Goal: Task Accomplishment & Management: Complete application form

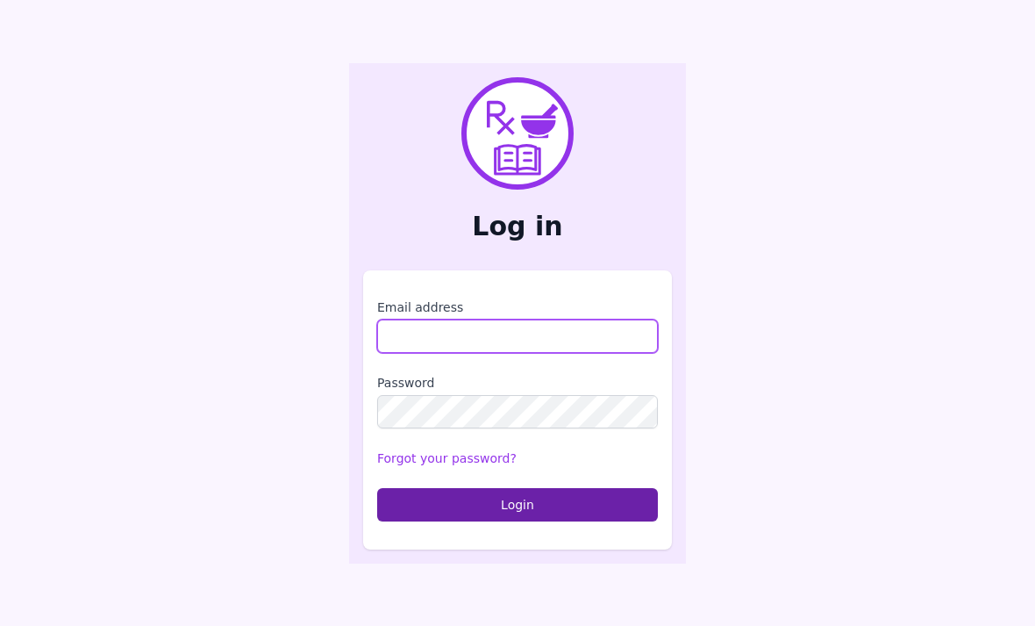
scroll to position [209, 0]
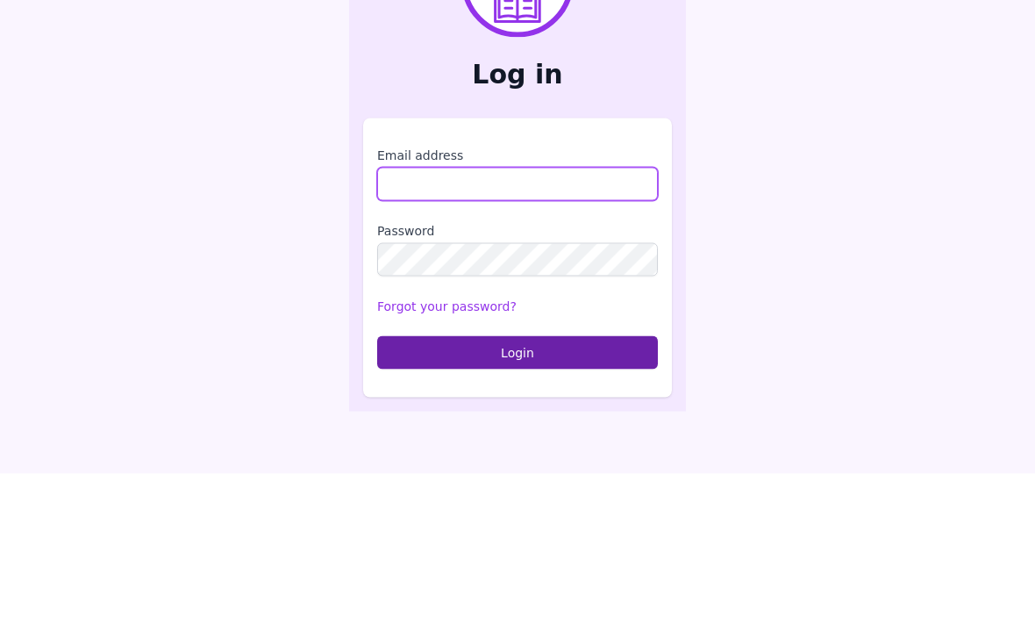
type input "**********"
click at [518, 488] on button "Login" at bounding box center [517, 504] width 281 height 33
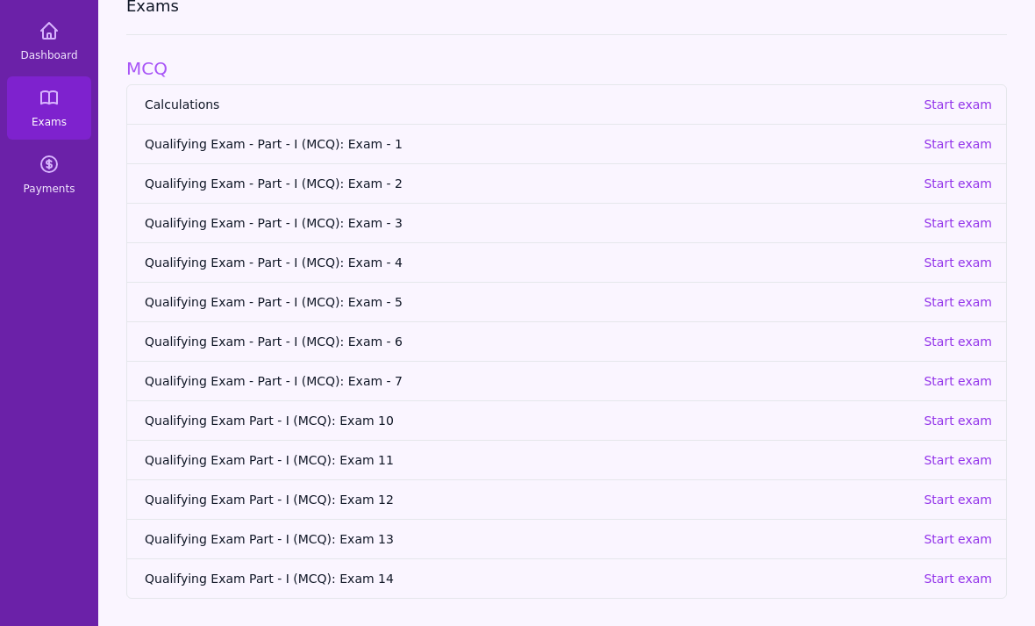
scroll to position [112, 0]
click at [972, 202] on link "Qualifying Exam - Part - I (MCQ): Exam - 3 Start exam" at bounding box center [566, 221] width 879 height 39
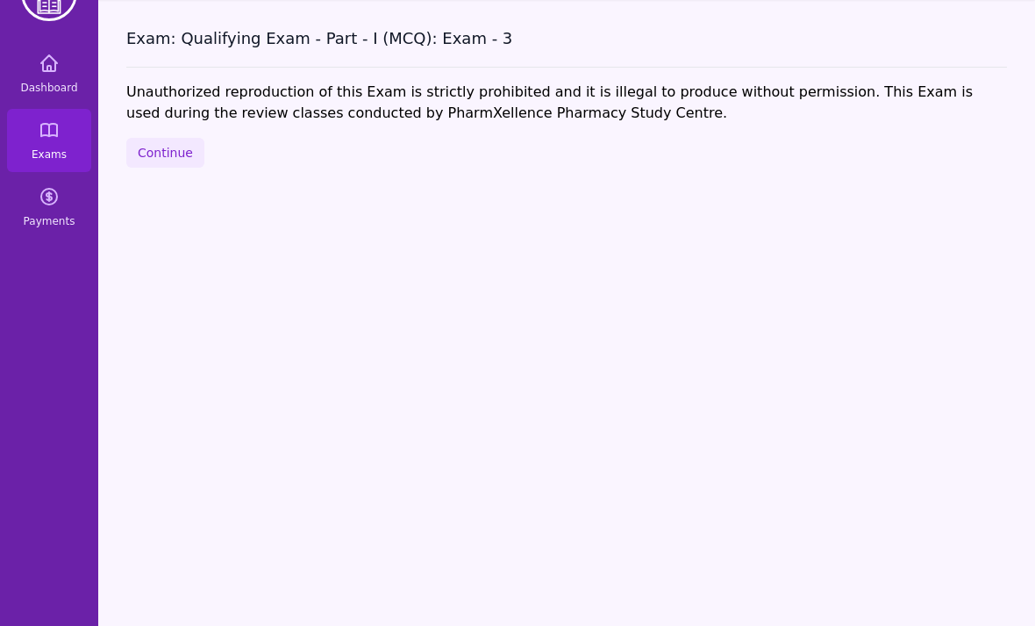
click at [162, 138] on button "Continue" at bounding box center [165, 153] width 78 height 30
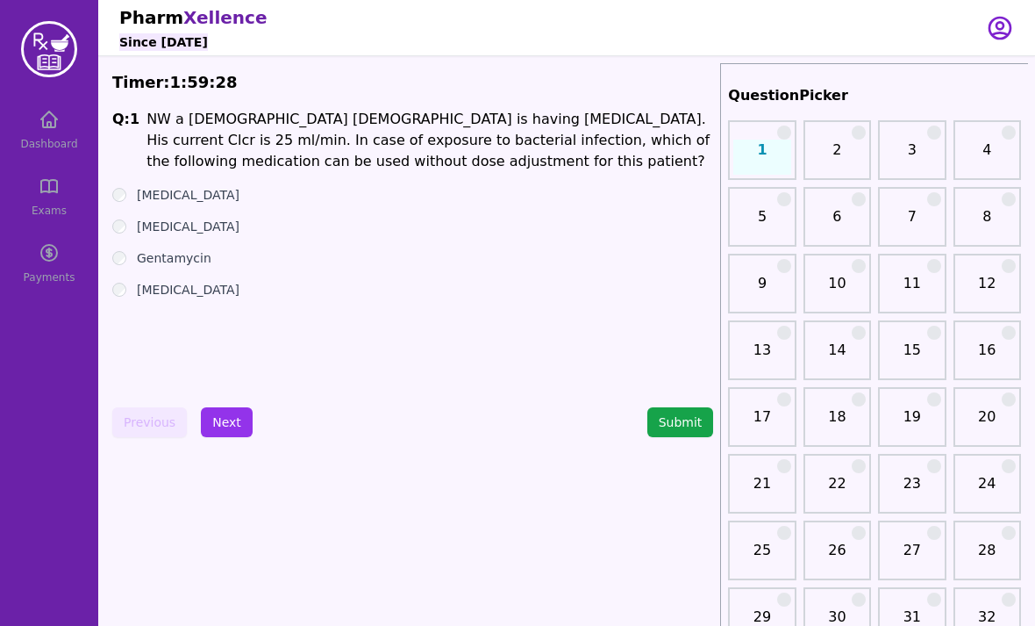
click at [223, 425] on button "Next" at bounding box center [227, 422] width 52 height 30
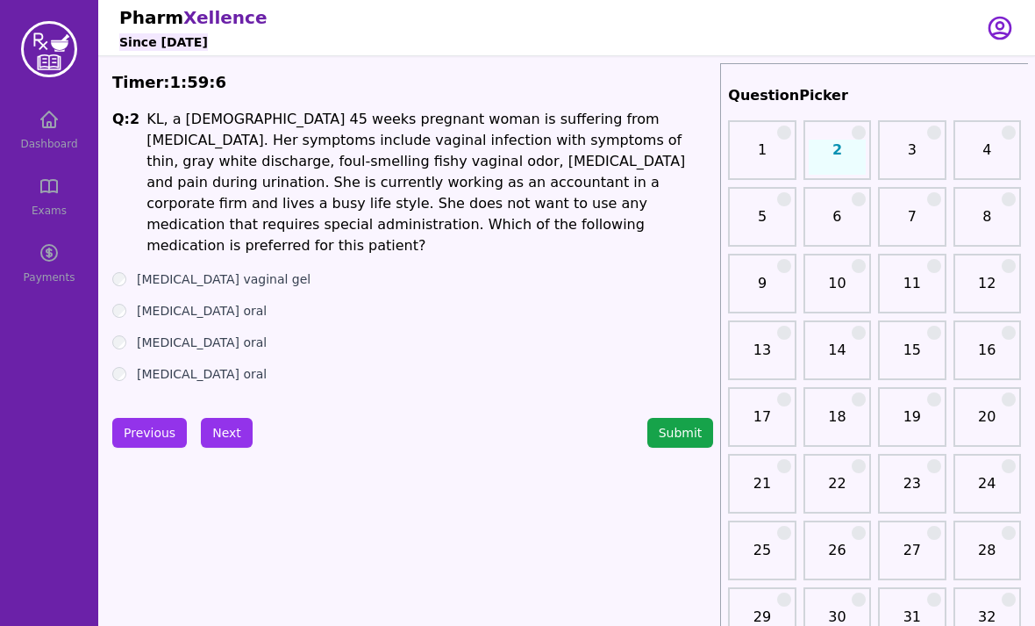
click at [241, 428] on button "Next" at bounding box center [227, 433] width 52 height 30
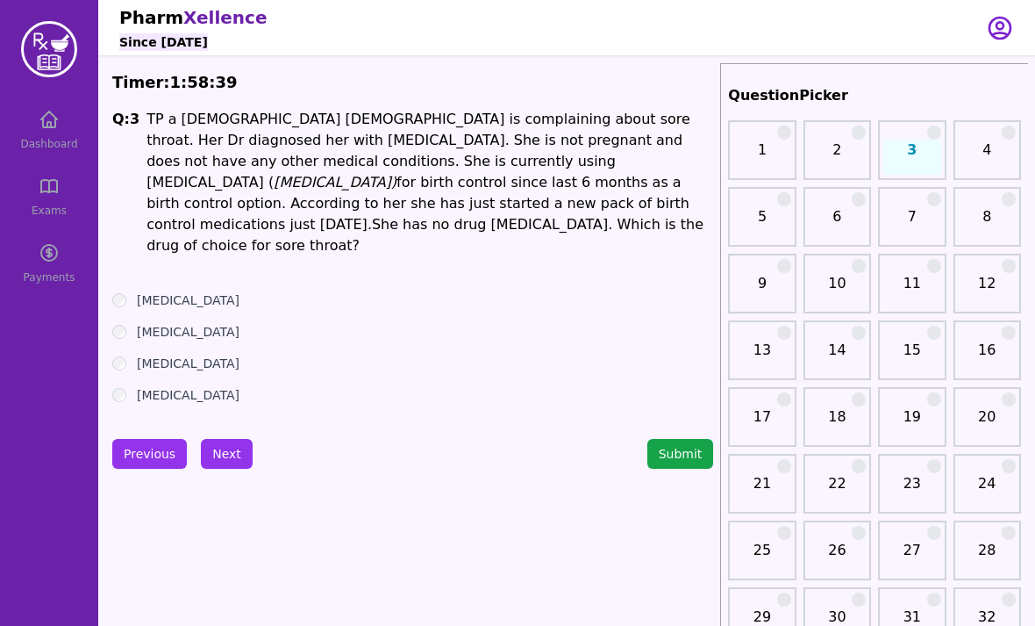
click at [222, 439] on button "Next" at bounding box center [227, 454] width 52 height 30
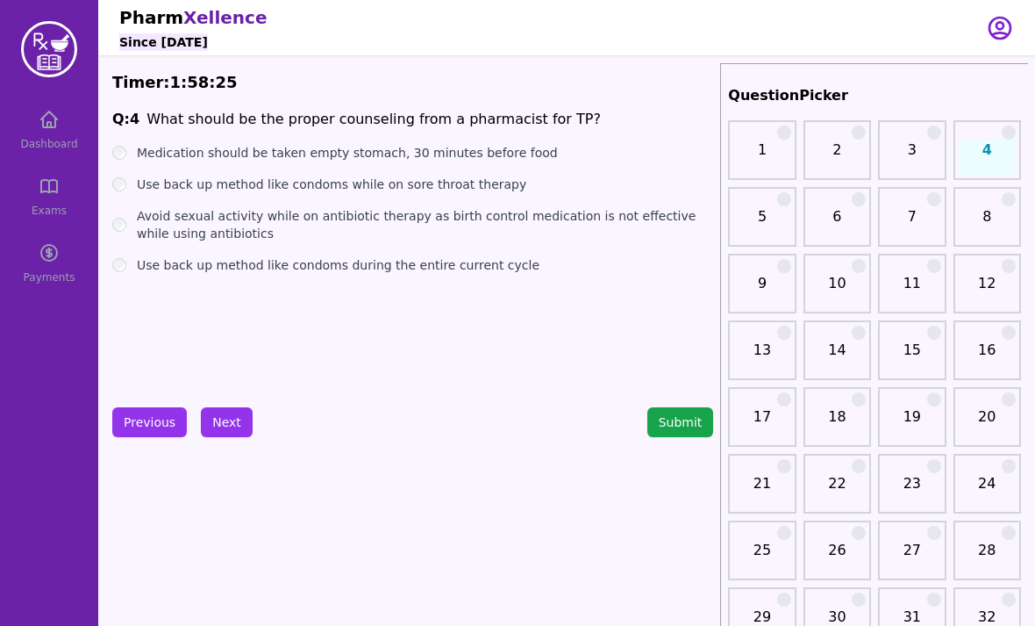
click at [235, 430] on button "Next" at bounding box center [227, 422] width 52 height 30
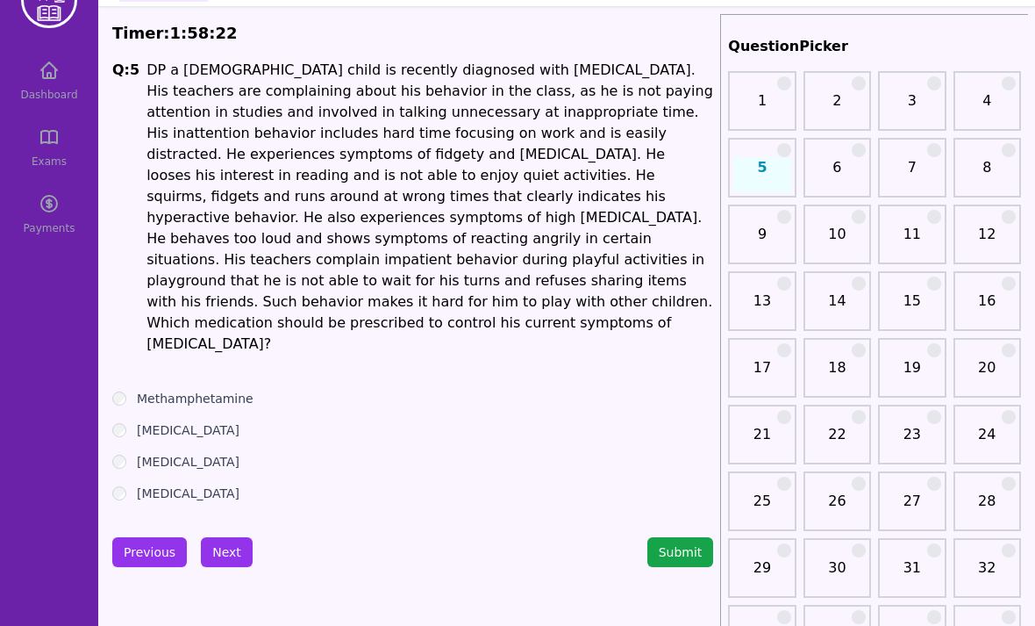
scroll to position [49, 0]
click at [137, 390] on ul "Methamphetamine [MEDICAL_DATA] [MEDICAL_DATA] [MEDICAL_DATA]" at bounding box center [412, 446] width 601 height 112
click at [127, 390] on ul "Methamphetamine [MEDICAL_DATA] [MEDICAL_DATA] [MEDICAL_DATA]" at bounding box center [412, 446] width 601 height 112
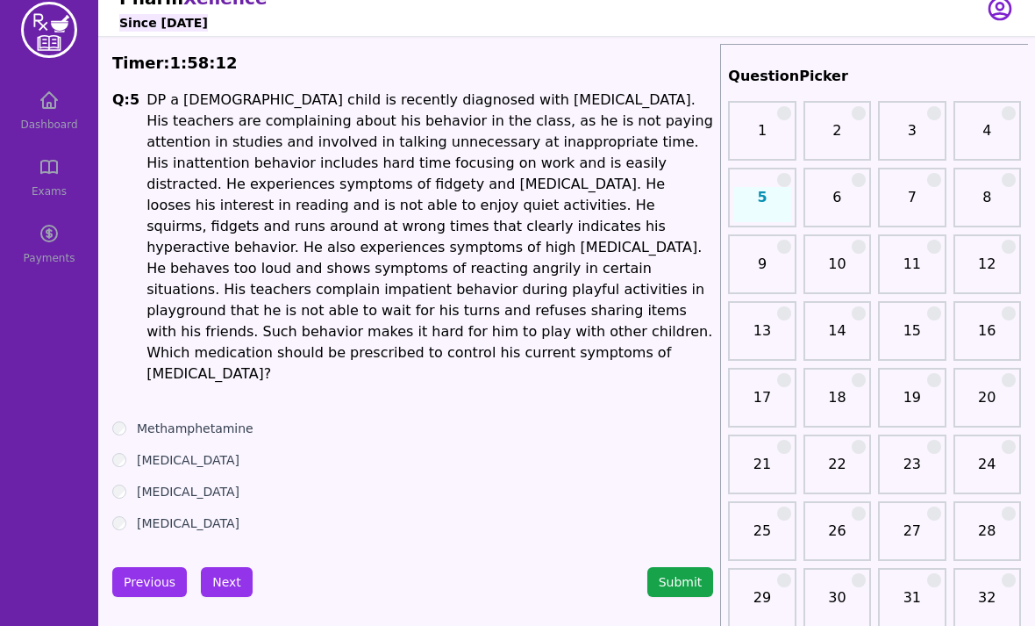
scroll to position [18, 0]
click at [131, 452] on div "[MEDICAL_DATA]" at bounding box center [412, 461] width 601 height 18
click at [140, 420] on label "Methamphetamine" at bounding box center [195, 429] width 117 height 18
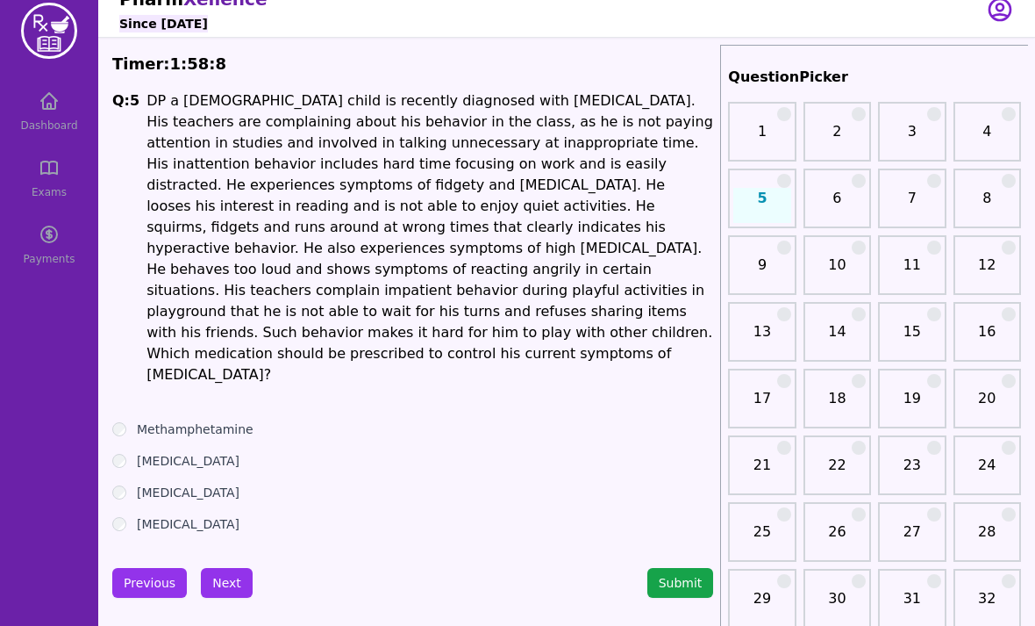
click at [237, 568] on button "Next" at bounding box center [227, 583] width 52 height 30
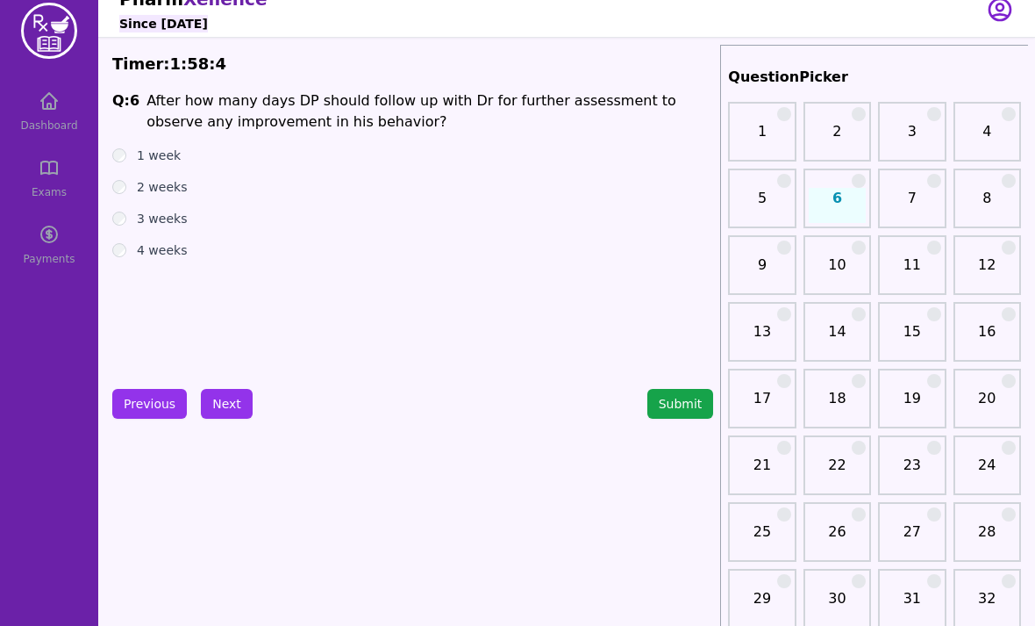
click at [224, 405] on button "Next" at bounding box center [227, 404] width 52 height 30
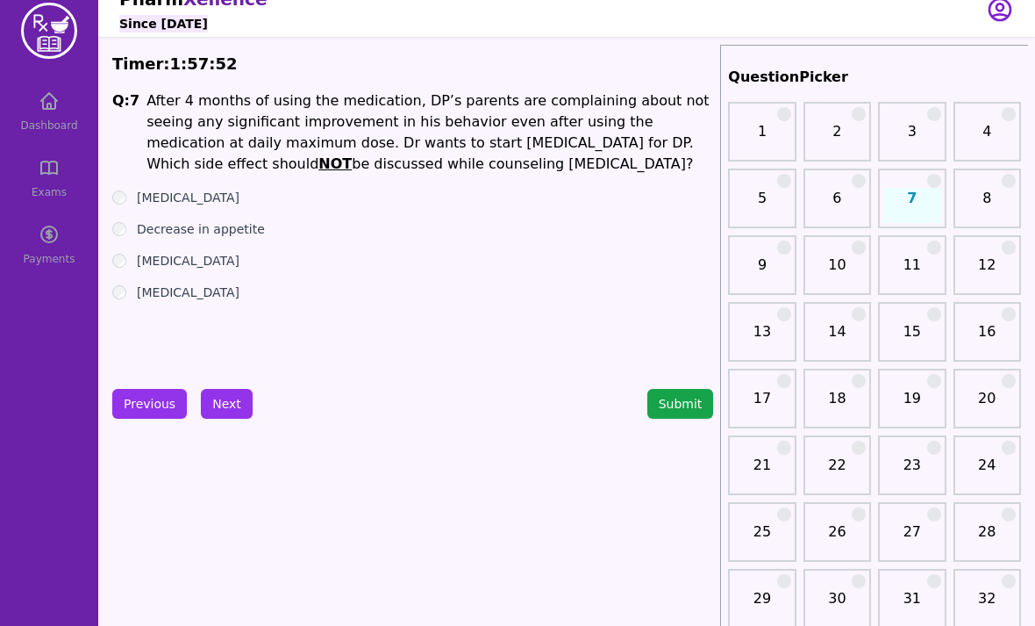
click at [41, 197] on div "Dashboard Exams Payments" at bounding box center [49, 178] width 98 height 197
click at [236, 405] on button "Next" at bounding box center [227, 404] width 52 height 30
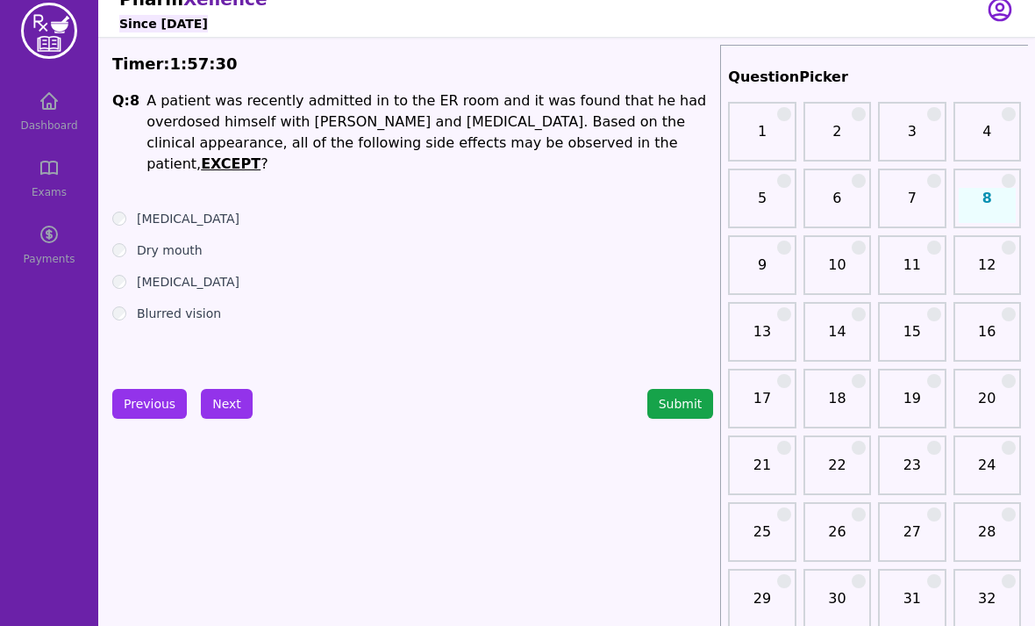
click at [226, 415] on button "Next" at bounding box center [227, 404] width 52 height 30
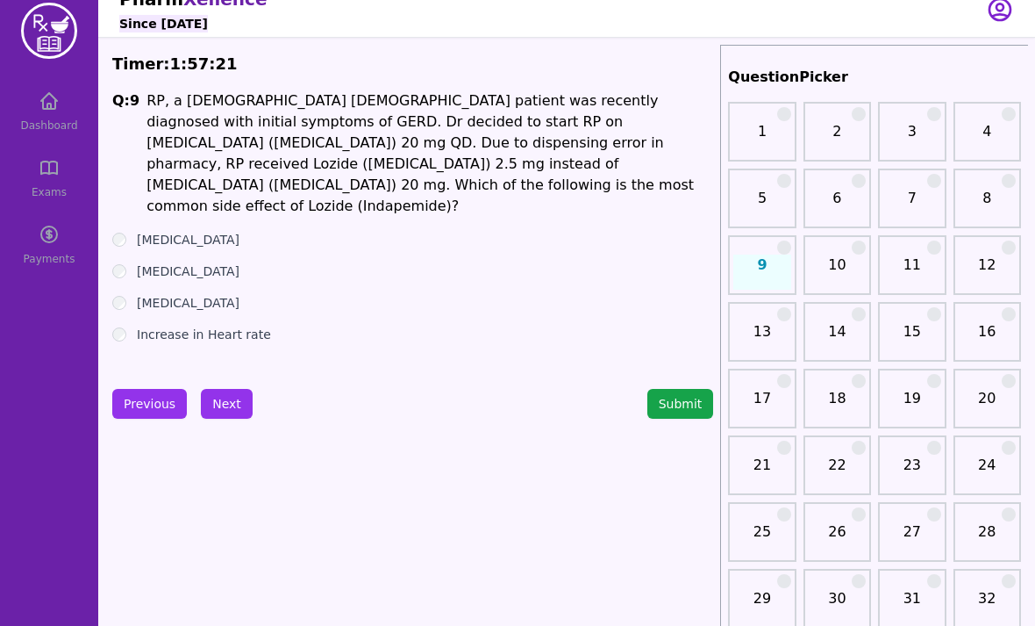
click at [226, 417] on button "Next" at bounding box center [227, 404] width 52 height 30
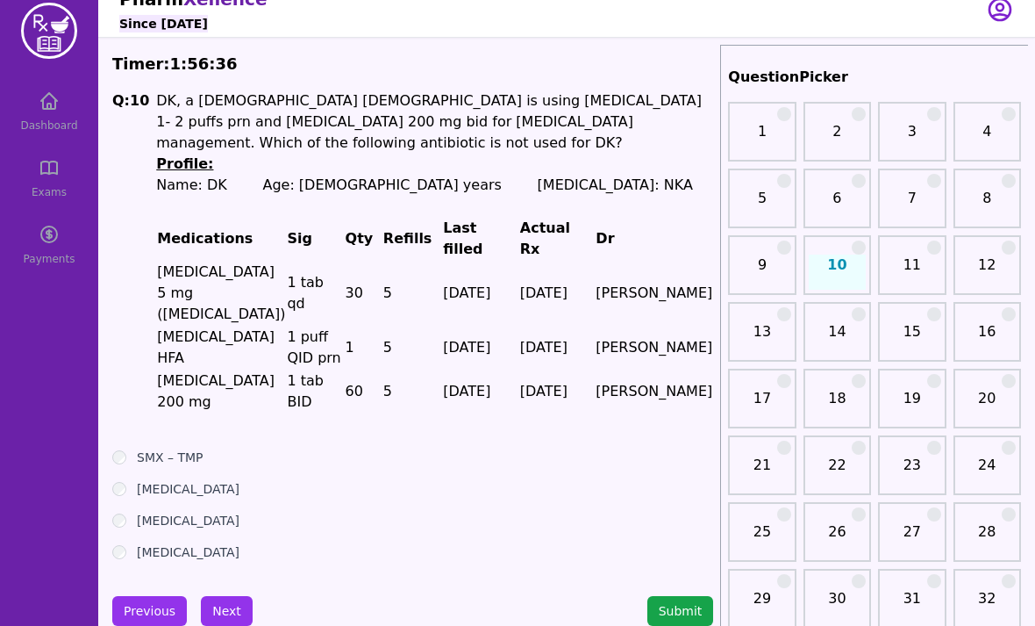
click at [684, 596] on button "Submit" at bounding box center [681, 611] width 67 height 30
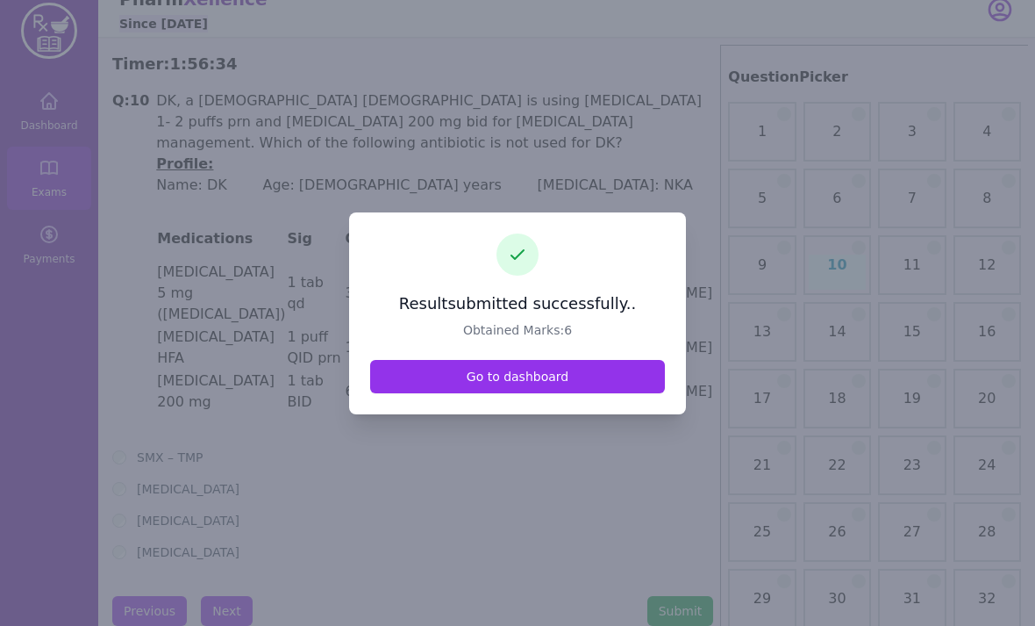
click at [428, 393] on link "Go to dashboard" at bounding box center [517, 376] width 295 height 33
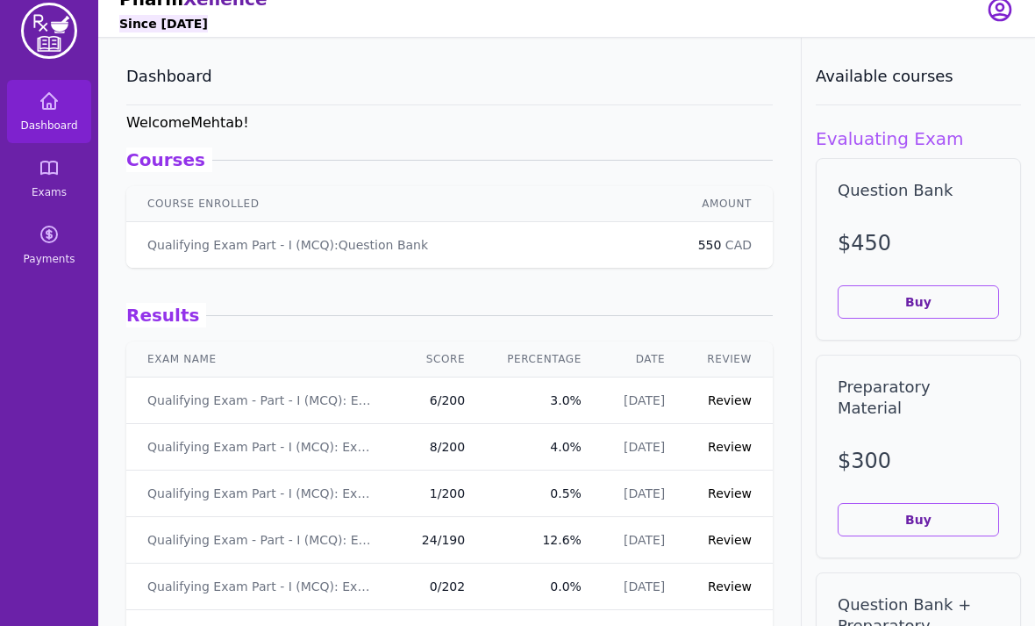
click at [738, 404] on link "Review" at bounding box center [730, 400] width 44 height 14
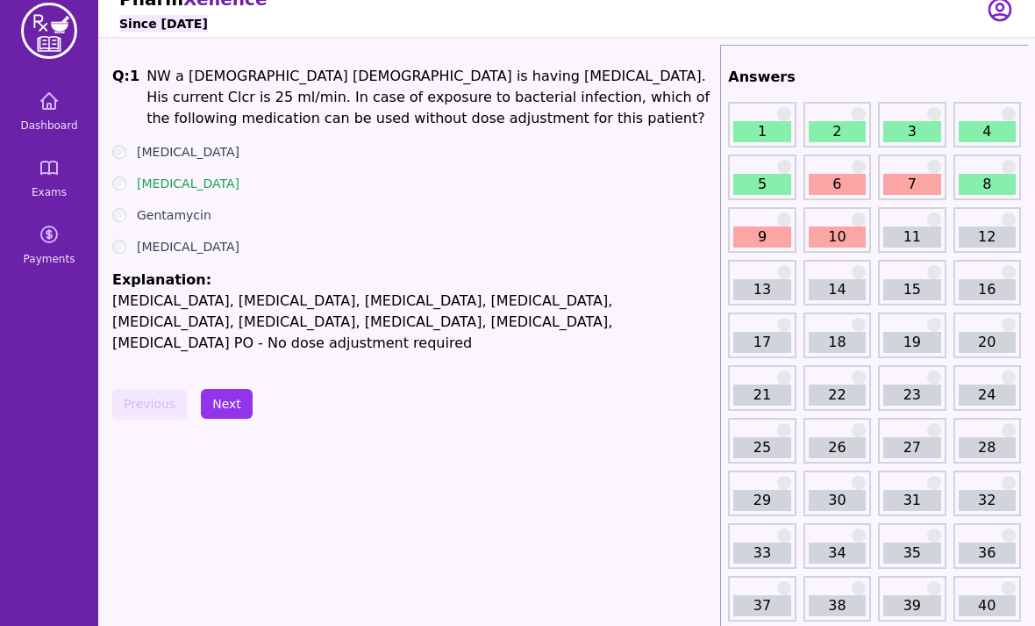
click at [821, 125] on link "2" at bounding box center [837, 131] width 57 height 21
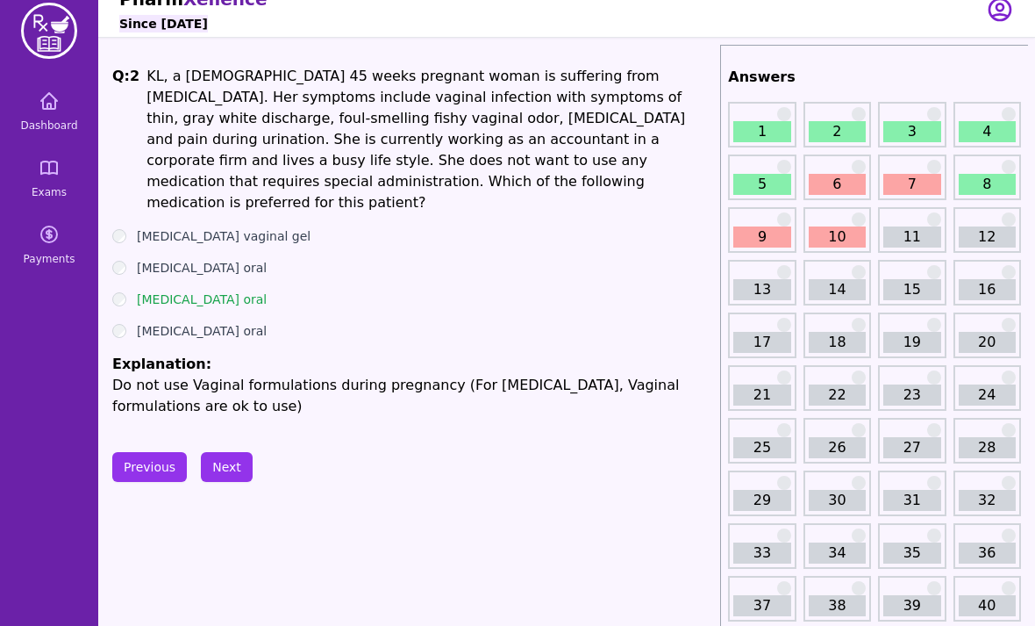
click at [919, 134] on link "3" at bounding box center [912, 131] width 57 height 21
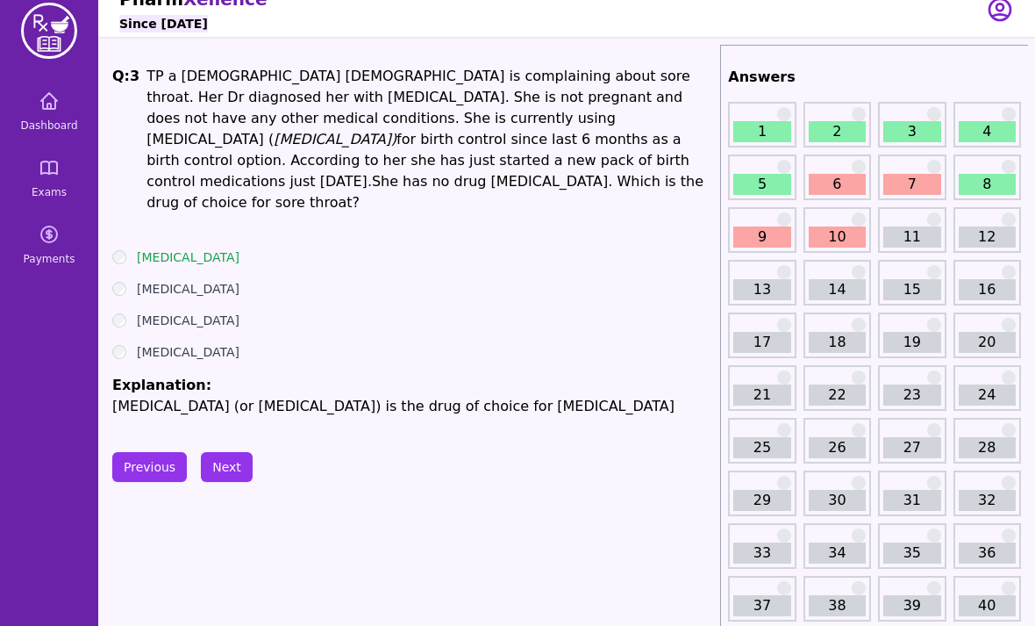
click at [989, 132] on link "4" at bounding box center [987, 131] width 57 height 21
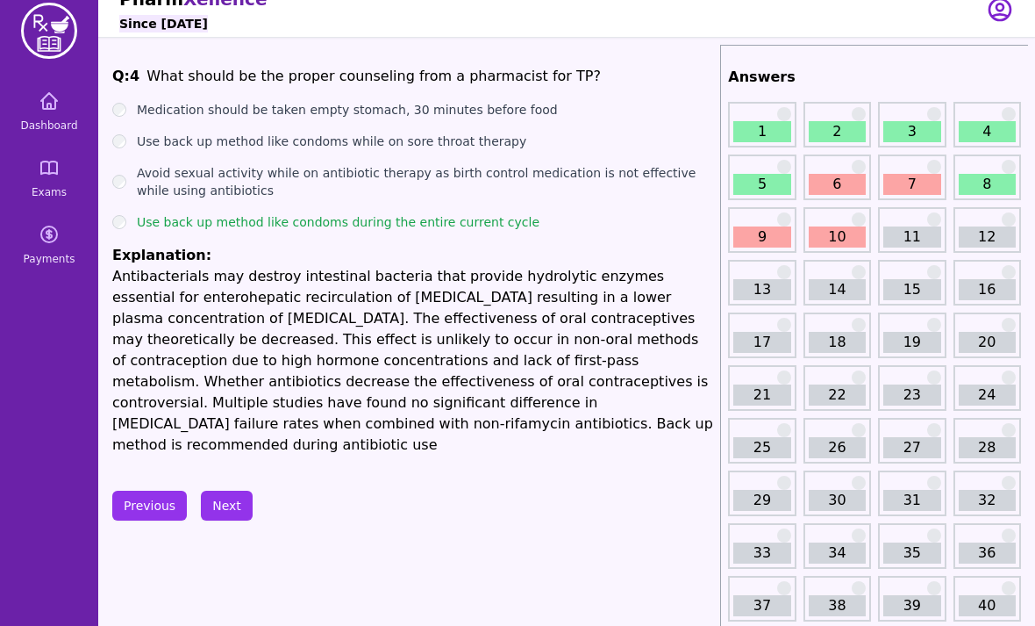
click at [769, 170] on div "5" at bounding box center [762, 177] width 68 height 46
click at [766, 183] on link "5" at bounding box center [762, 184] width 57 height 21
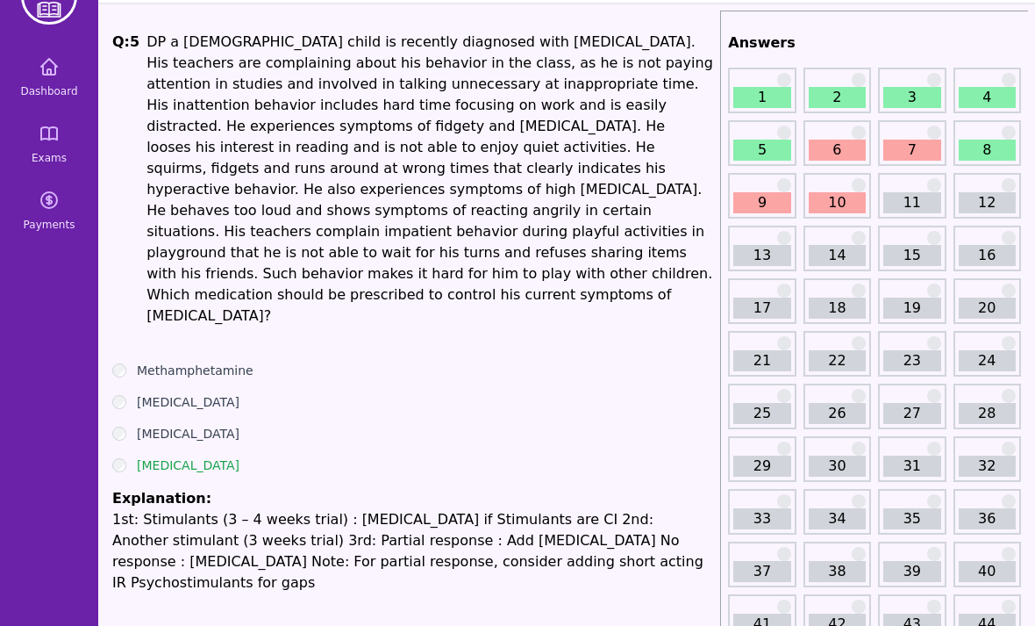
click at [831, 152] on link "6" at bounding box center [837, 150] width 57 height 21
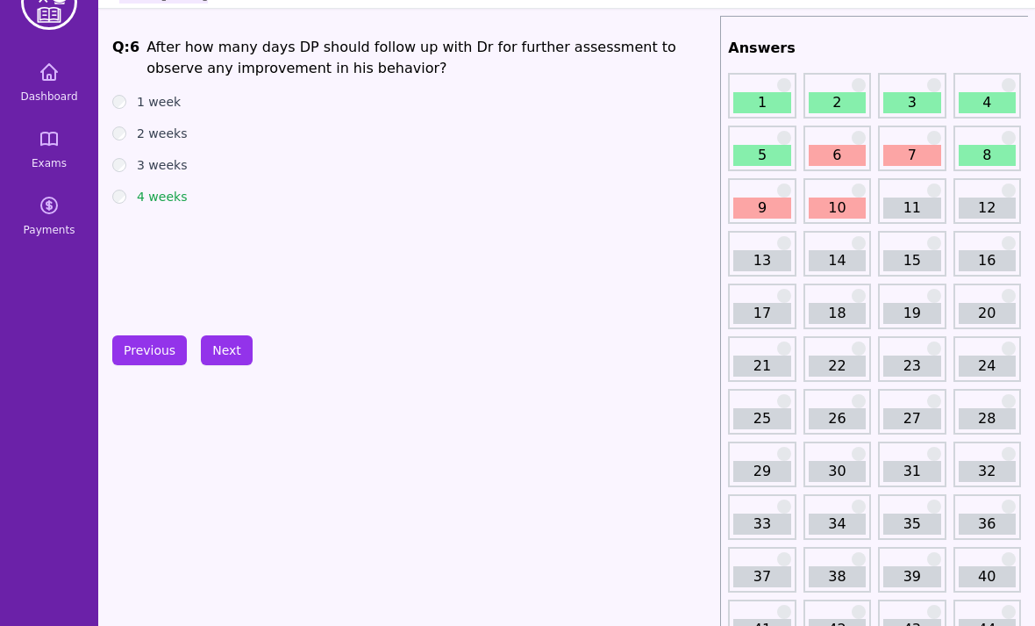
scroll to position [50, 0]
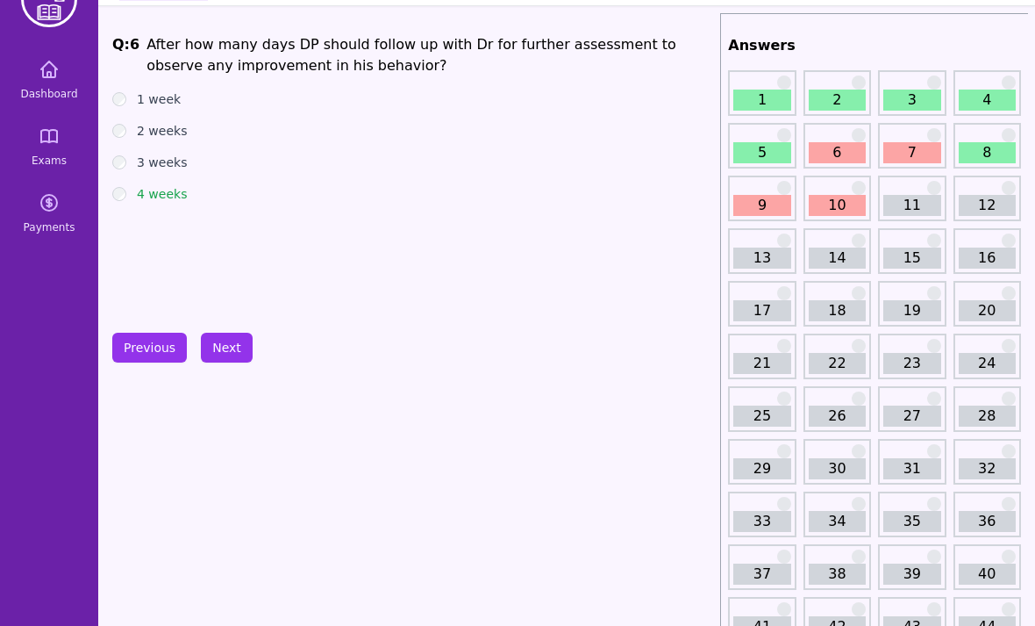
click at [902, 149] on link "7" at bounding box center [912, 152] width 57 height 21
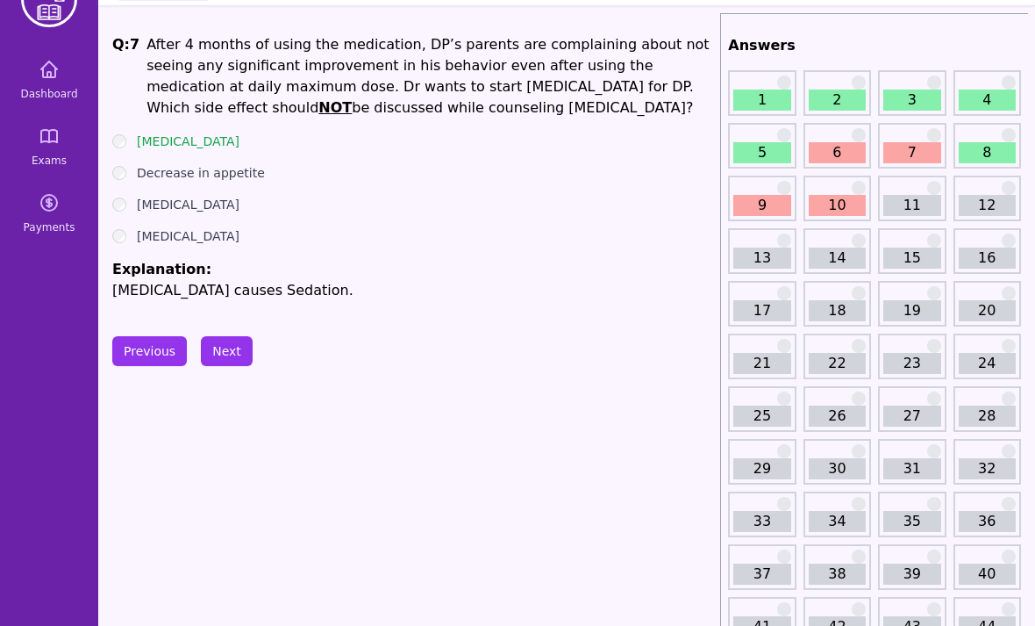
click at [987, 155] on link "8" at bounding box center [987, 152] width 57 height 21
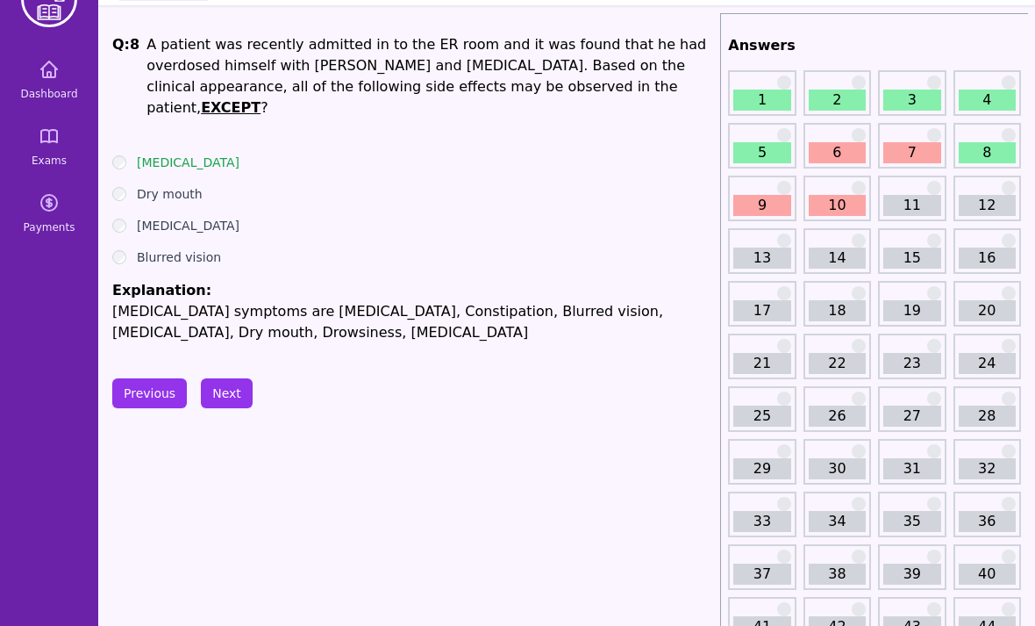
click at [768, 202] on link "9" at bounding box center [762, 205] width 57 height 21
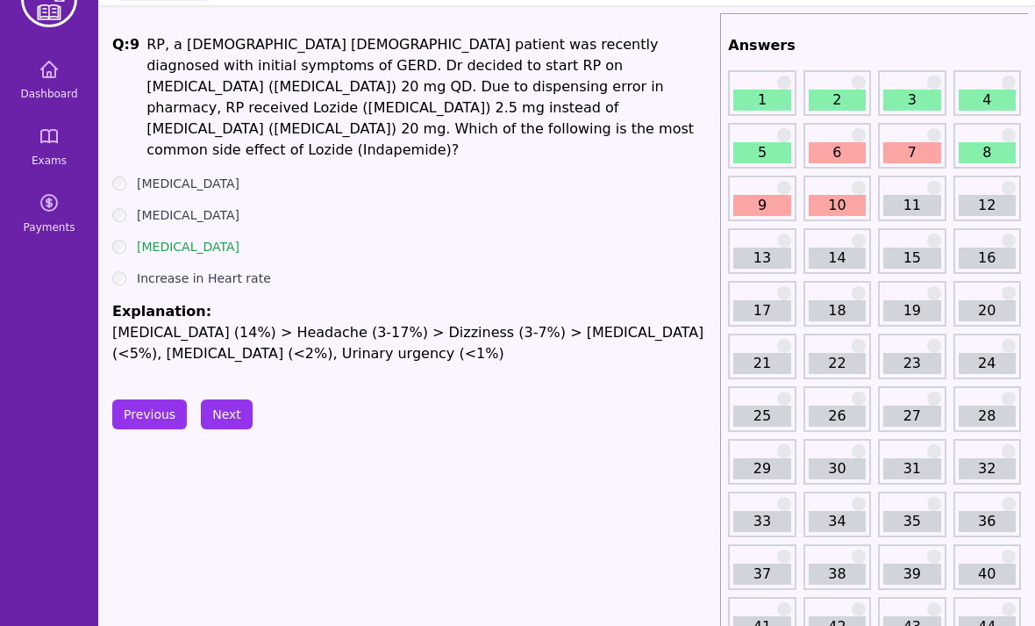
click at [842, 205] on link "10" at bounding box center [837, 205] width 57 height 21
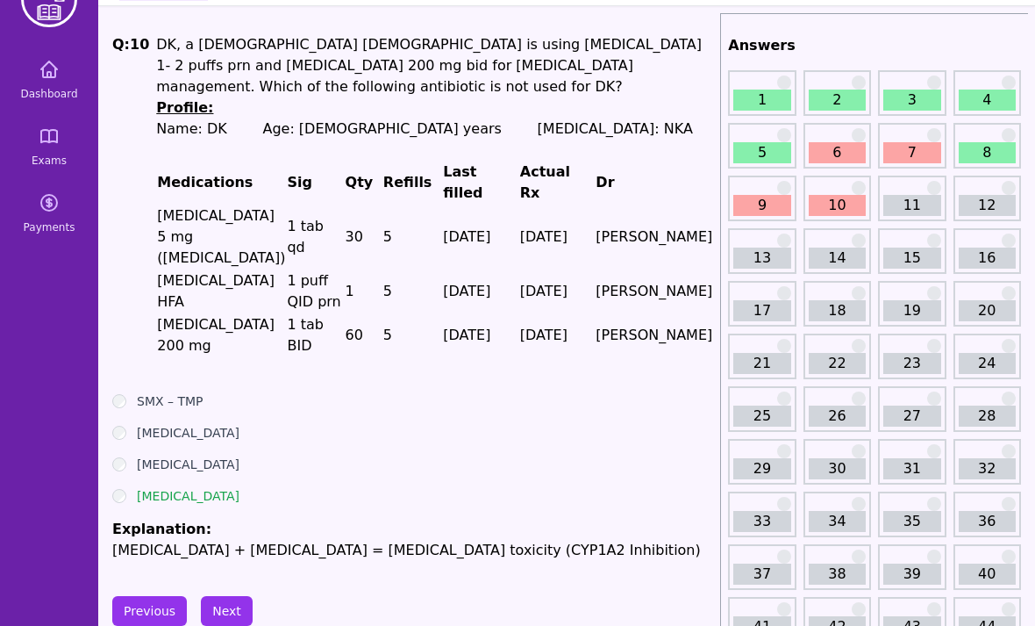
click at [920, 197] on link "11" at bounding box center [912, 205] width 57 height 21
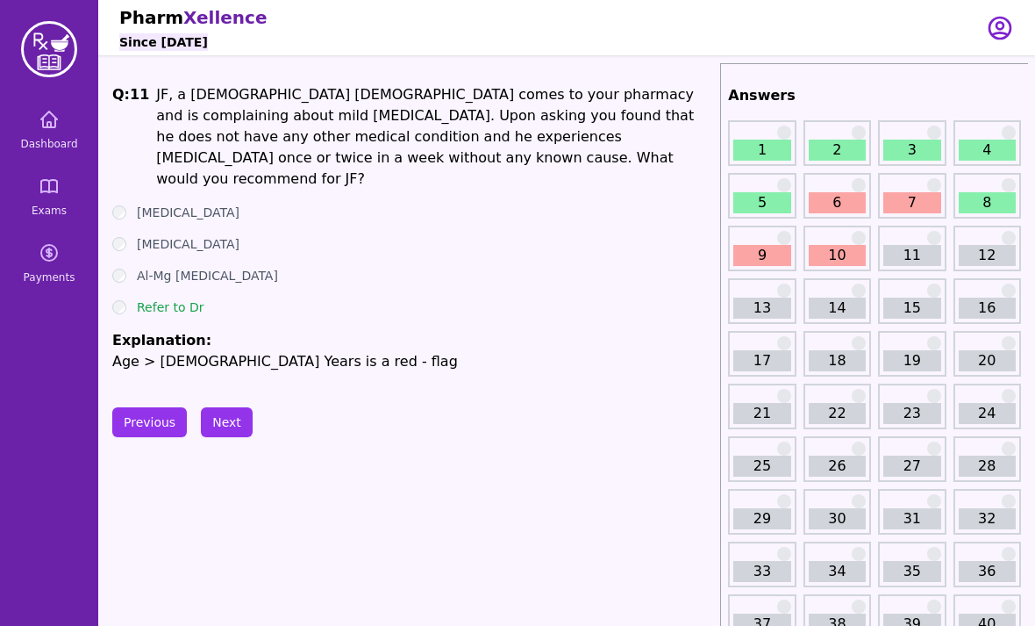
click at [201, 295] on ul "[MEDICAL_DATA] [MEDICAL_DATA] Al-Mg [MEDICAL_DATA] Refer to Dr Explanation: Age…" at bounding box center [412, 288] width 601 height 168
click at [967, 247] on link "12" at bounding box center [987, 255] width 57 height 21
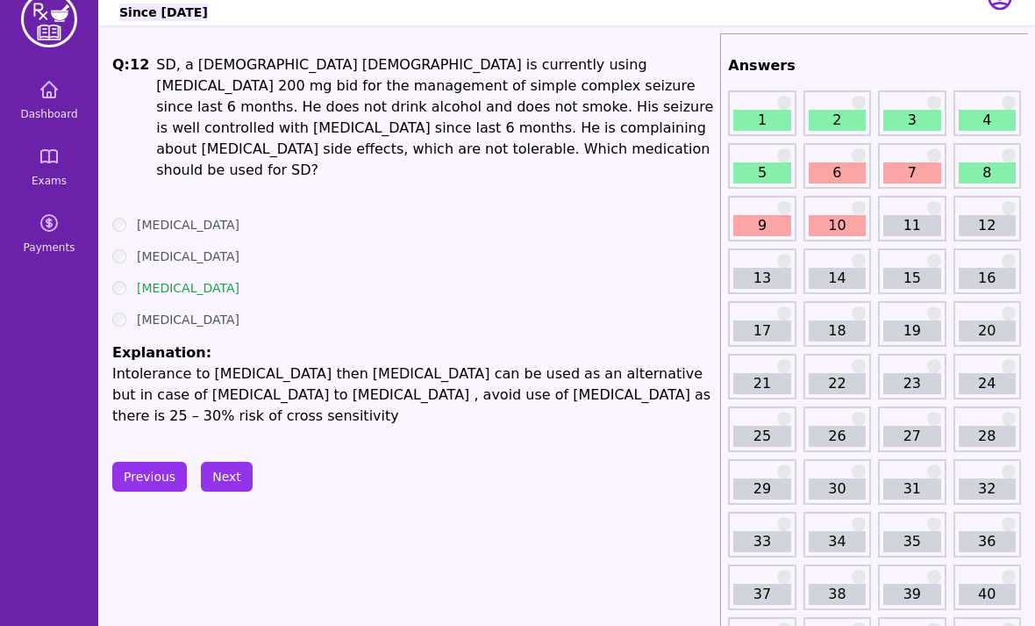
scroll to position [28, 0]
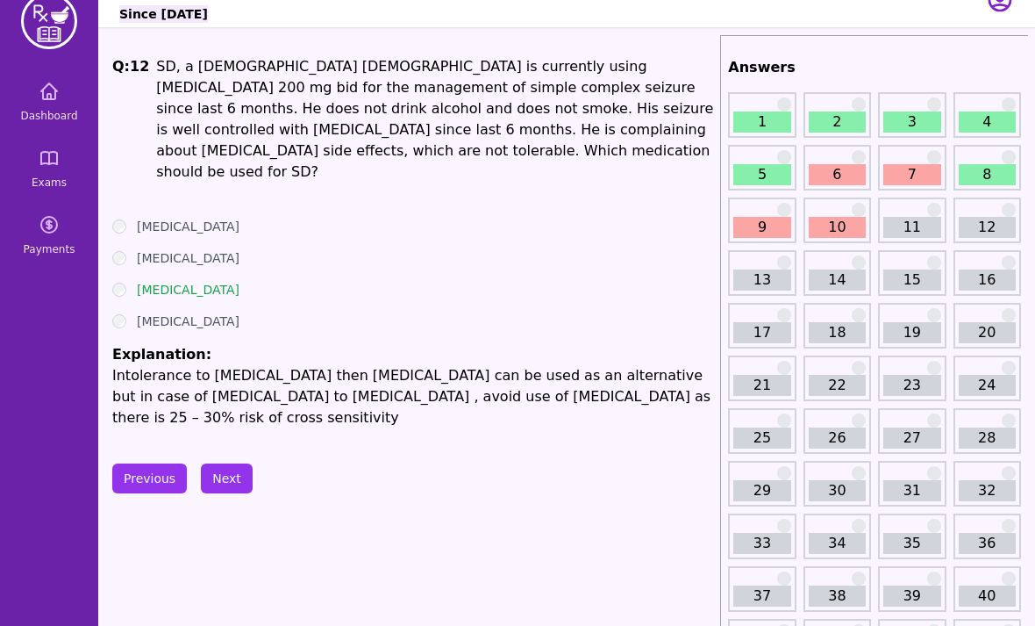
click at [765, 282] on link "13" at bounding box center [762, 279] width 57 height 21
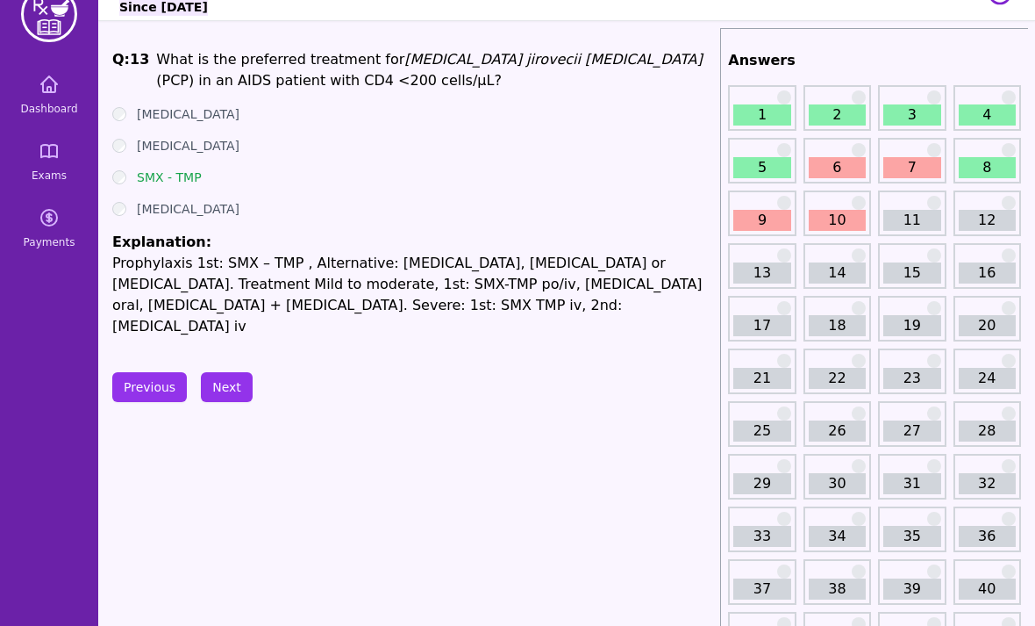
scroll to position [38, 0]
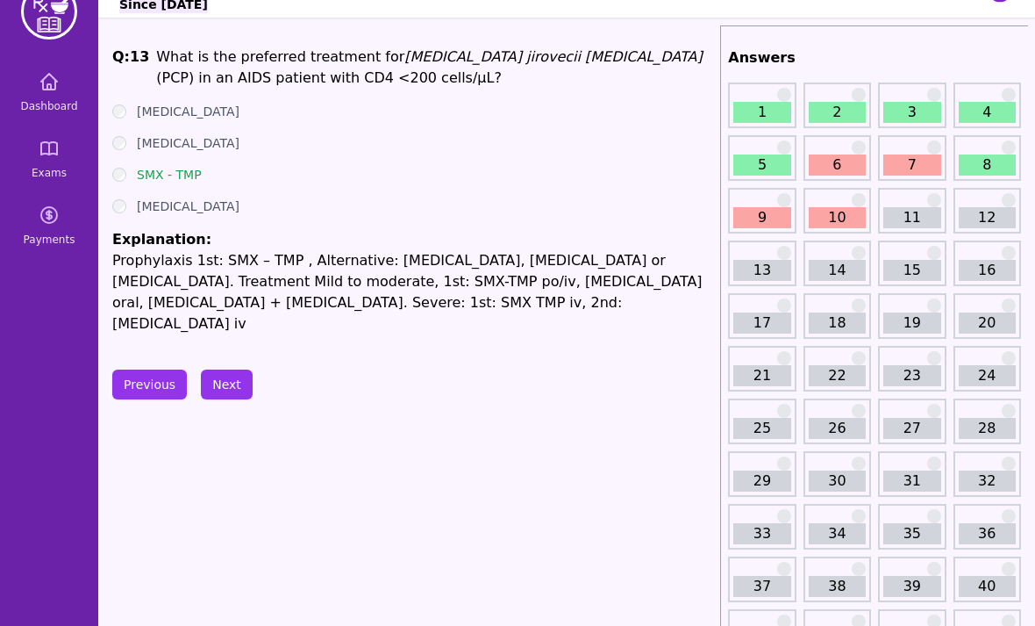
click at [222, 376] on button "Next" at bounding box center [227, 384] width 52 height 30
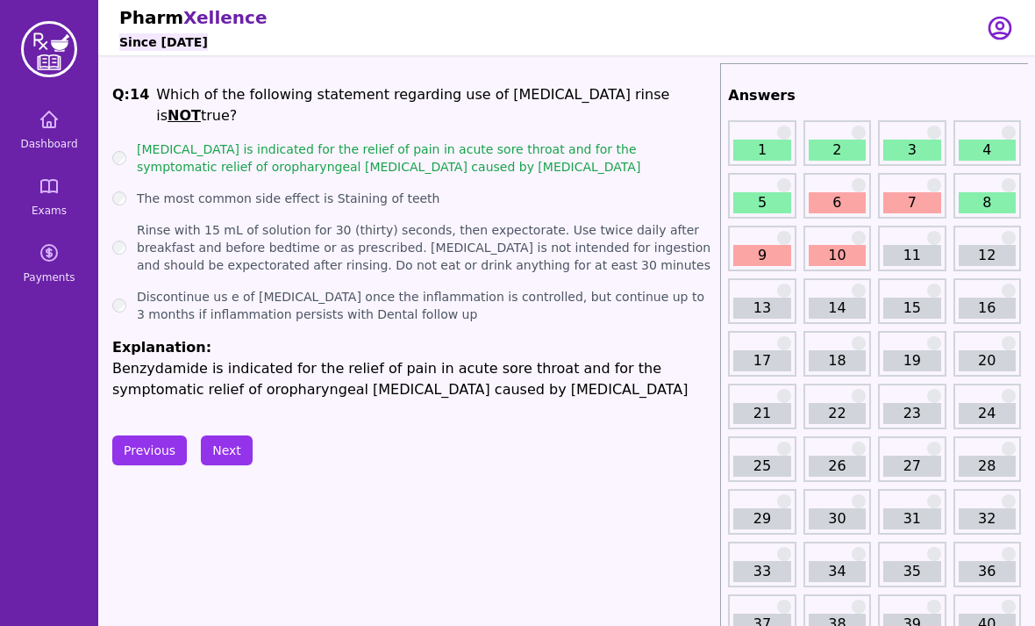
click at [904, 307] on link "15" at bounding box center [912, 307] width 57 height 21
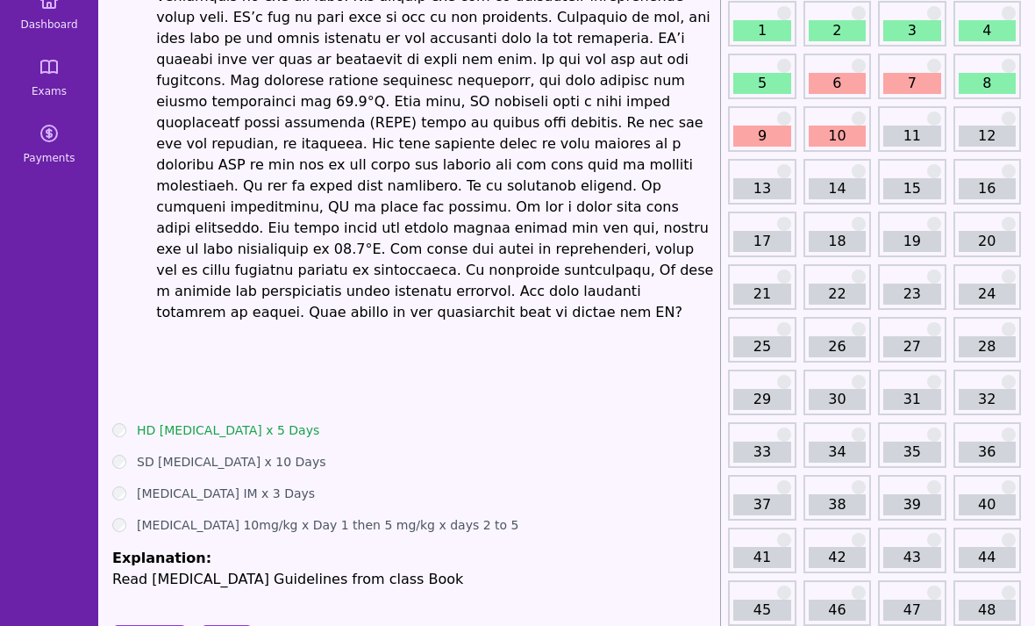
scroll to position [136, 0]
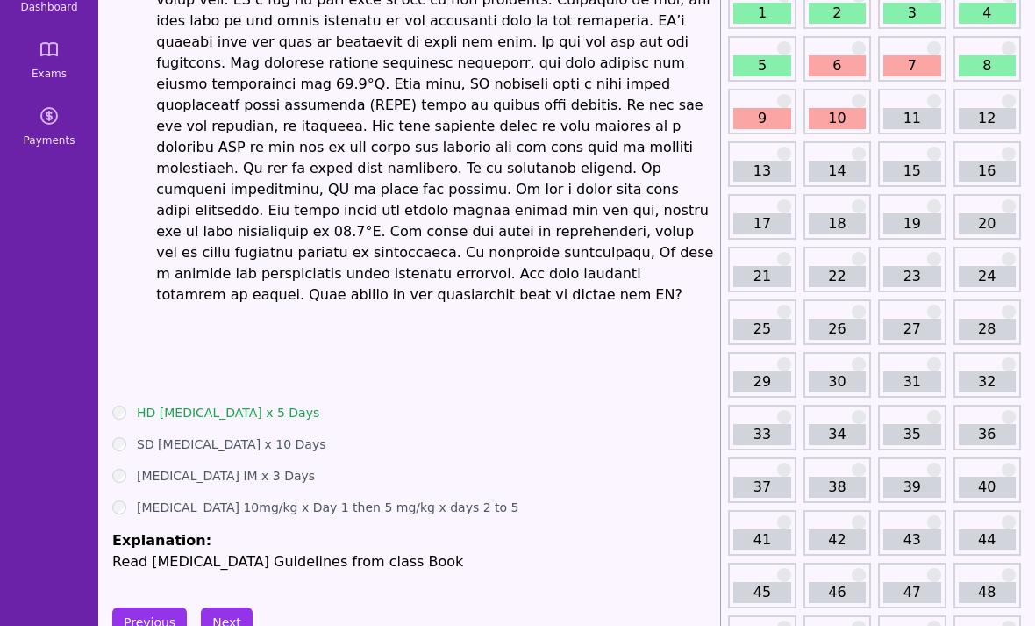
click at [226, 608] on button "Next" at bounding box center [227, 623] width 52 height 30
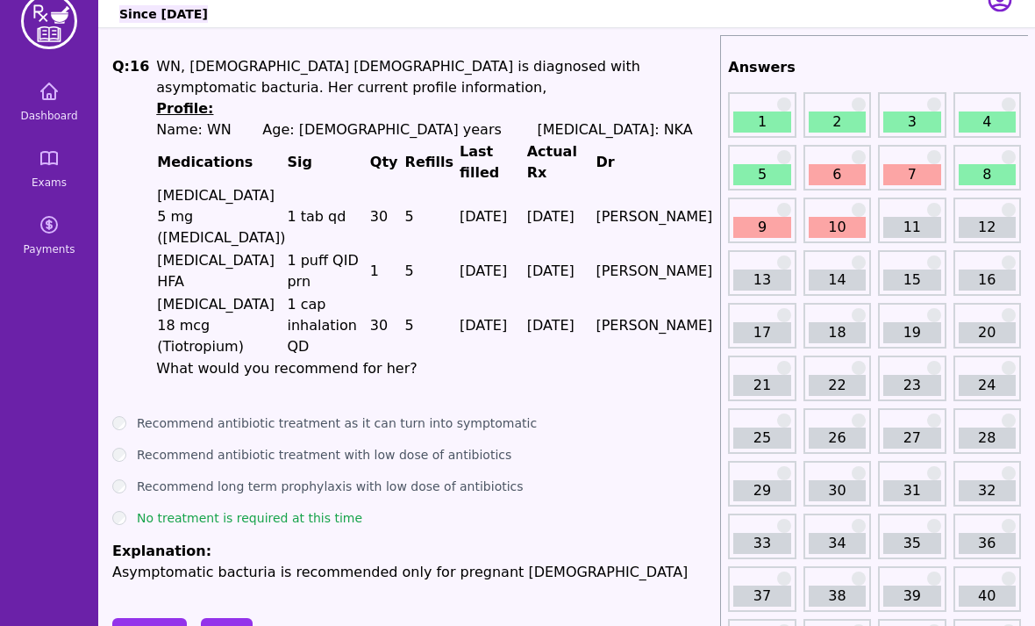
scroll to position [27, 0]
click at [141, 619] on button "Previous" at bounding box center [149, 634] width 75 height 30
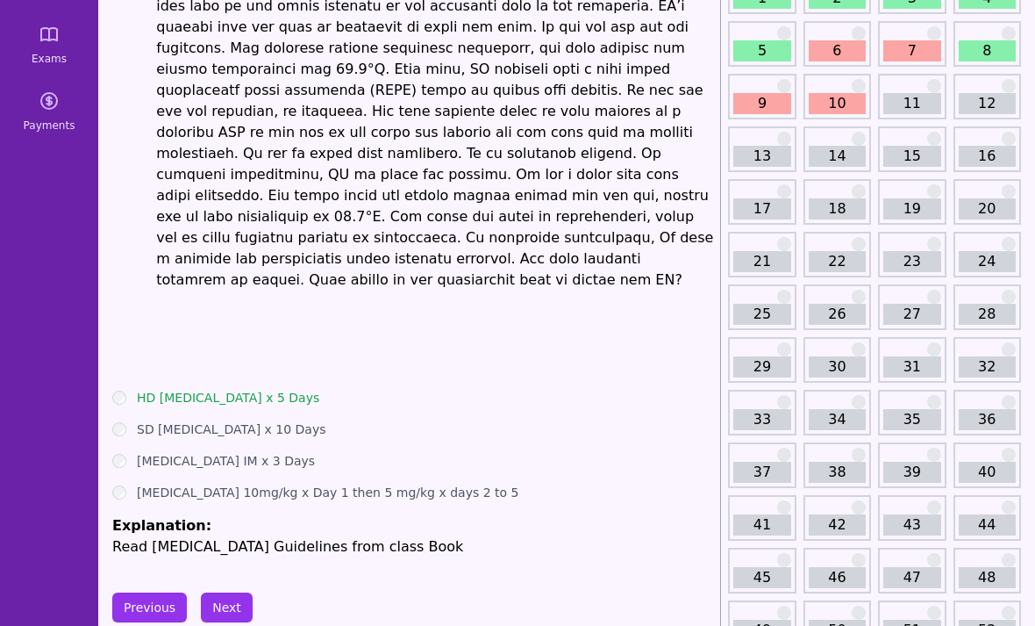
scroll to position [152, 0]
click at [225, 592] on button "Next" at bounding box center [227, 607] width 52 height 30
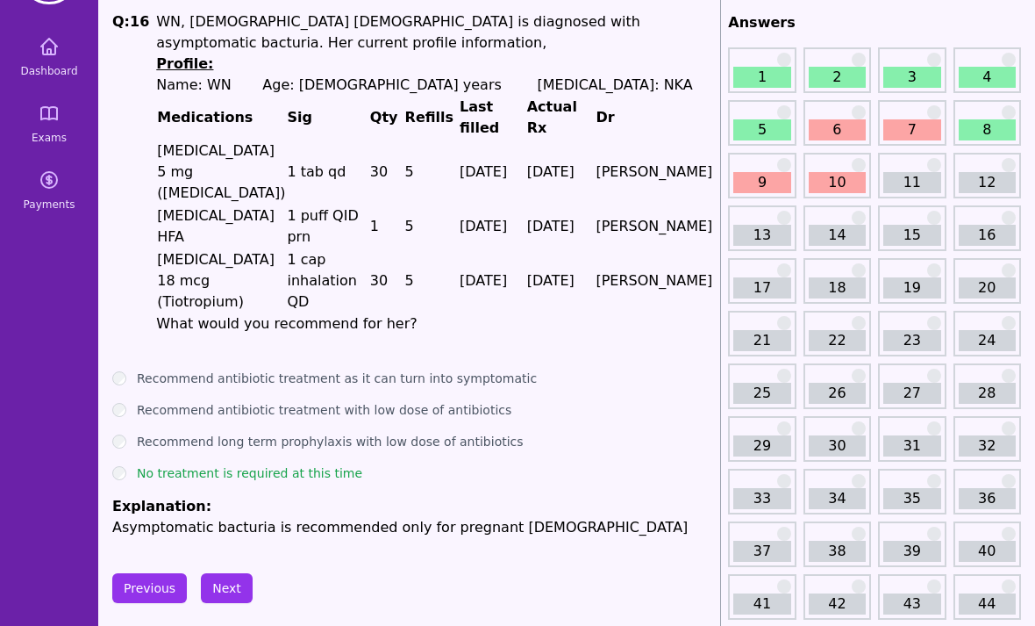
scroll to position [73, 0]
click at [224, 573] on button "Next" at bounding box center [227, 588] width 52 height 30
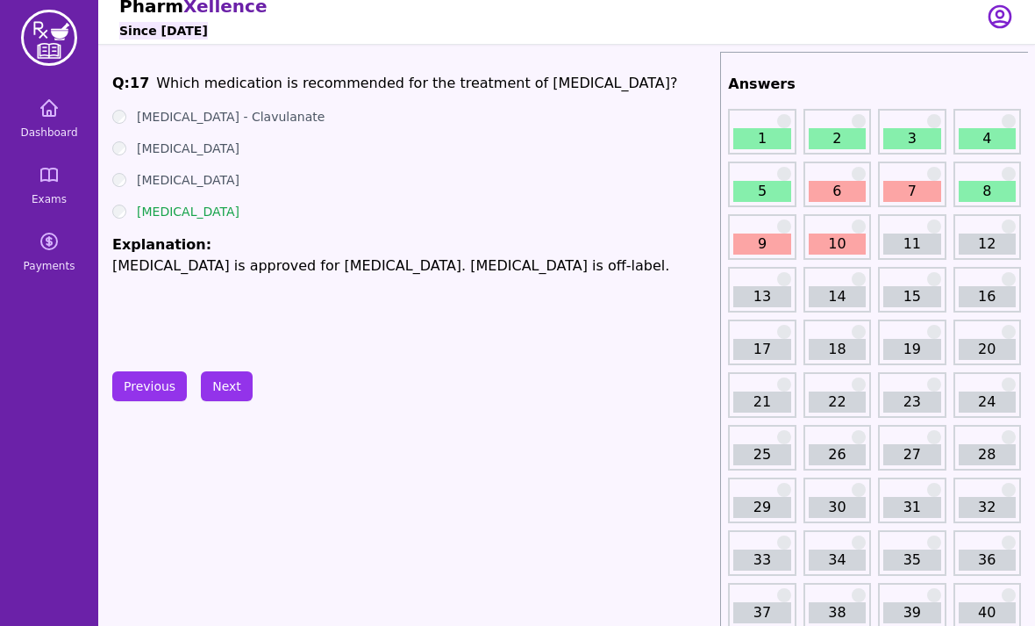
scroll to position [11, 0]
click at [231, 397] on button "Next" at bounding box center [227, 386] width 52 height 30
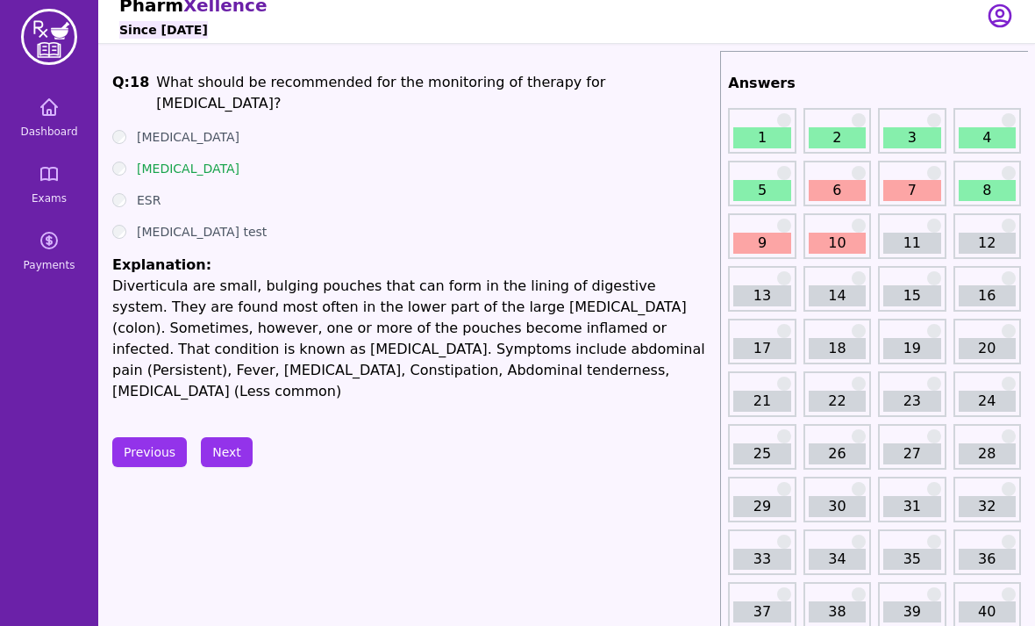
click at [219, 437] on button "Next" at bounding box center [227, 452] width 52 height 30
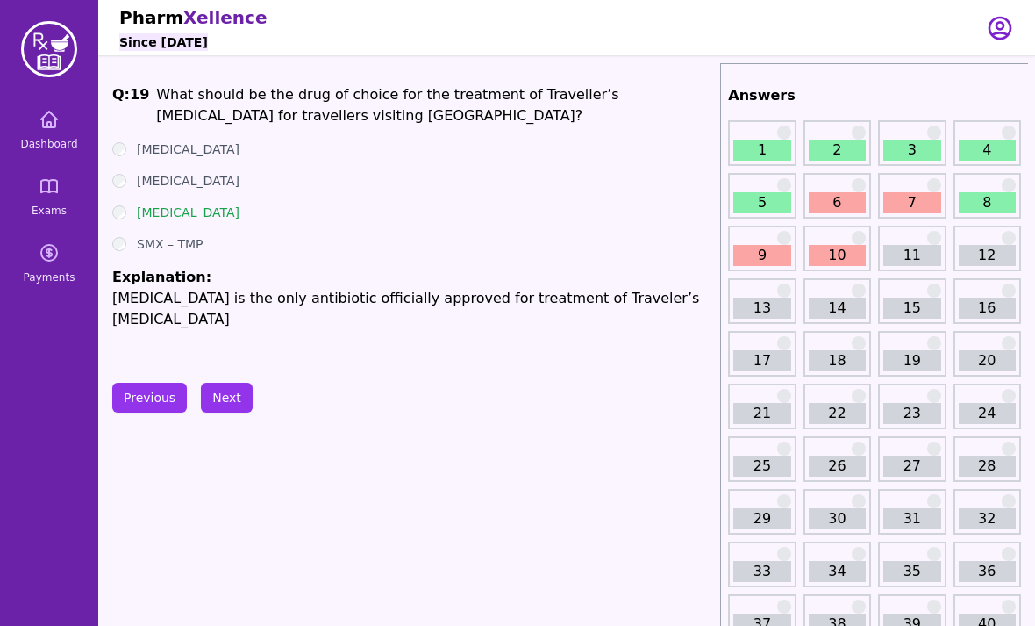
click at [205, 402] on button "Next" at bounding box center [227, 398] width 52 height 30
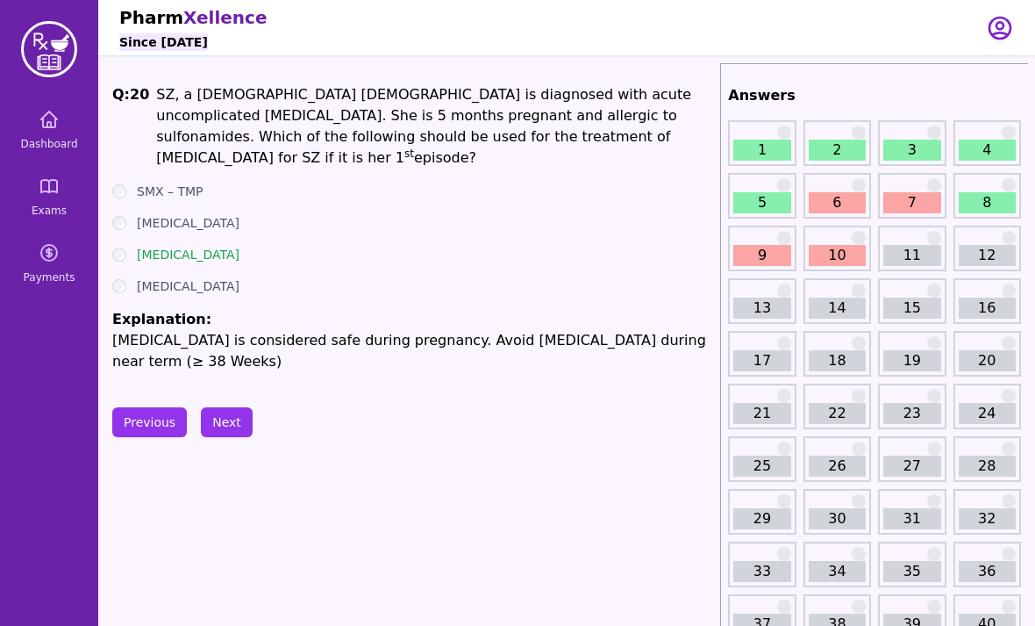
click at [222, 413] on button "Next" at bounding box center [227, 422] width 52 height 30
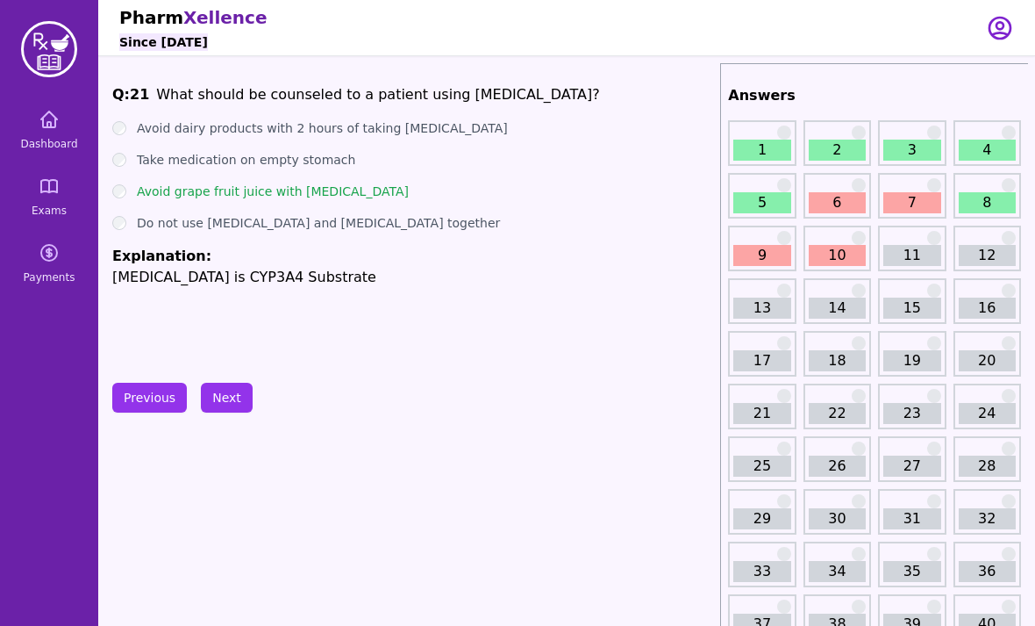
click at [215, 402] on button "Next" at bounding box center [227, 398] width 52 height 30
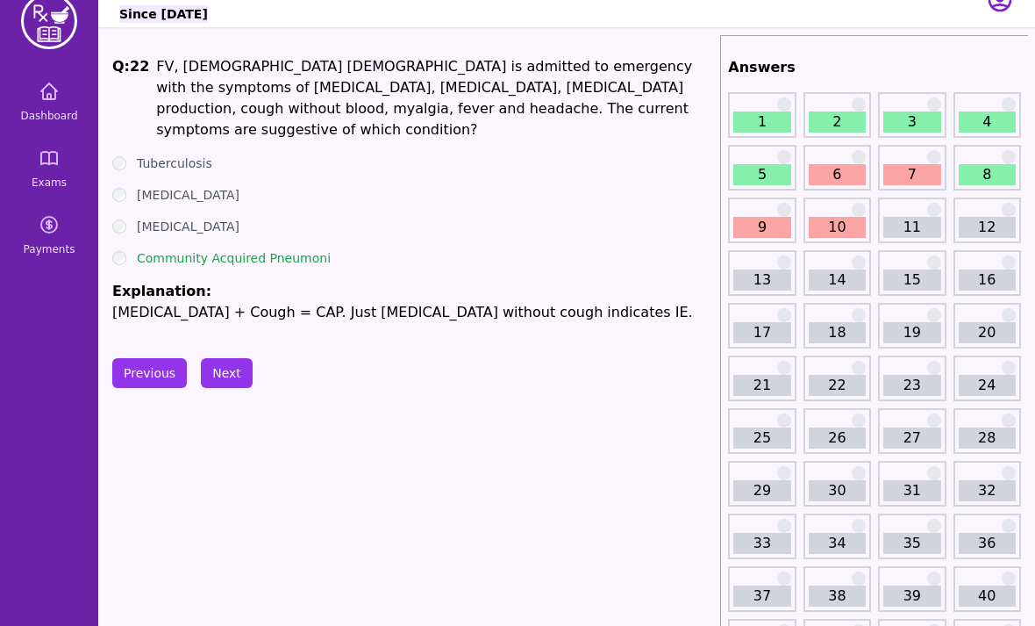
scroll to position [28, 0]
click at [221, 377] on button "Next" at bounding box center [227, 373] width 52 height 30
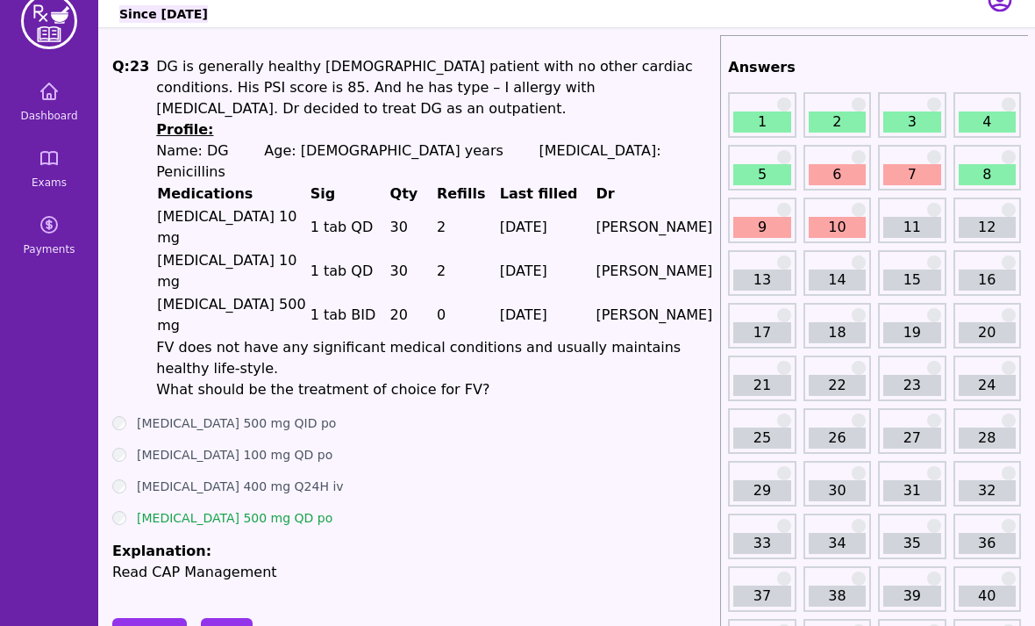
scroll to position [4, 0]
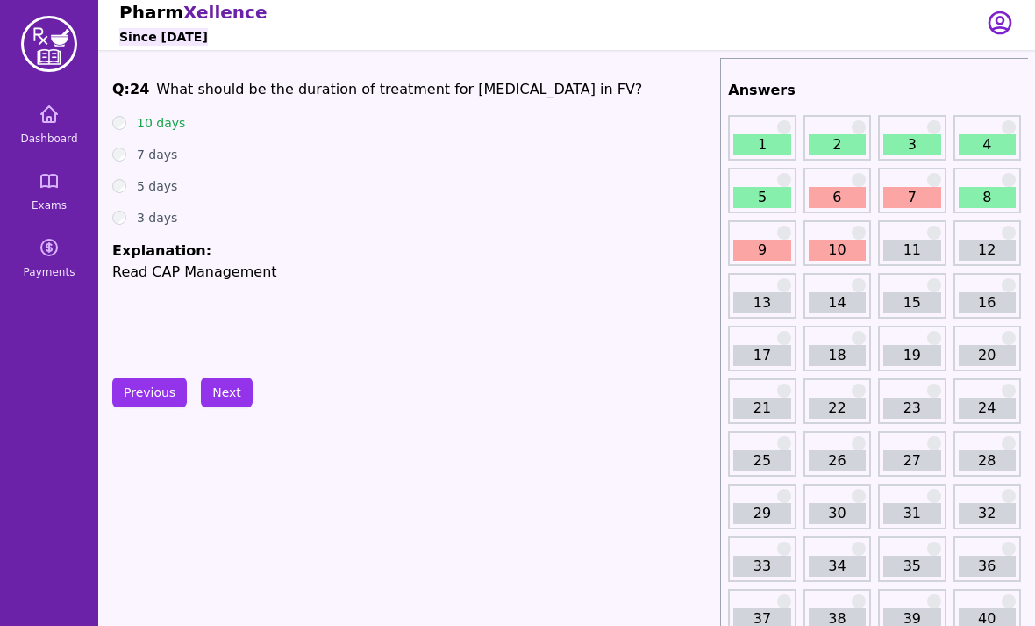
click at [126, 393] on button "Previous" at bounding box center [149, 392] width 75 height 30
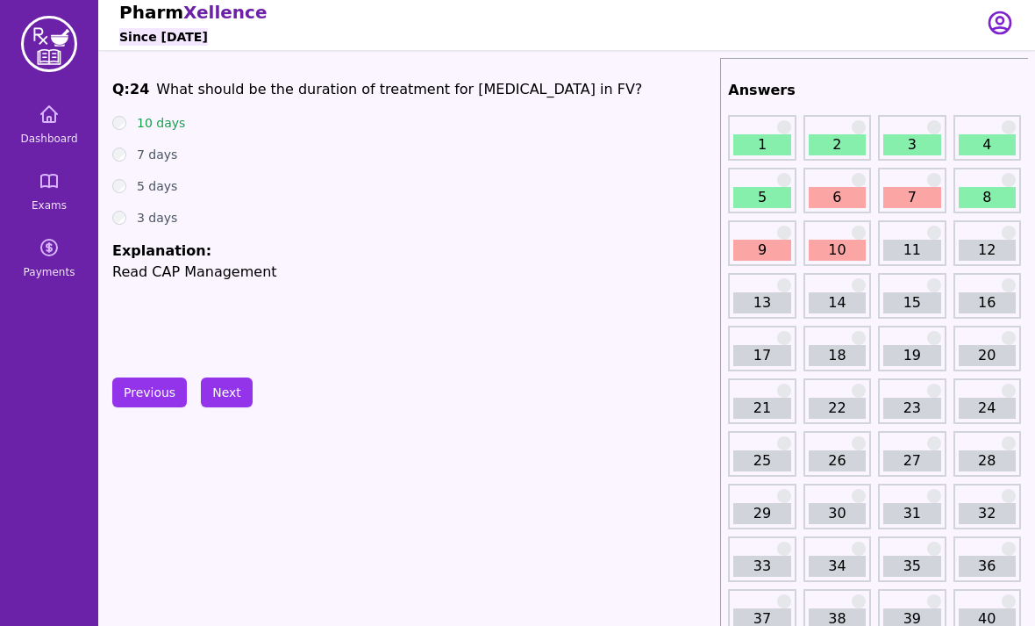
click at [218, 388] on button "Next" at bounding box center [227, 392] width 52 height 30
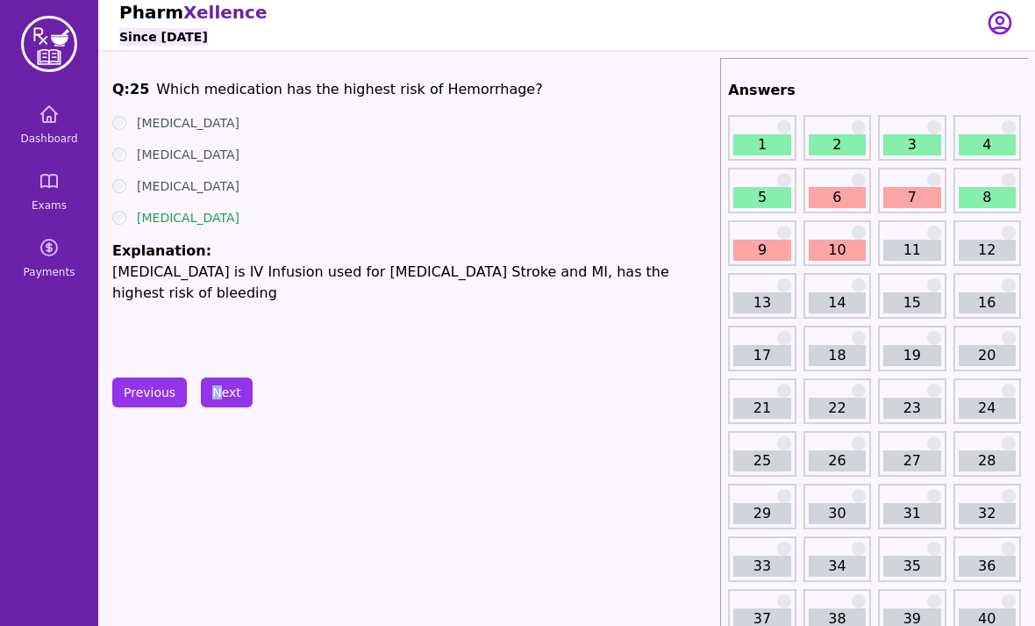
click at [243, 397] on button "Next" at bounding box center [227, 392] width 52 height 30
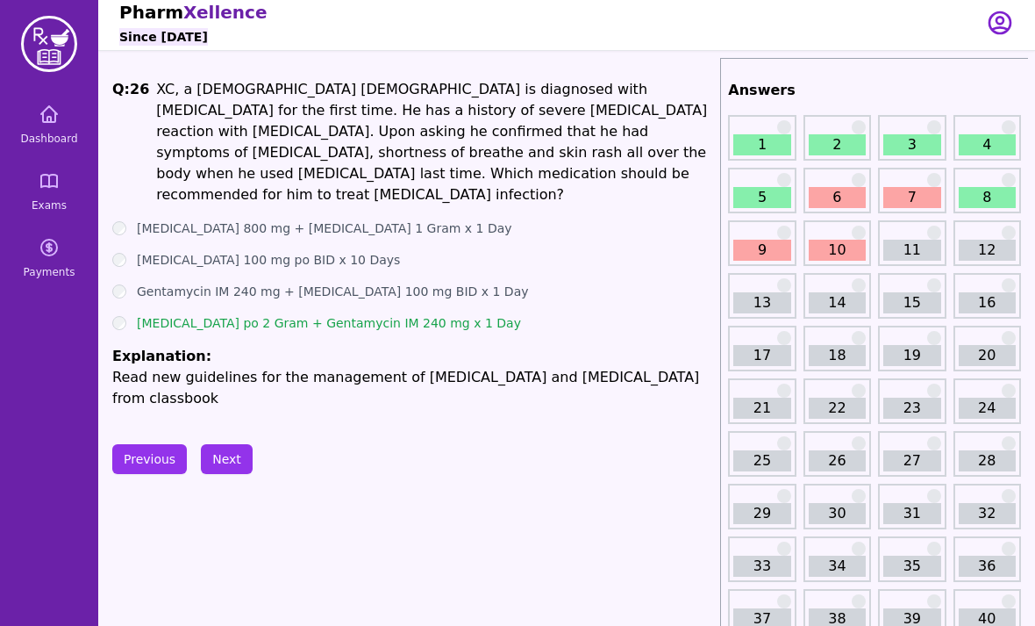
click at [232, 444] on button "Next" at bounding box center [227, 459] width 52 height 30
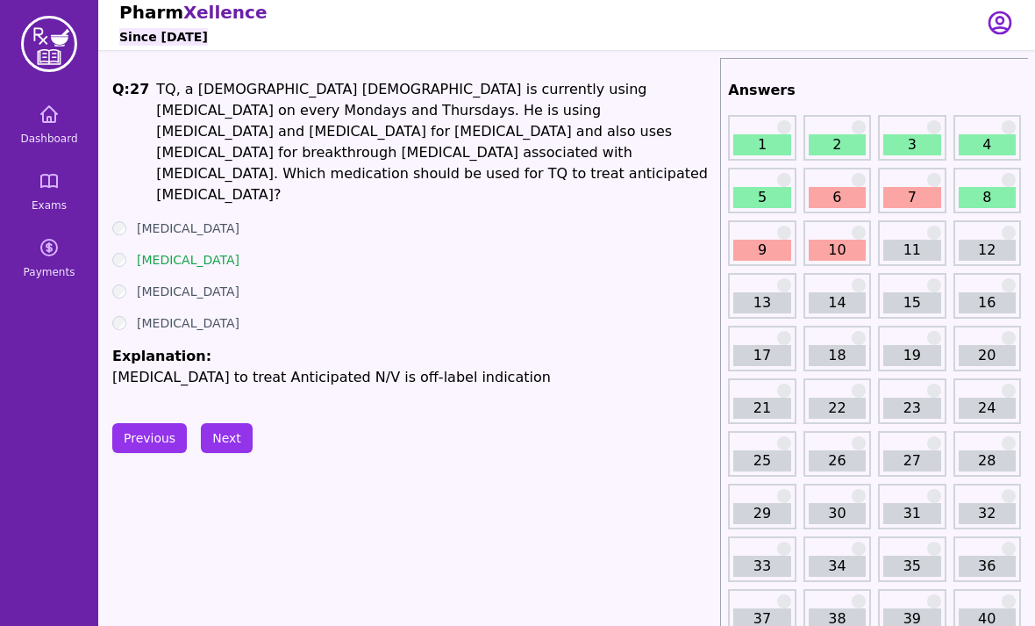
click at [229, 431] on button "Next" at bounding box center [227, 438] width 52 height 30
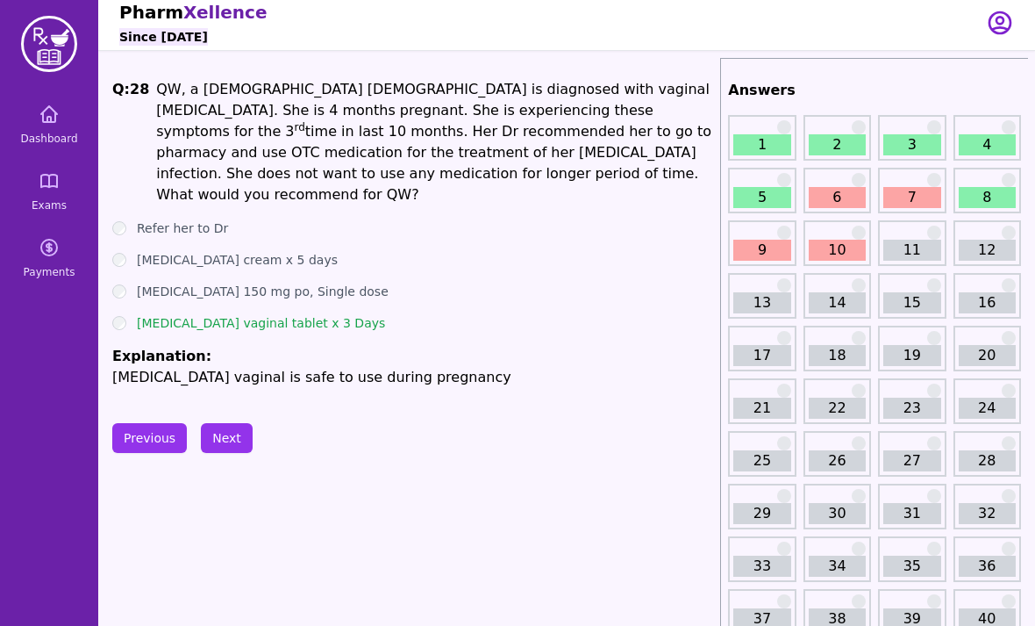
click at [238, 423] on button "Next" at bounding box center [227, 438] width 52 height 30
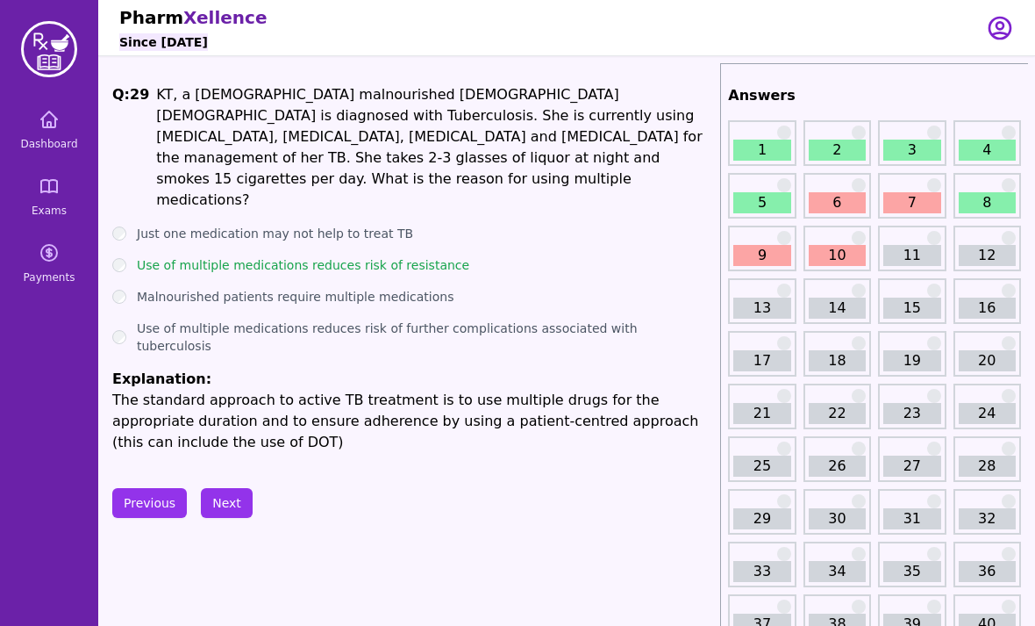
scroll to position [4, 0]
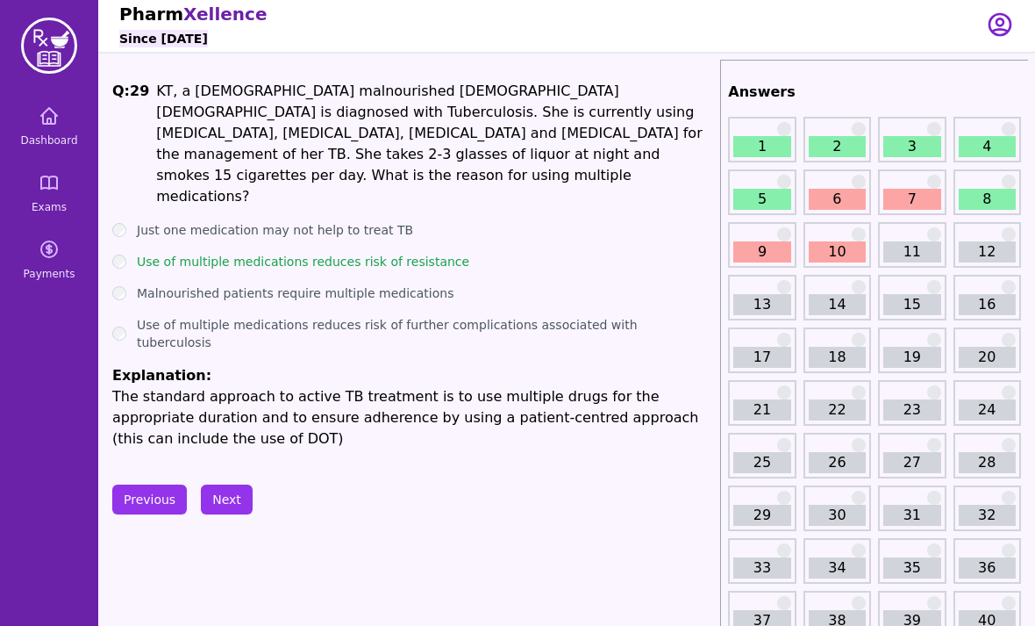
click at [240, 484] on button "Next" at bounding box center [227, 499] width 52 height 30
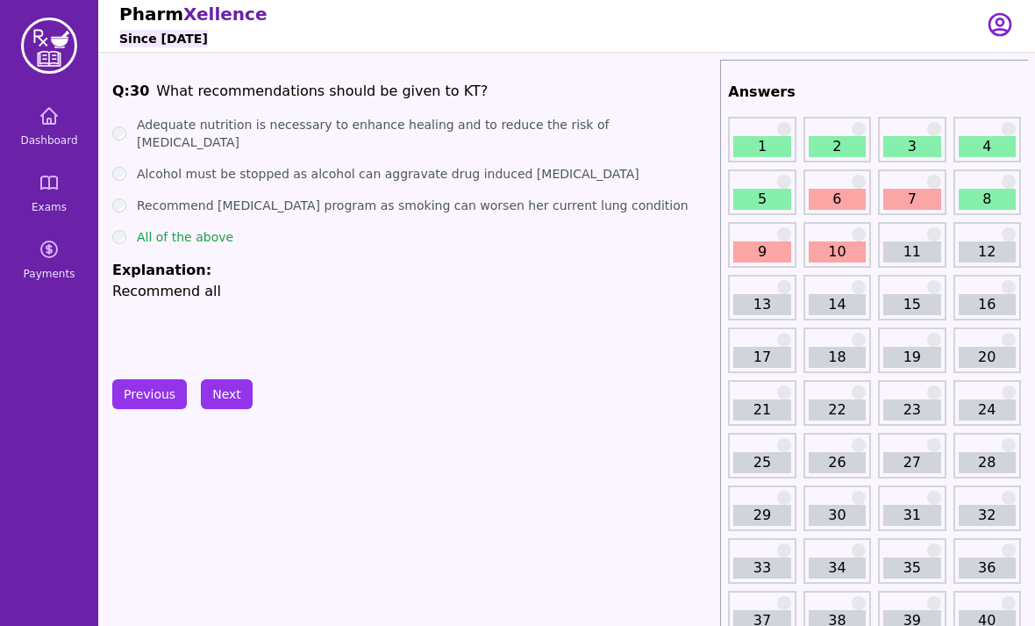
click at [226, 405] on button "Next" at bounding box center [227, 394] width 52 height 30
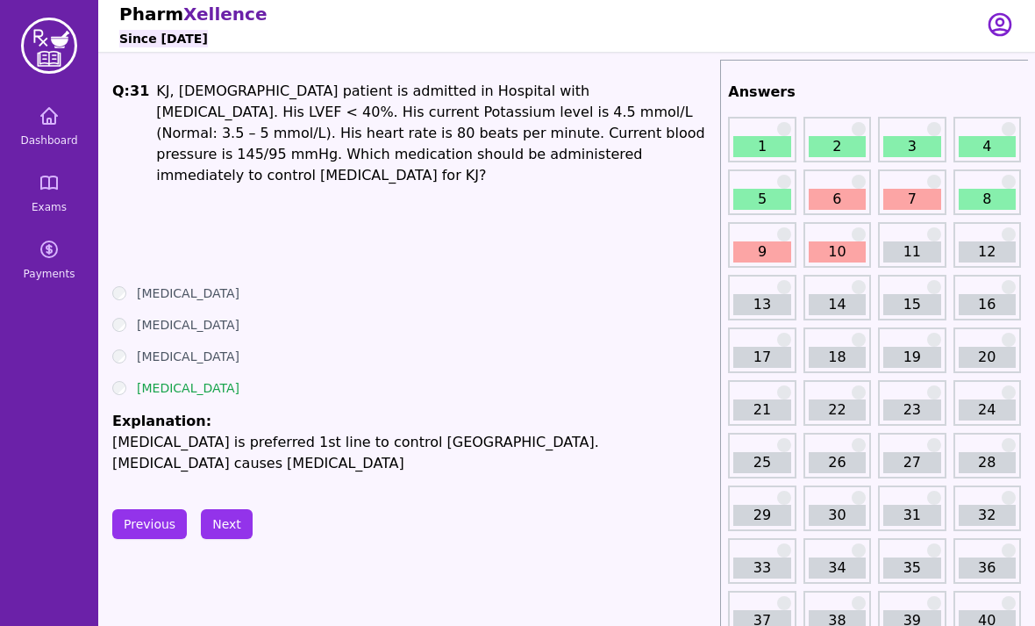
click at [216, 509] on button "Next" at bounding box center [227, 524] width 52 height 30
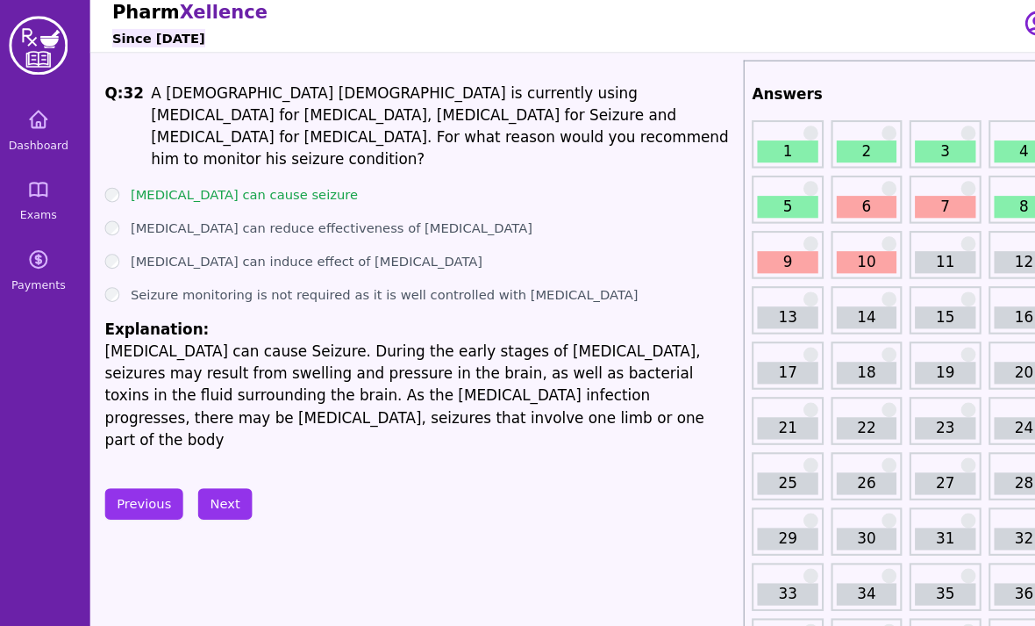
click at [234, 94] on p "A [DEMOGRAPHIC_DATA] [DEMOGRAPHIC_DATA] is currently using [MEDICAL_DATA] for […" at bounding box center [434, 126] width 557 height 84
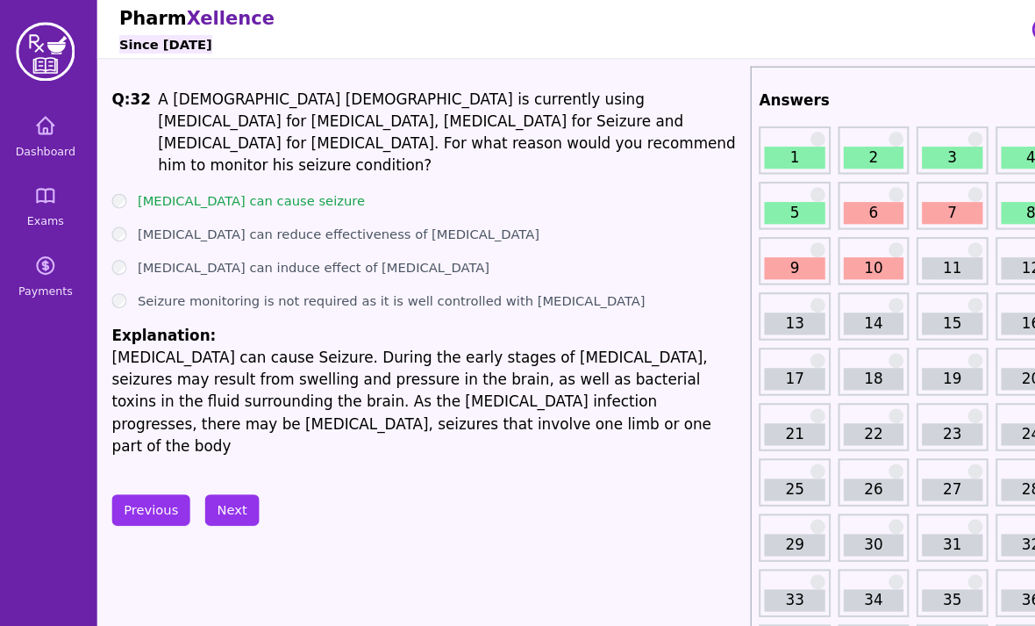
click at [215, 470] on button "Next" at bounding box center [227, 485] width 52 height 30
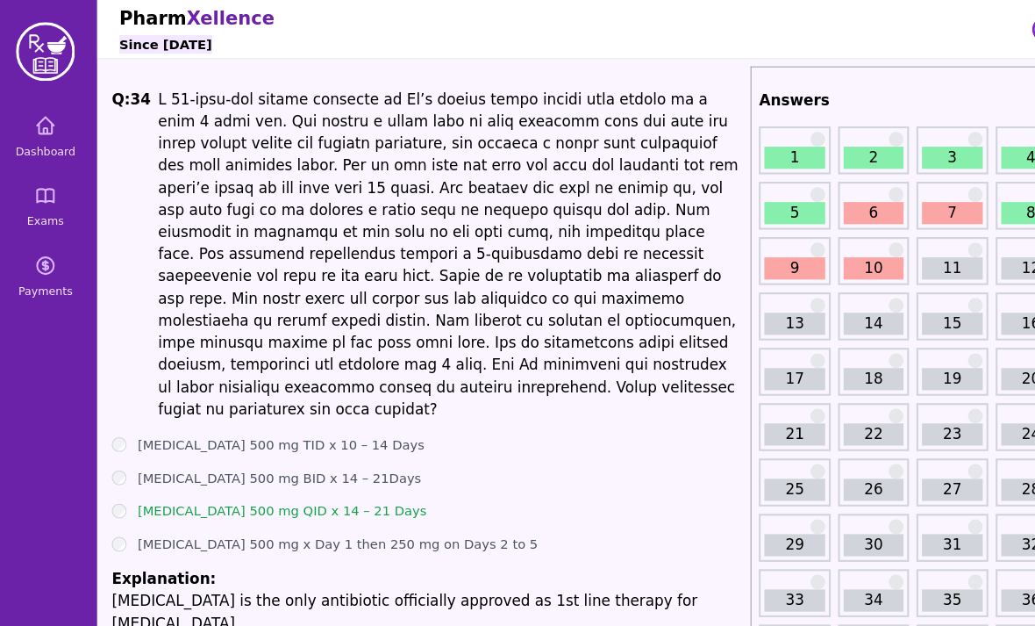
click at [120, 477] on div "[MEDICAL_DATA] 500 mg QID x 14 – 21 Days" at bounding box center [412, 486] width 601 height 18
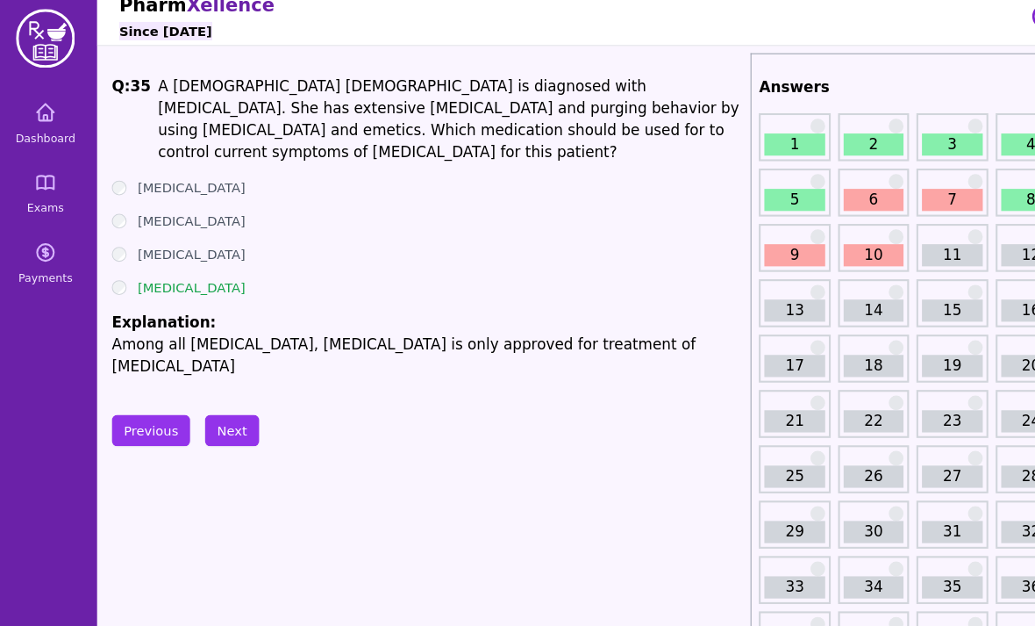
click at [227, 395] on button "Next" at bounding box center [227, 410] width 52 height 30
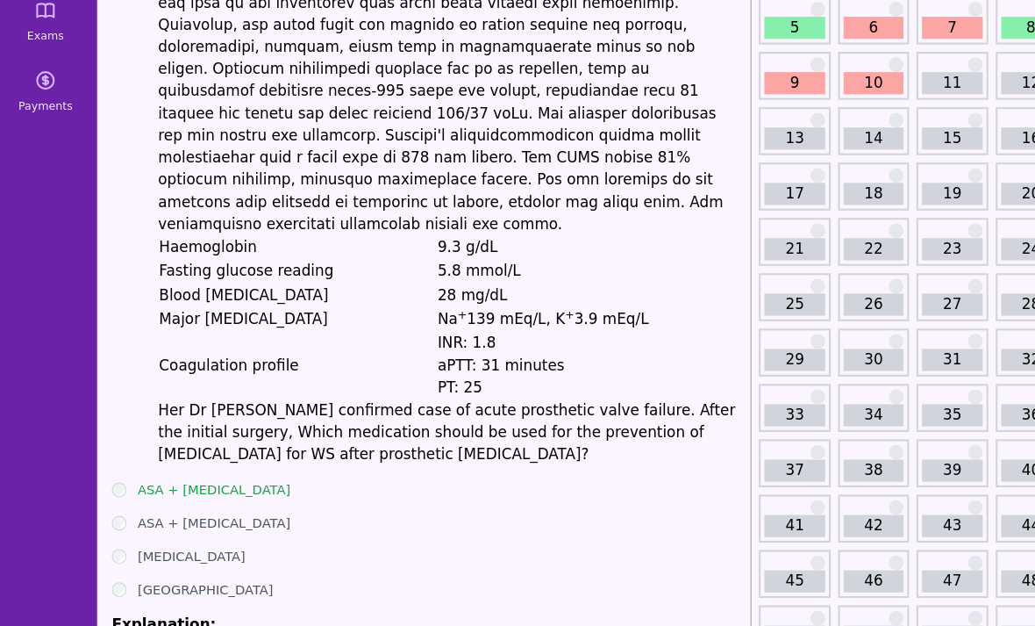
scroll to position [185, 0]
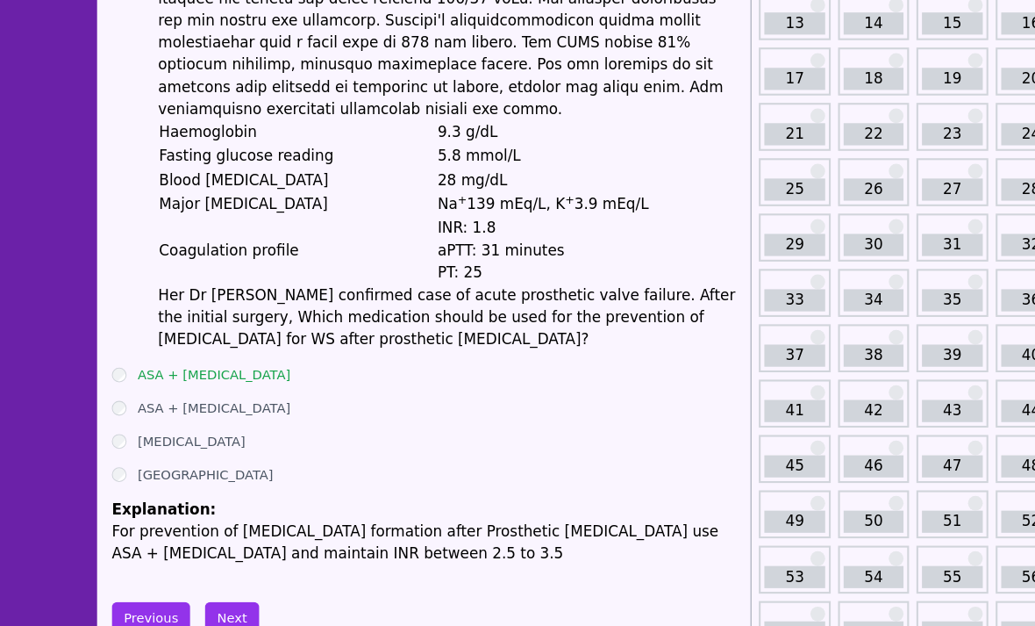
click at [234, 573] on button "Next" at bounding box center [227, 588] width 52 height 30
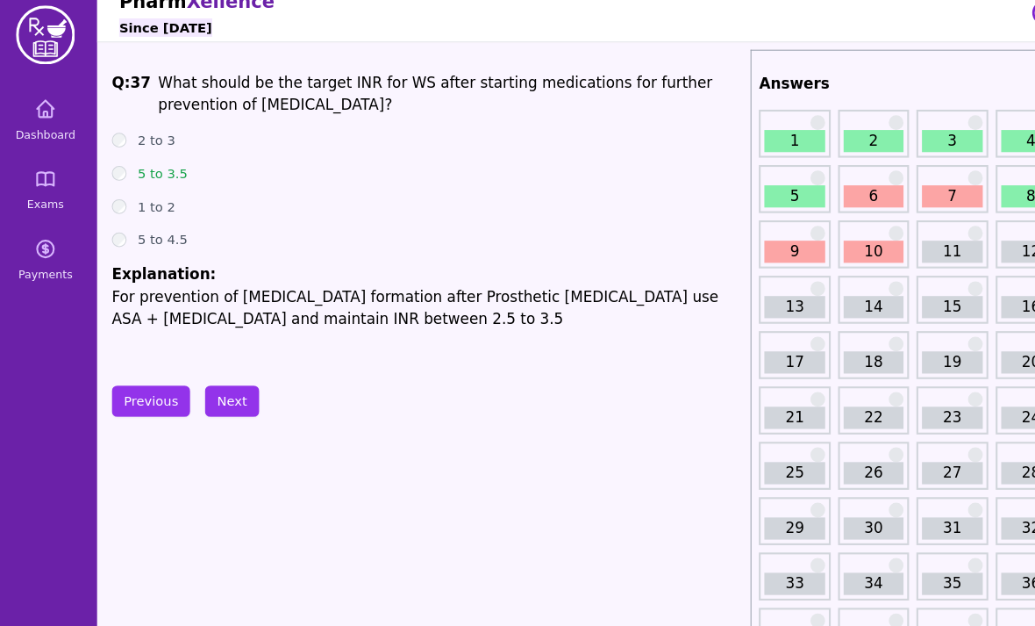
scroll to position [5, 0]
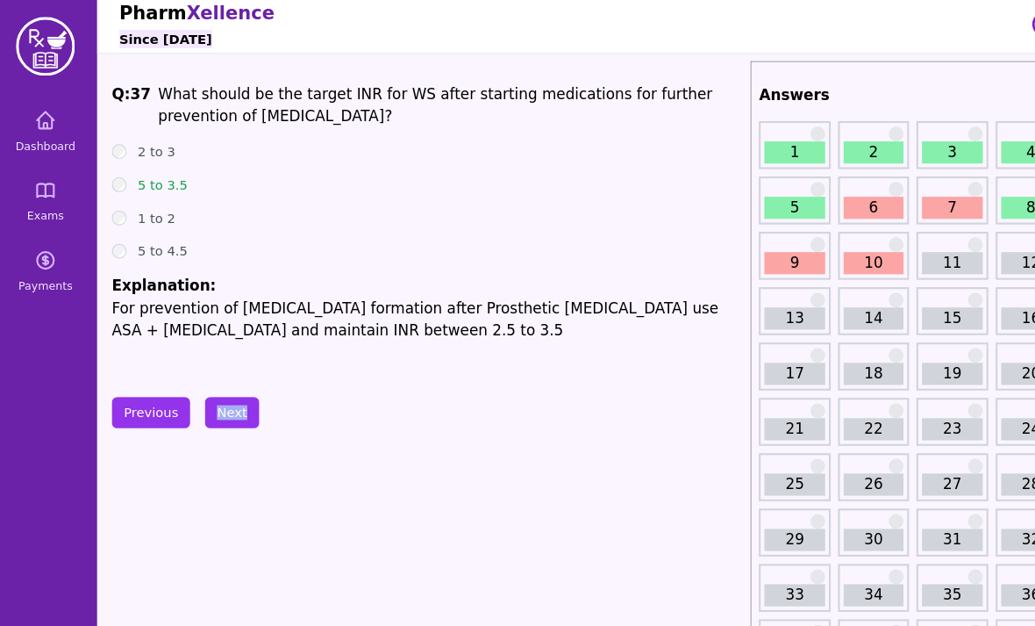
click at [209, 379] on button "Next" at bounding box center [227, 392] width 52 height 30
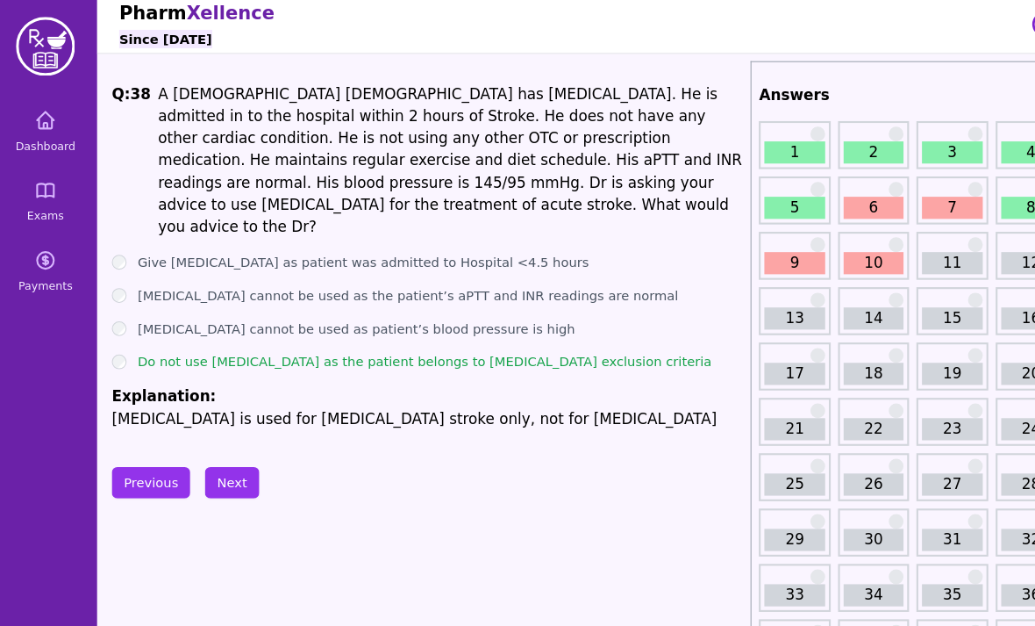
click at [226, 451] on button "Next" at bounding box center [227, 459] width 52 height 30
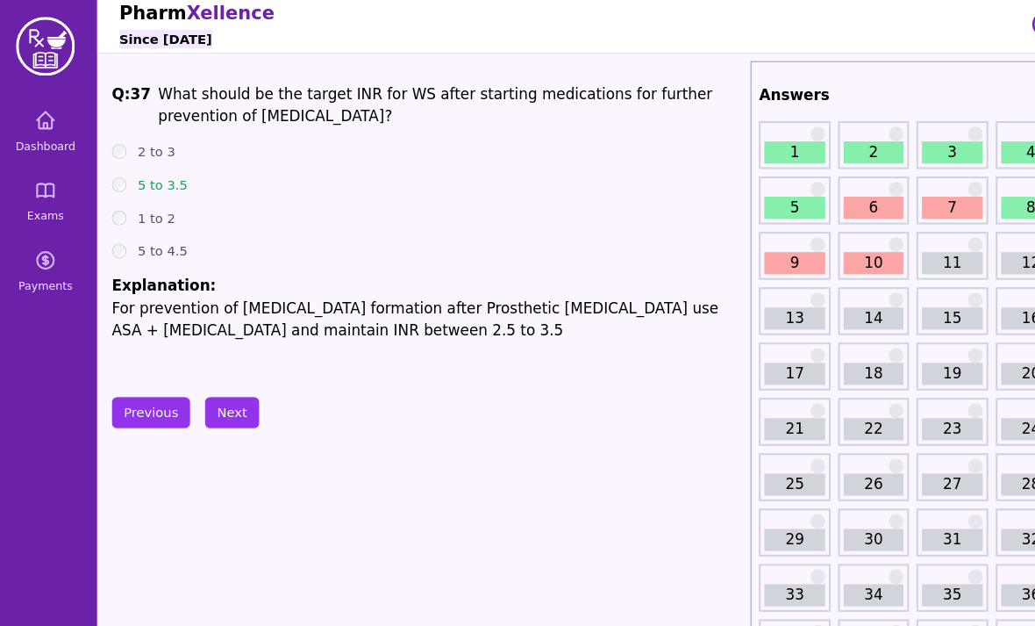
click at [51, 126] on link "Dashboard" at bounding box center [49, 129] width 84 height 63
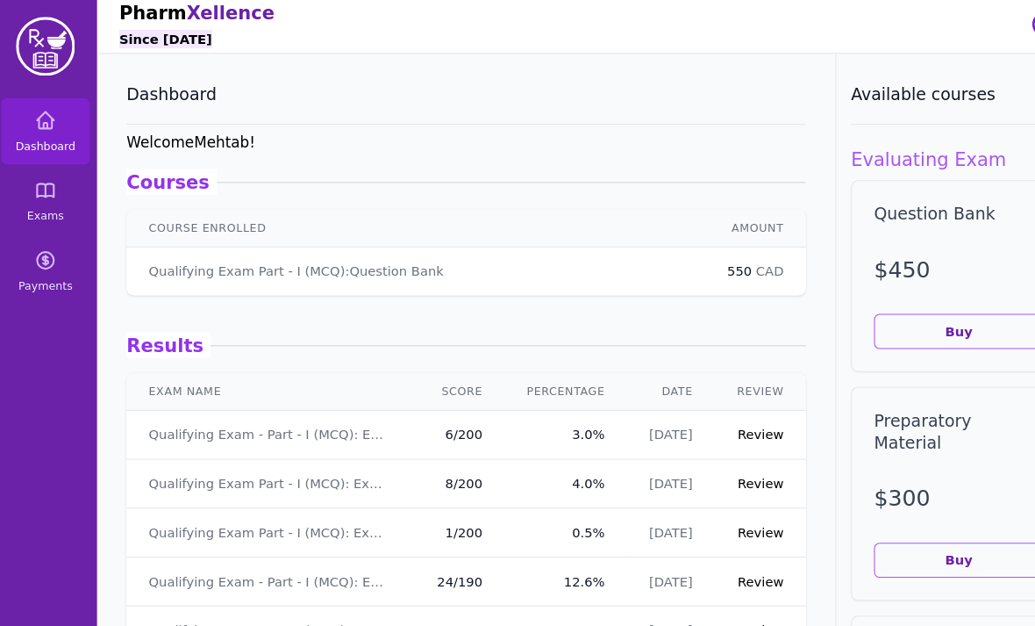
click at [47, 204] on span "Exams" at bounding box center [49, 211] width 35 height 14
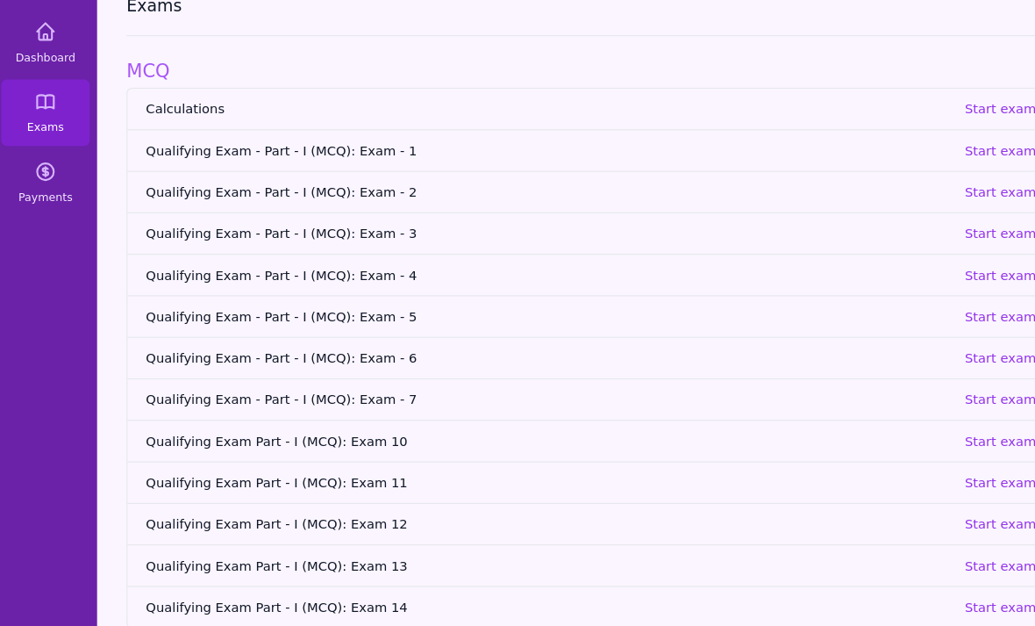
scroll to position [89, 0]
click at [939, 462] on p "Start exam" at bounding box center [958, 460] width 68 height 18
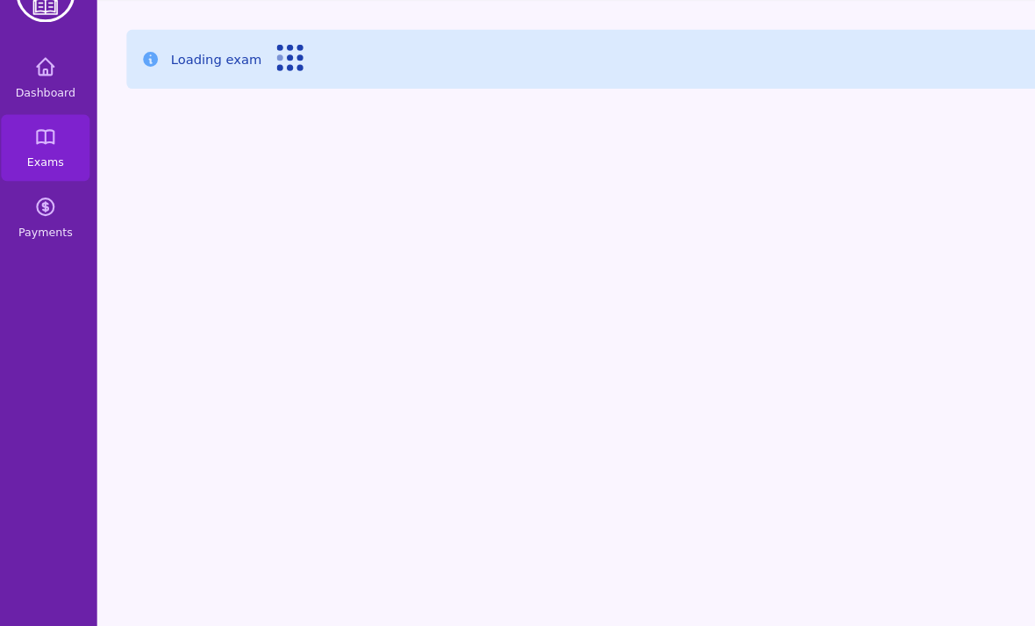
scroll to position [89, 0]
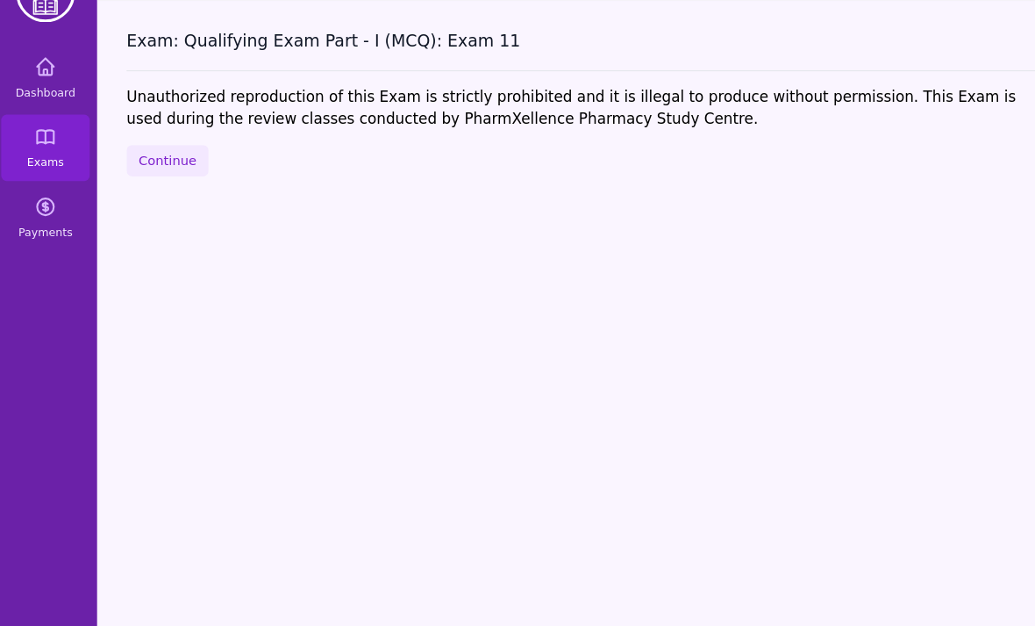
click at [149, 138] on button "Continue" at bounding box center [165, 153] width 78 height 30
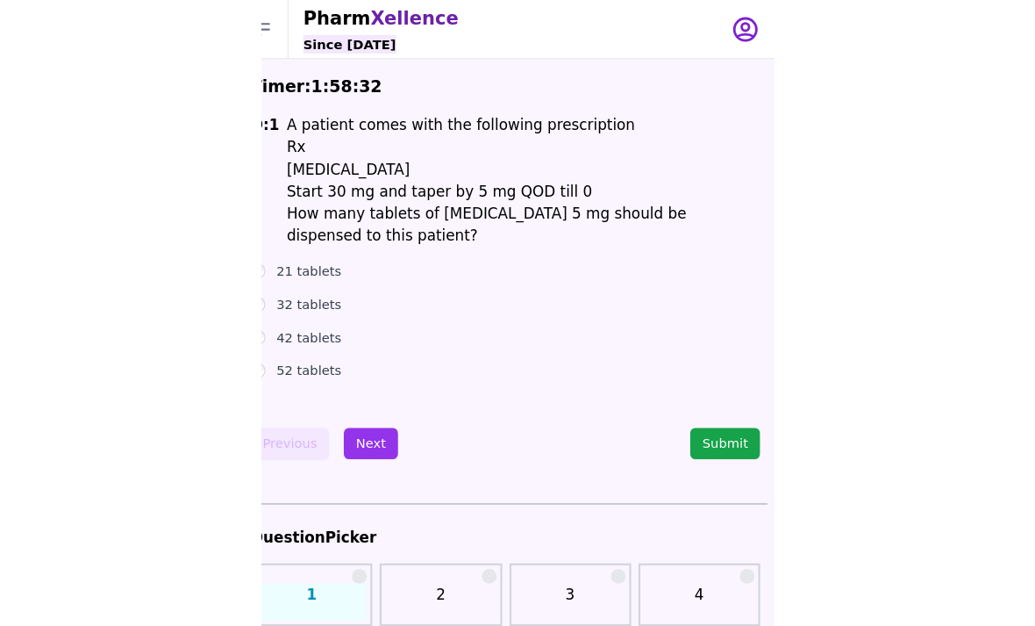
scroll to position [89, 0]
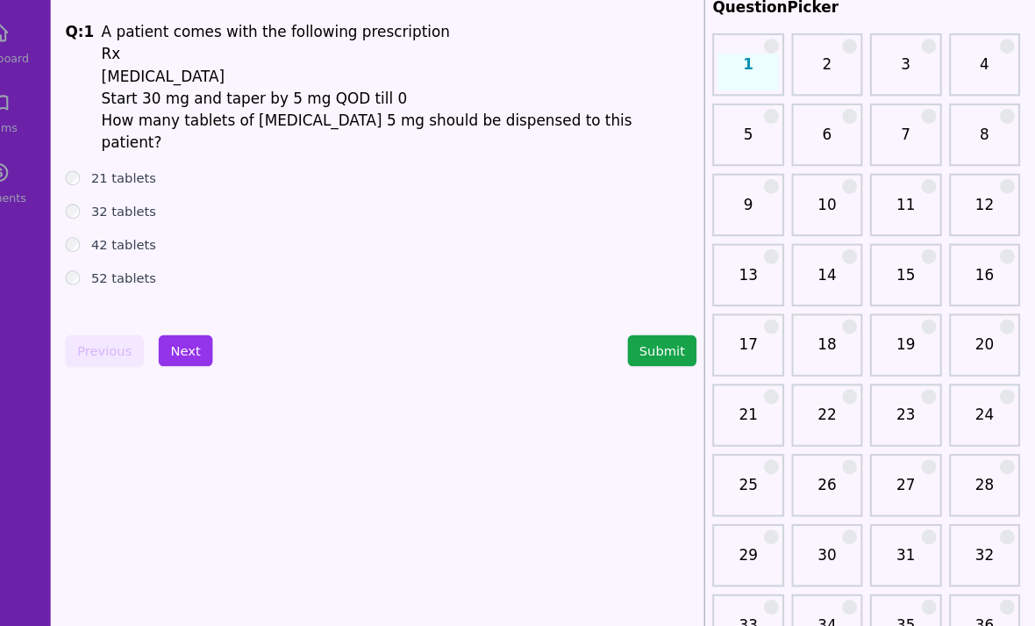
click at [201, 319] on button "Next" at bounding box center [227, 334] width 52 height 30
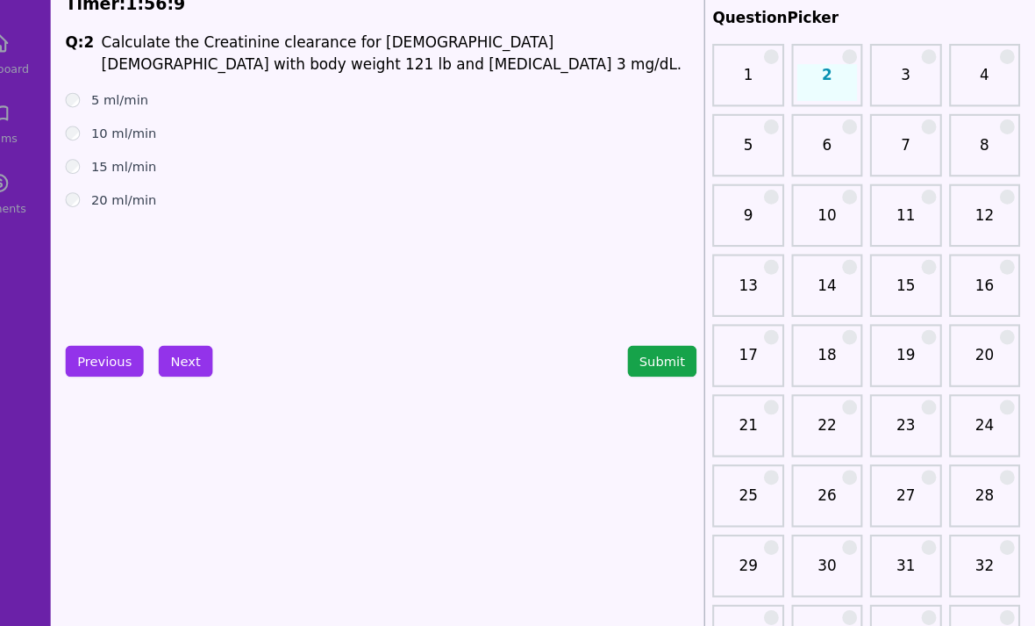
scroll to position [79, 0]
click at [134, 334] on button "Previous" at bounding box center [149, 343] width 75 height 30
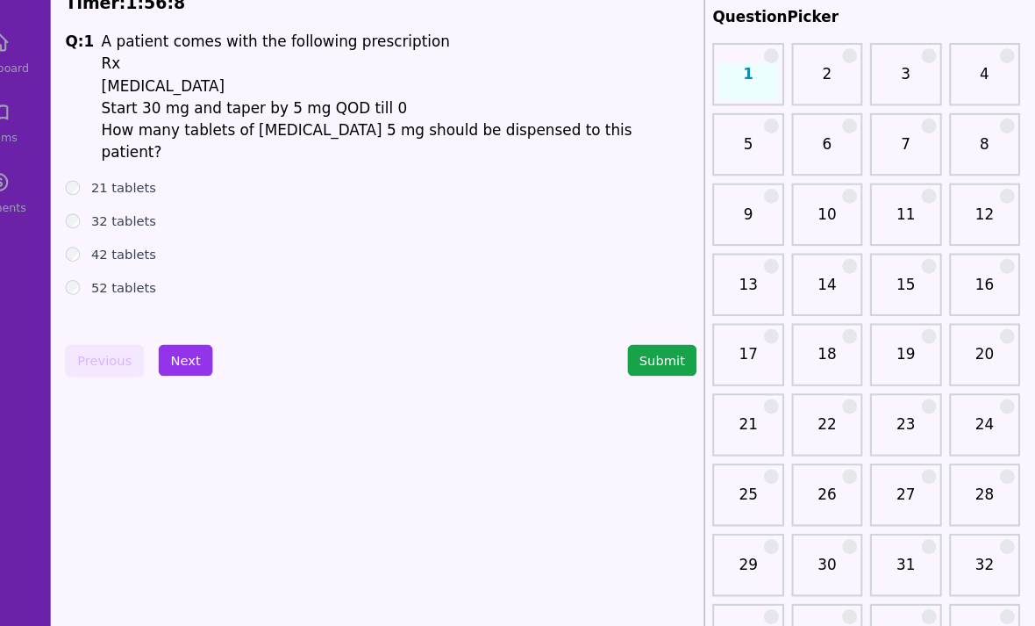
click at [201, 342] on button "Next" at bounding box center [227, 343] width 52 height 30
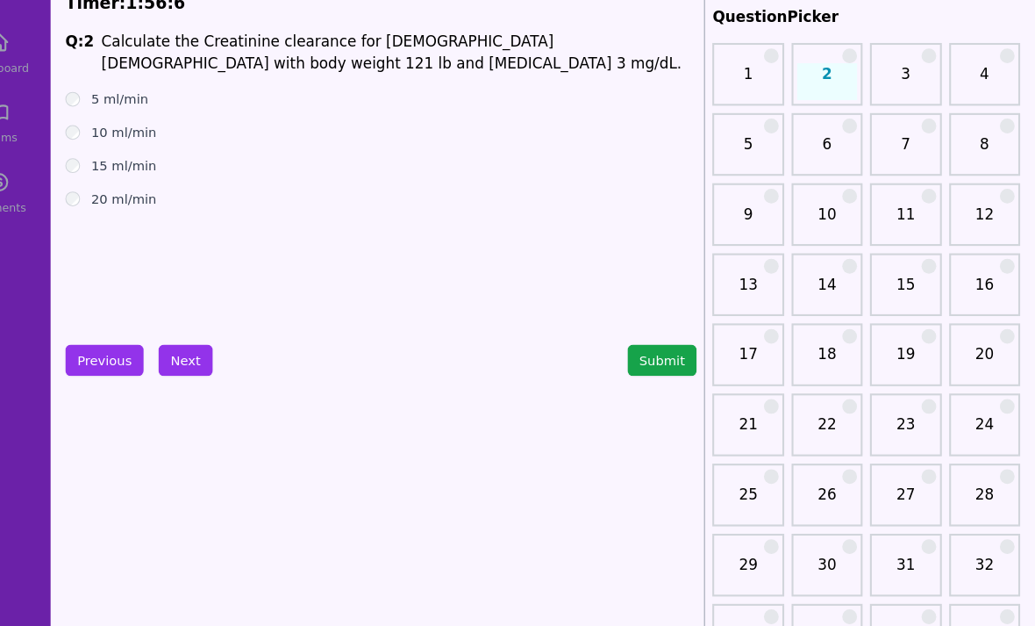
click at [201, 354] on button "Next" at bounding box center [227, 343] width 52 height 30
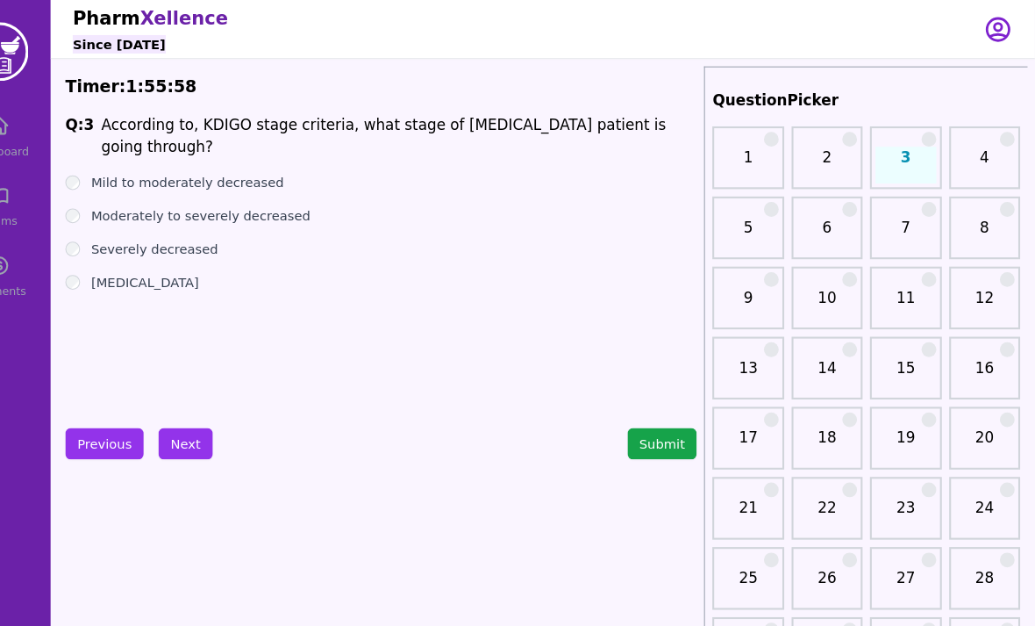
click at [112, 431] on button "Previous" at bounding box center [149, 422] width 75 height 30
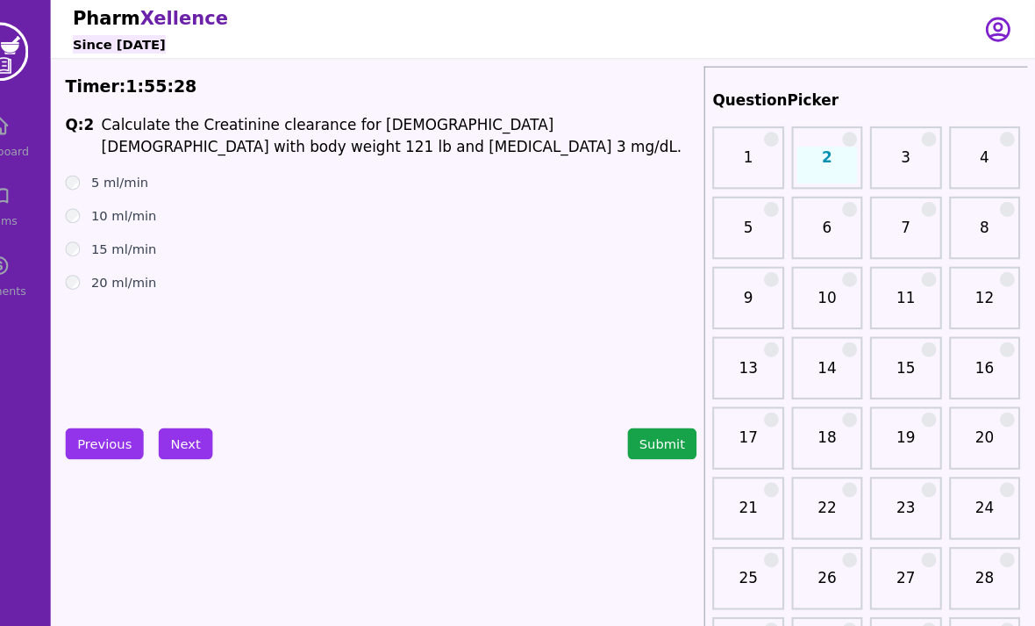
click at [648, 418] on button "Submit" at bounding box center [681, 422] width 67 height 30
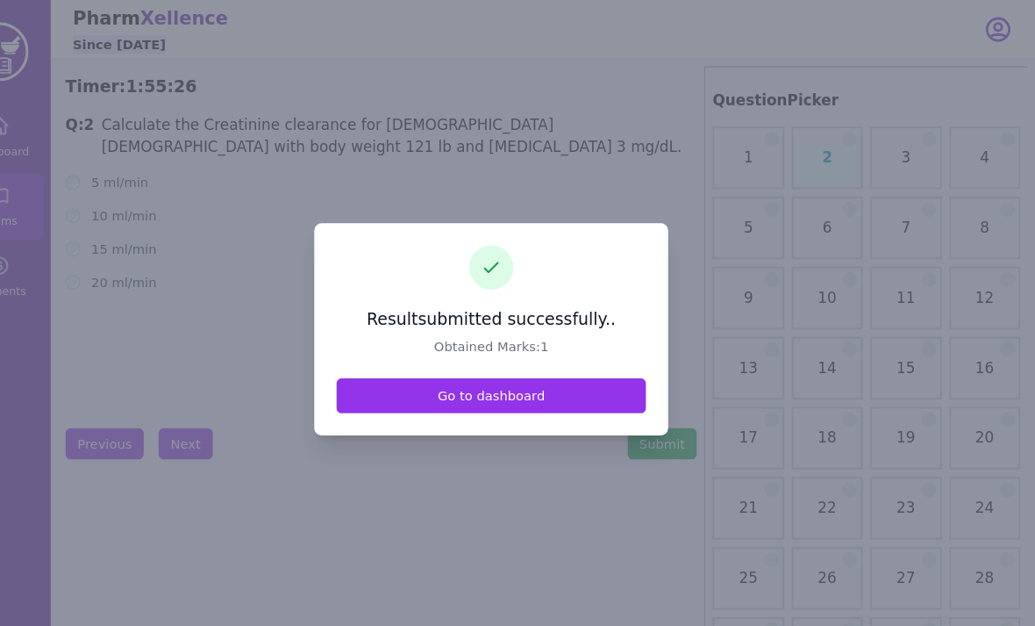
click at [505, 393] on link "Go to dashboard" at bounding box center [517, 376] width 295 height 33
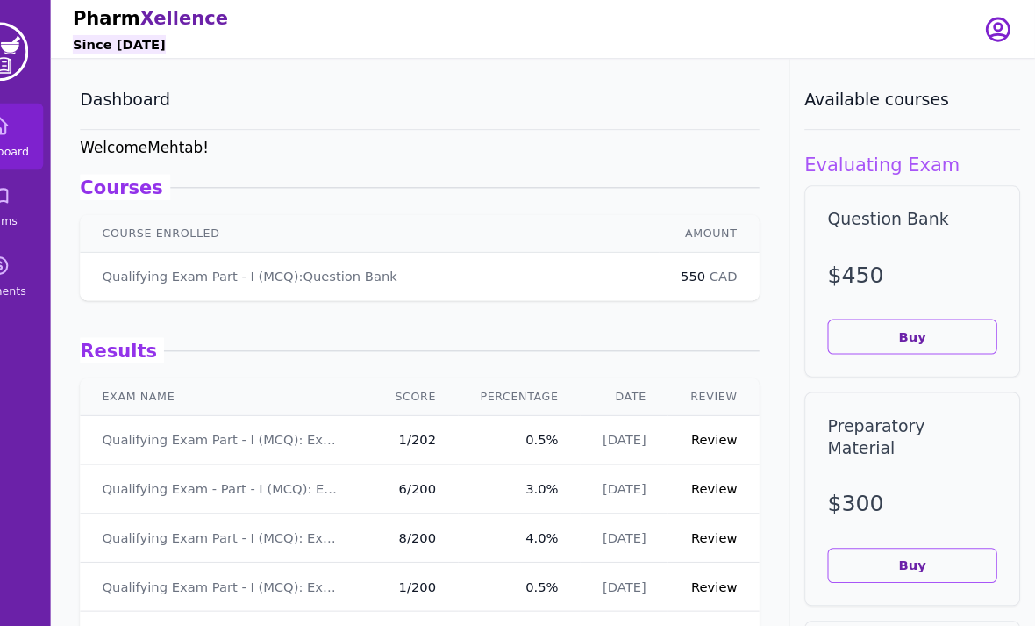
click at [708, 419] on link "Review" at bounding box center [730, 419] width 44 height 14
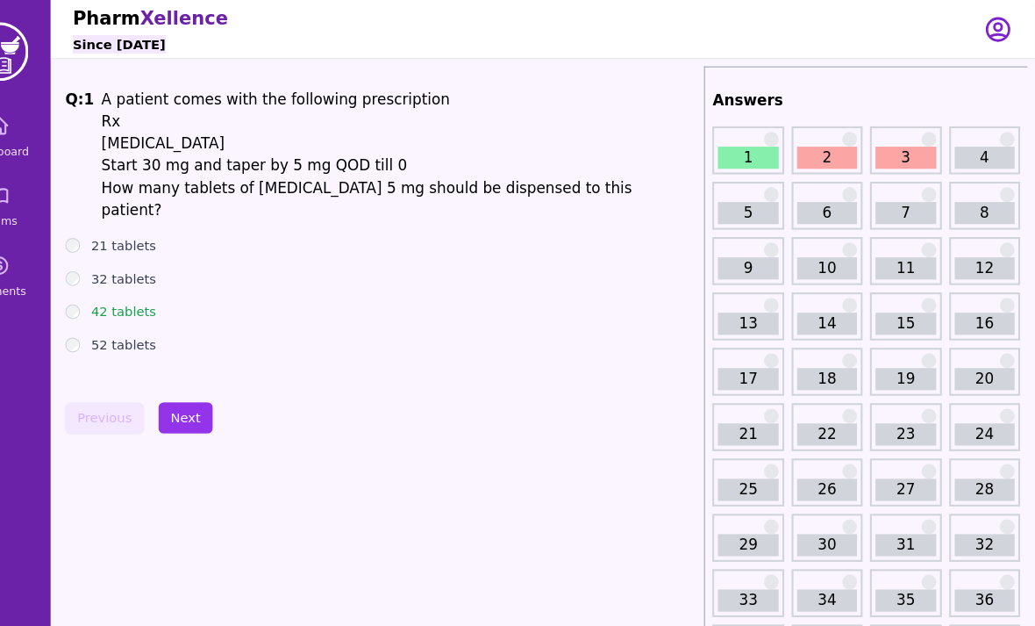
click at [201, 392] on button "Next" at bounding box center [227, 398] width 52 height 30
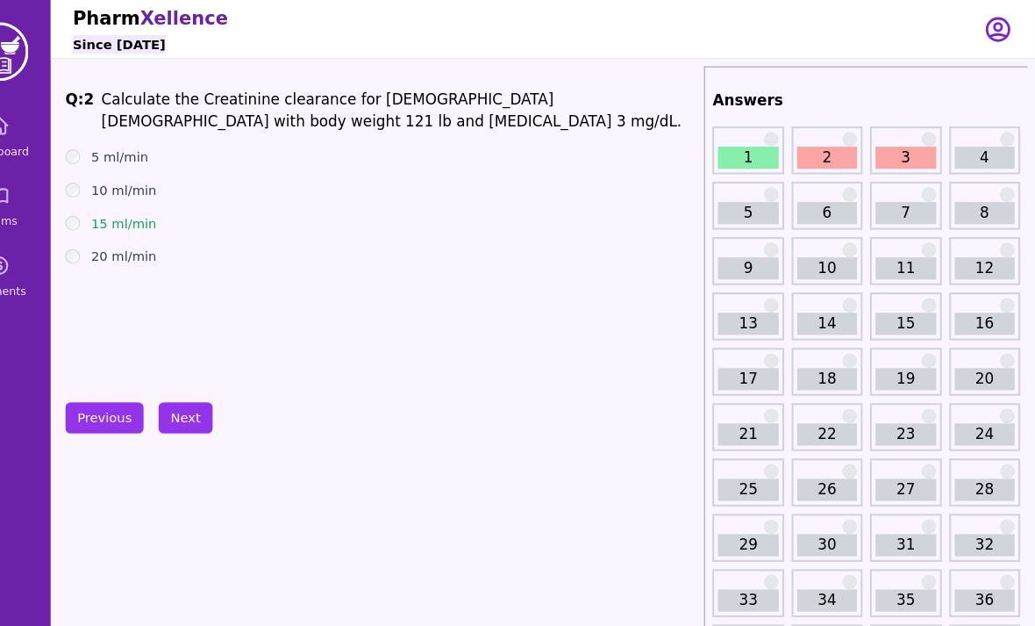
click at [201, 408] on button "Next" at bounding box center [227, 398] width 52 height 30
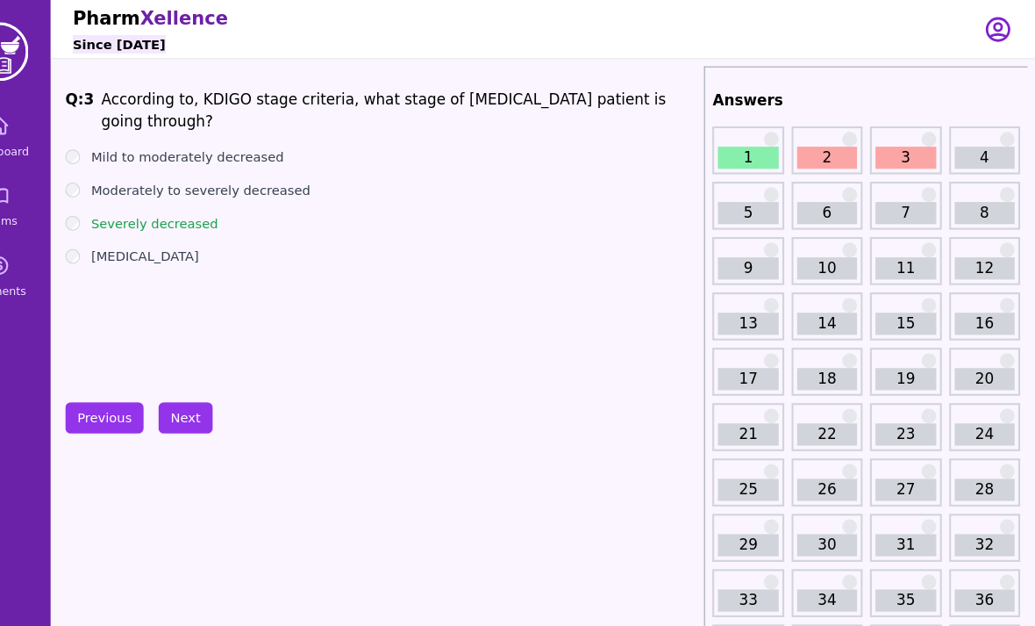
click at [201, 394] on button "Next" at bounding box center [227, 398] width 52 height 30
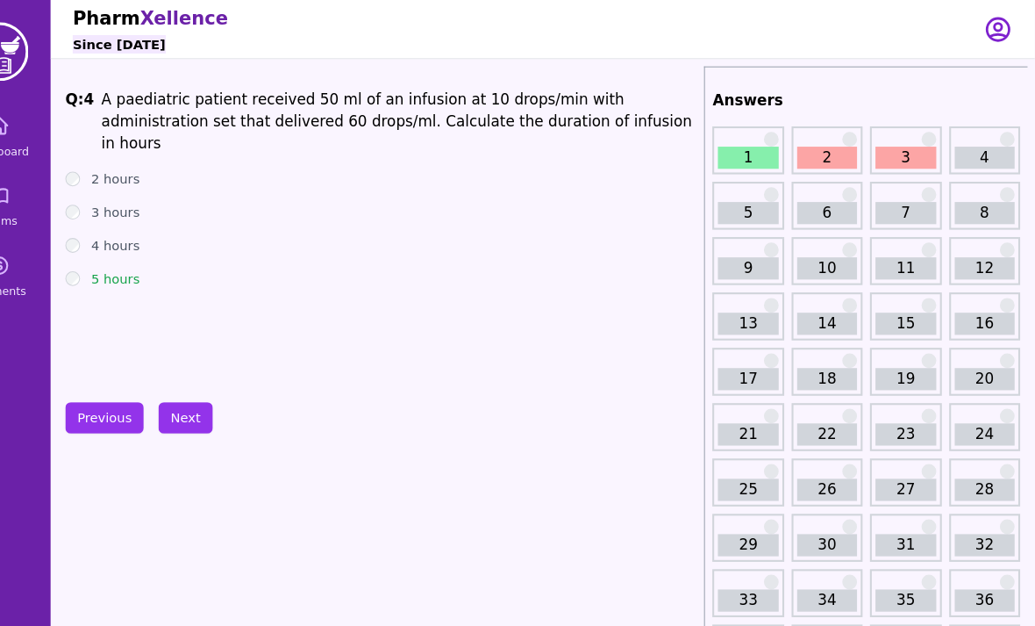
click at [112, 410] on button "Previous" at bounding box center [149, 398] width 75 height 30
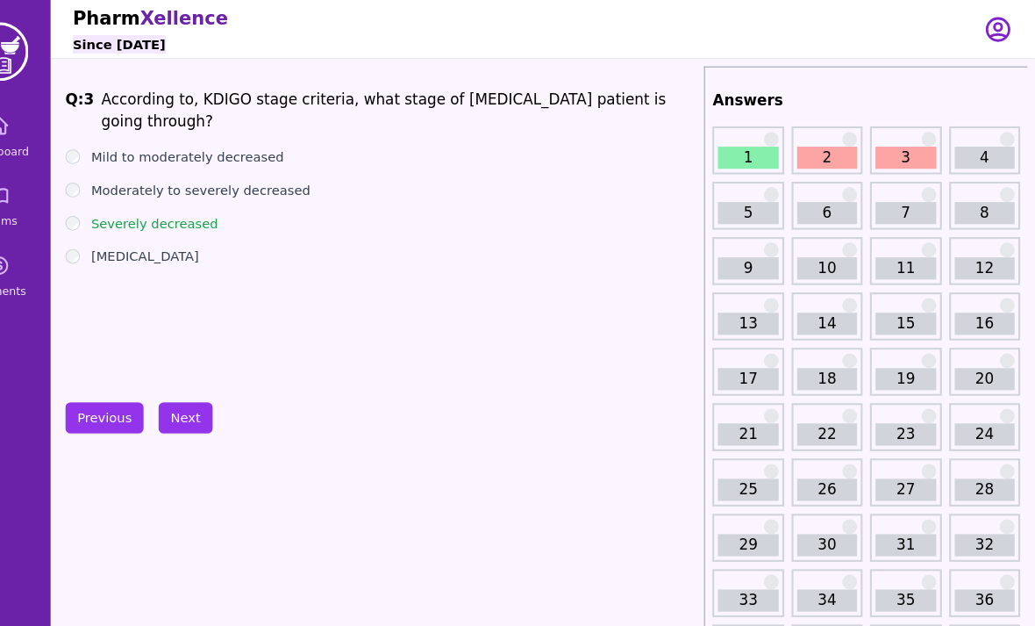
click at [112, 407] on button "Previous" at bounding box center [149, 398] width 75 height 30
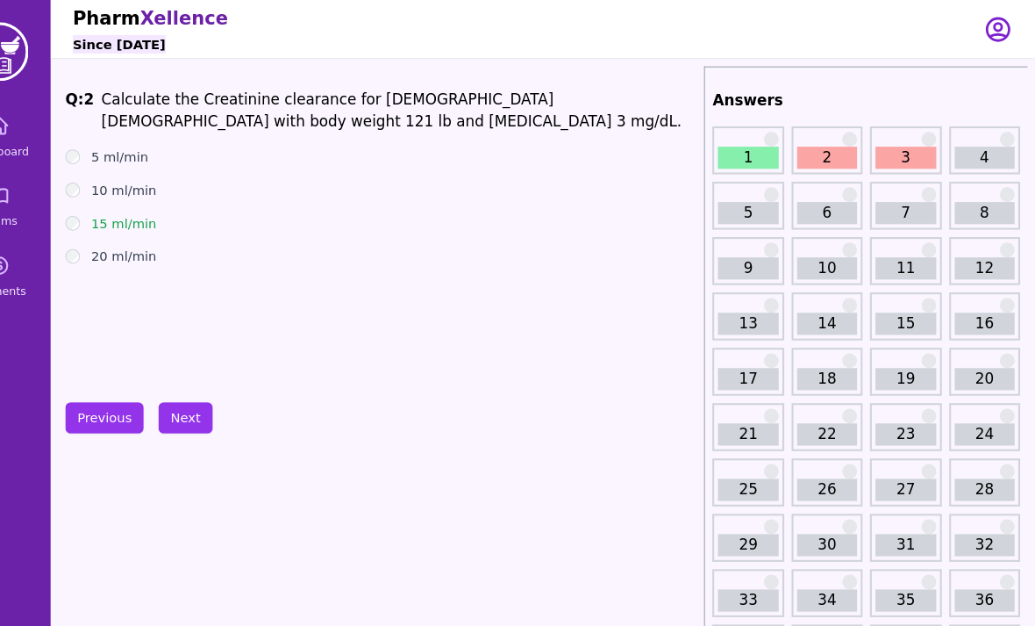
click at [201, 412] on button "Next" at bounding box center [227, 398] width 52 height 30
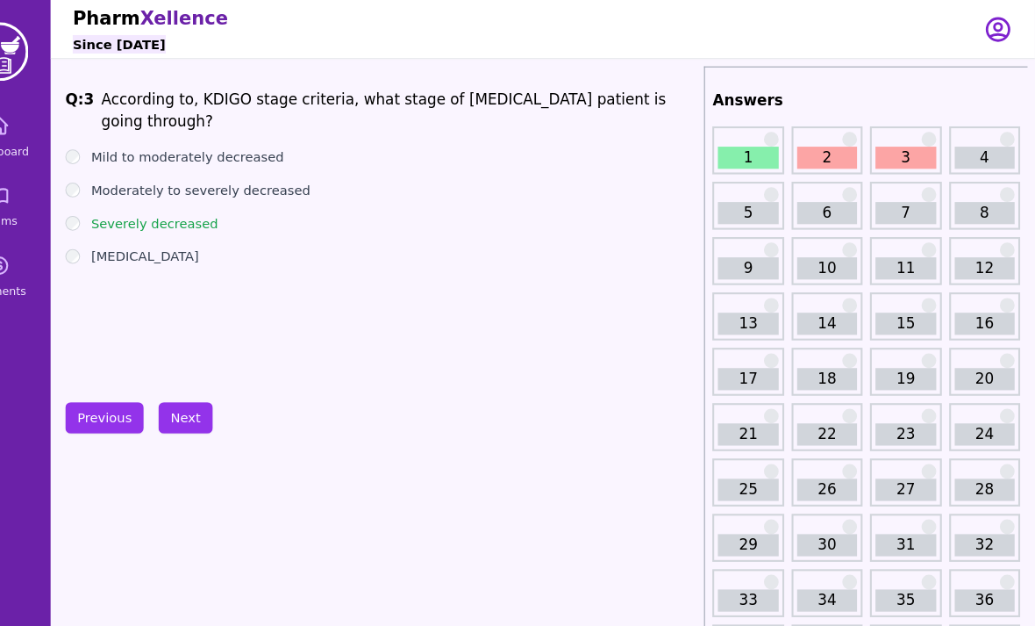
click at [201, 407] on button "Next" at bounding box center [227, 398] width 52 height 30
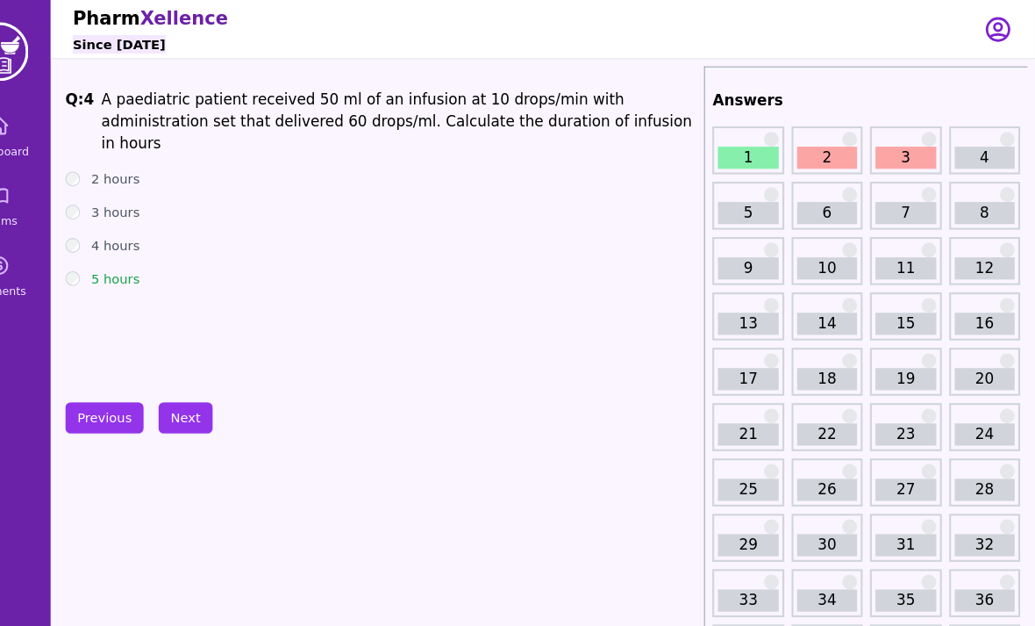
click at [201, 401] on button "Next" at bounding box center [227, 398] width 52 height 30
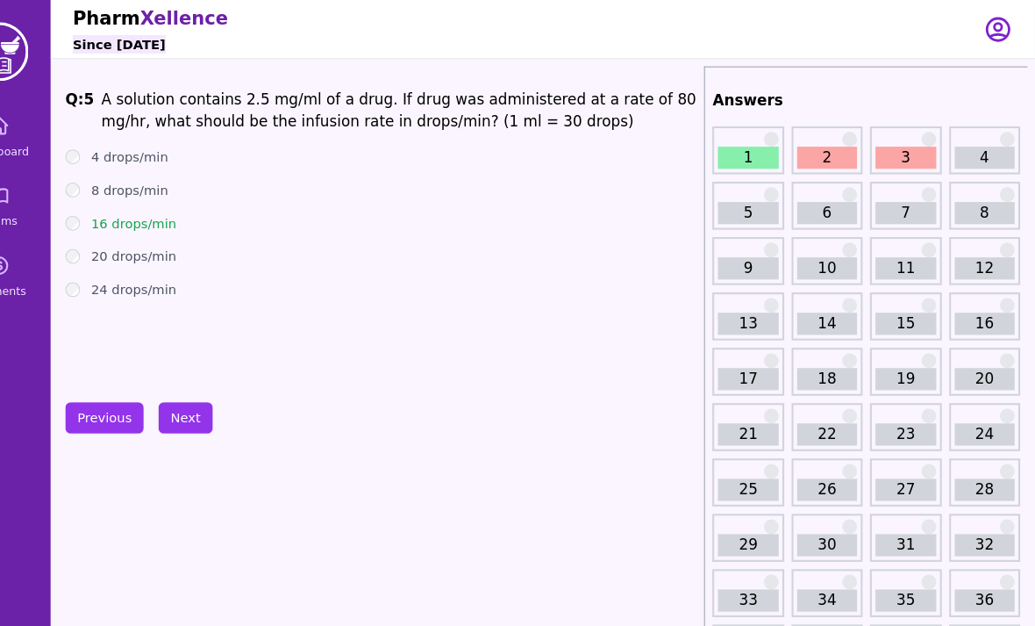
click at [201, 401] on button "Next" at bounding box center [227, 398] width 52 height 30
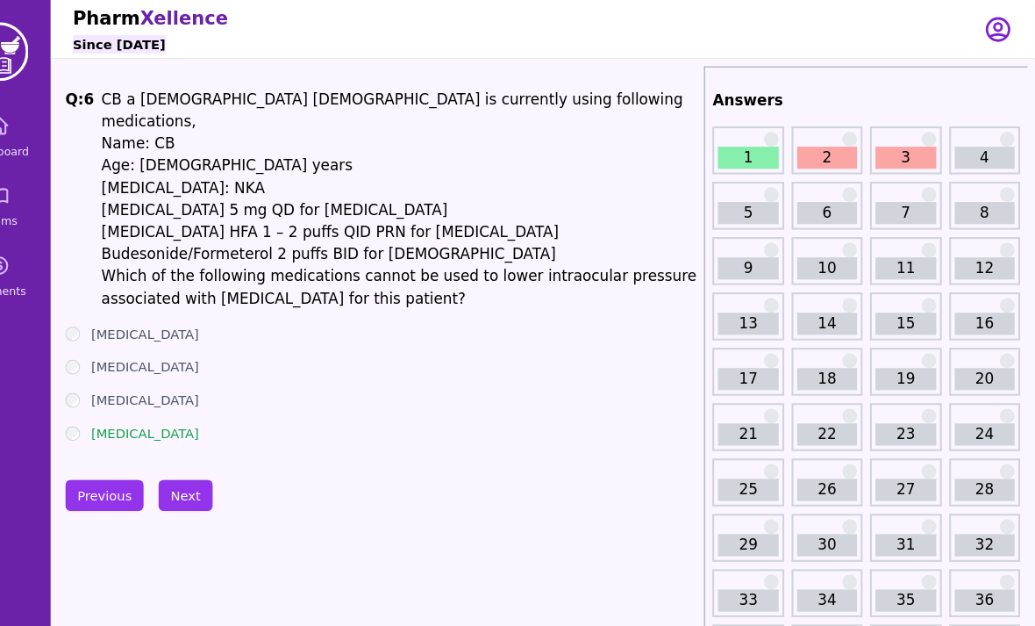
click at [112, 456] on button "Previous" at bounding box center [149, 471] width 75 height 30
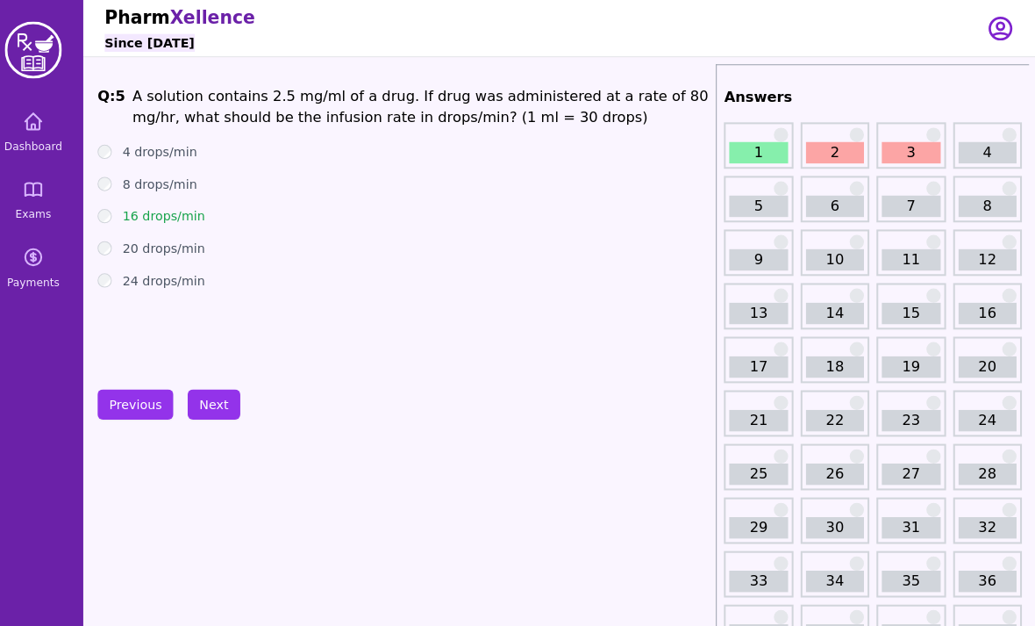
click at [205, 403] on button "Next" at bounding box center [227, 398] width 52 height 30
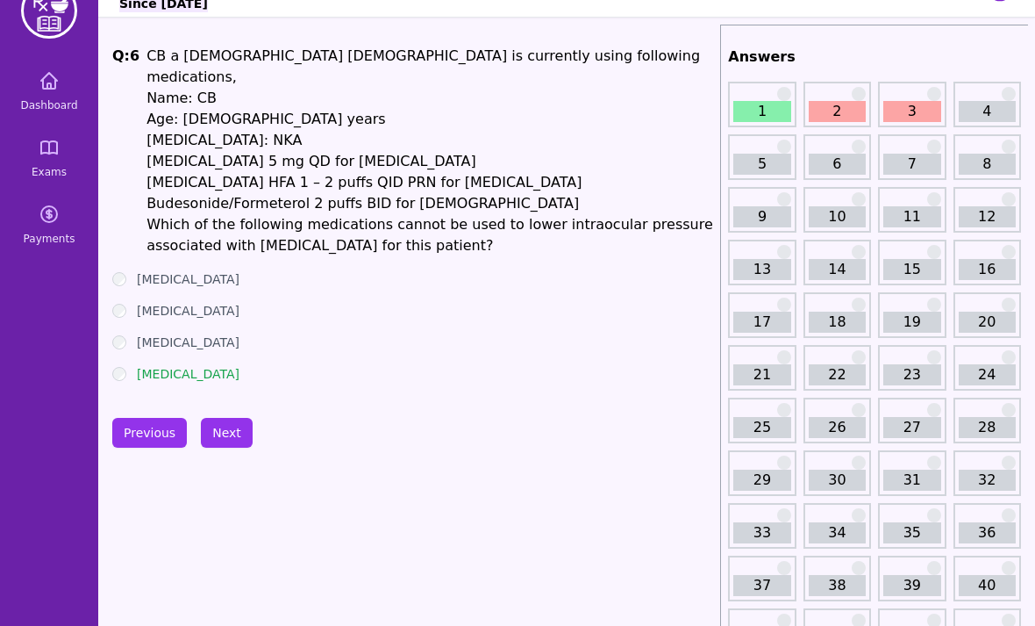
scroll to position [25, 0]
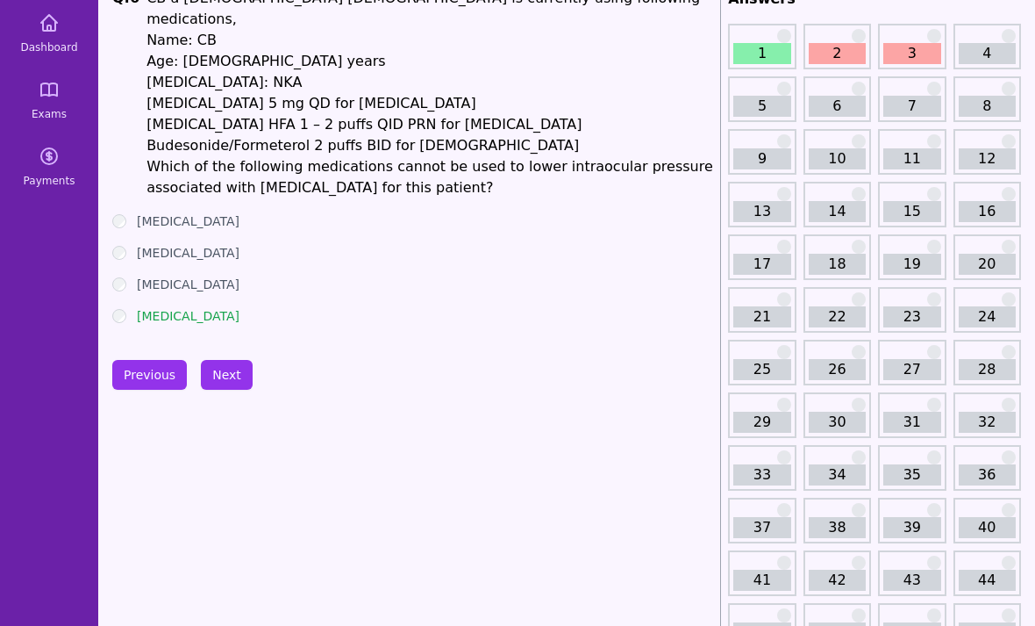
click at [223, 361] on button "Next" at bounding box center [227, 376] width 52 height 30
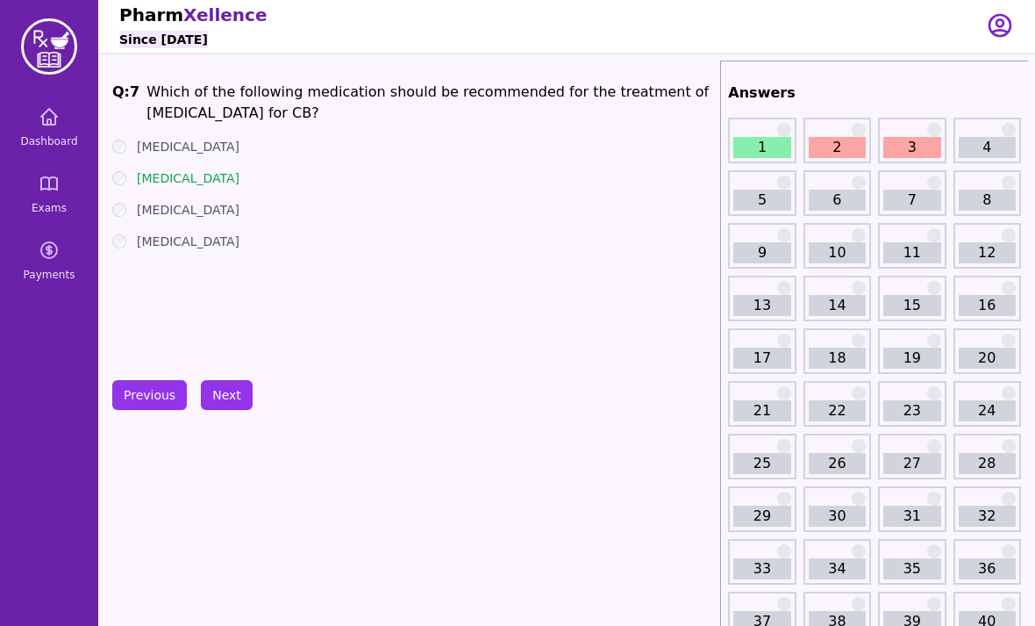
click at [214, 400] on button "Next" at bounding box center [227, 396] width 52 height 30
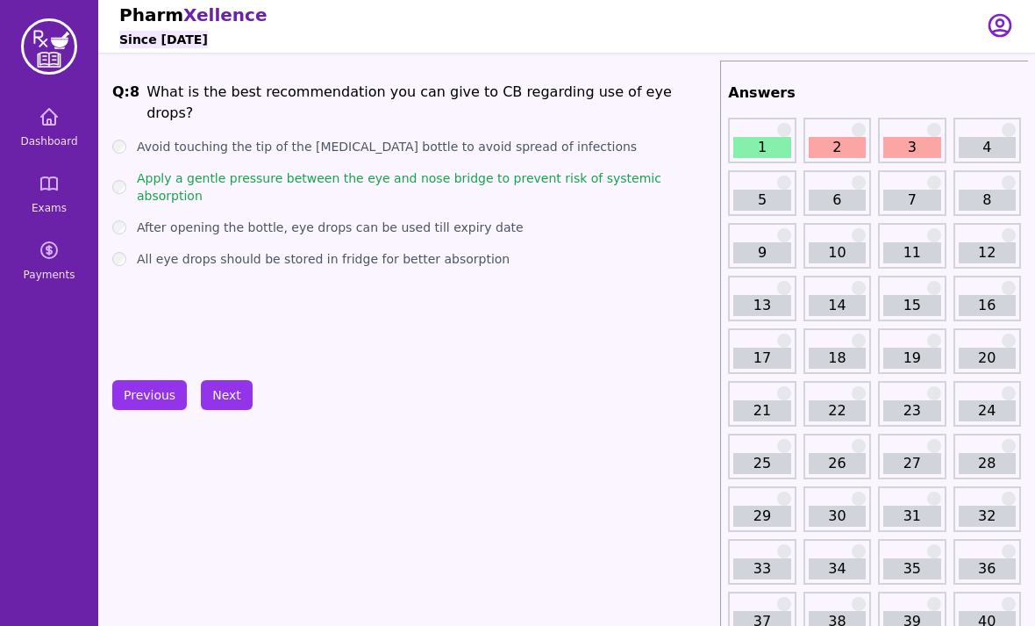
click at [228, 402] on button "Next" at bounding box center [227, 395] width 52 height 30
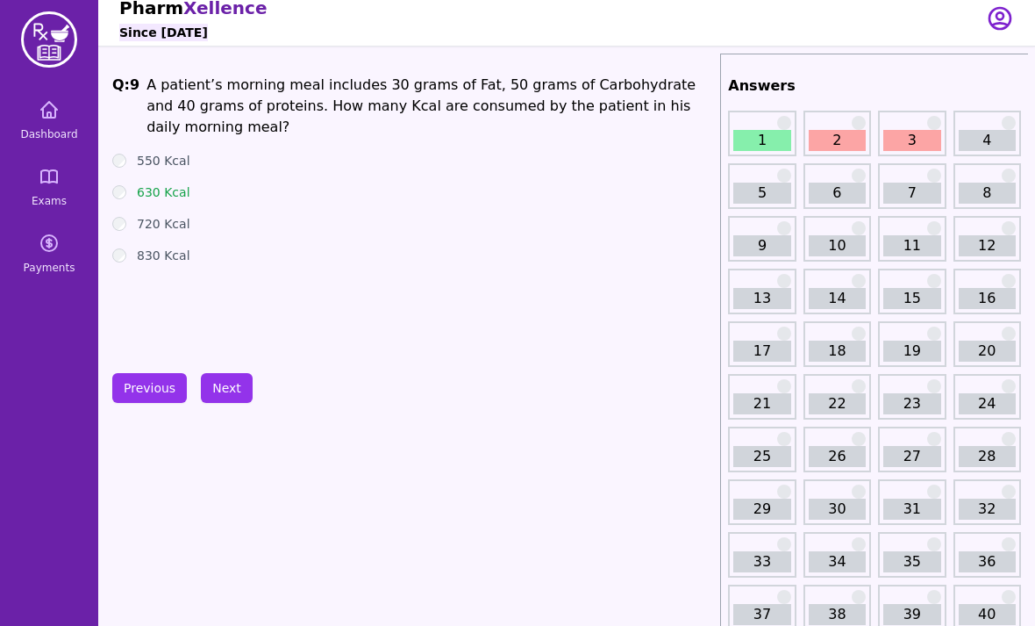
click at [233, 385] on button "Next" at bounding box center [227, 389] width 52 height 30
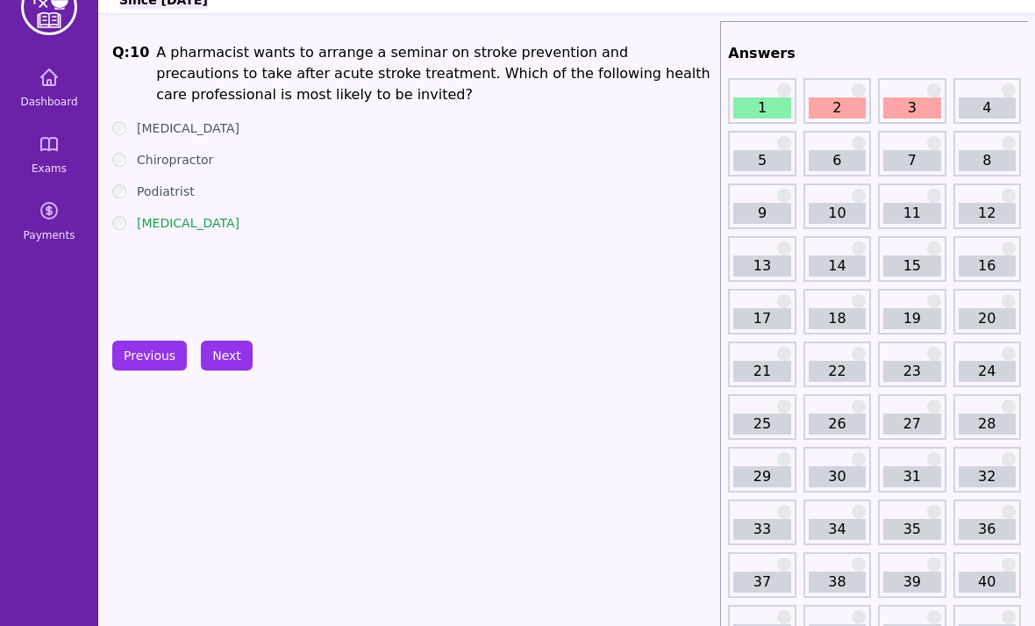
scroll to position [45, 0]
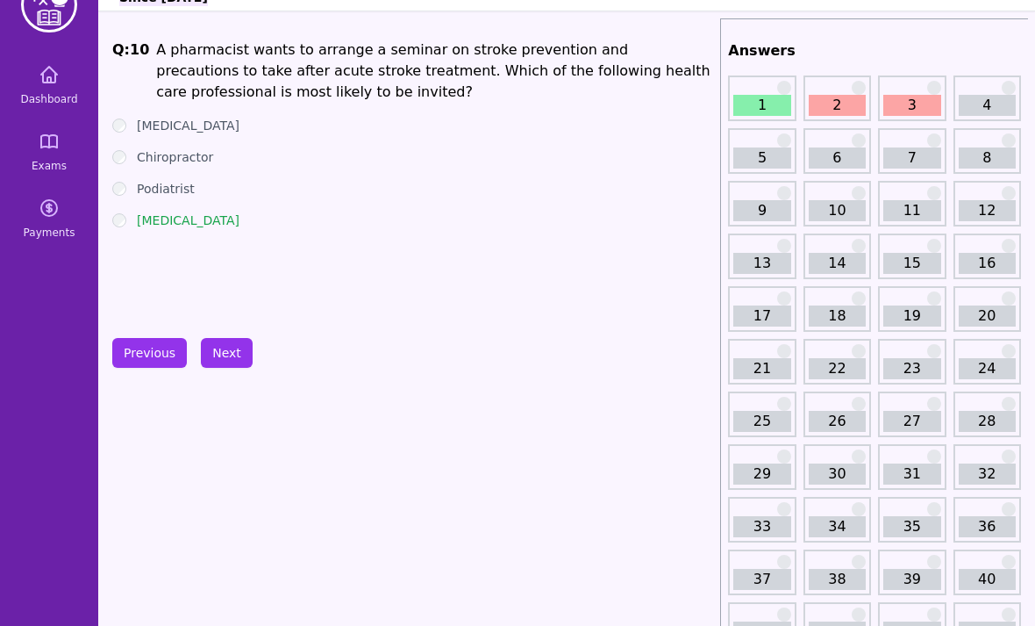
click at [234, 355] on button "Next" at bounding box center [227, 353] width 52 height 30
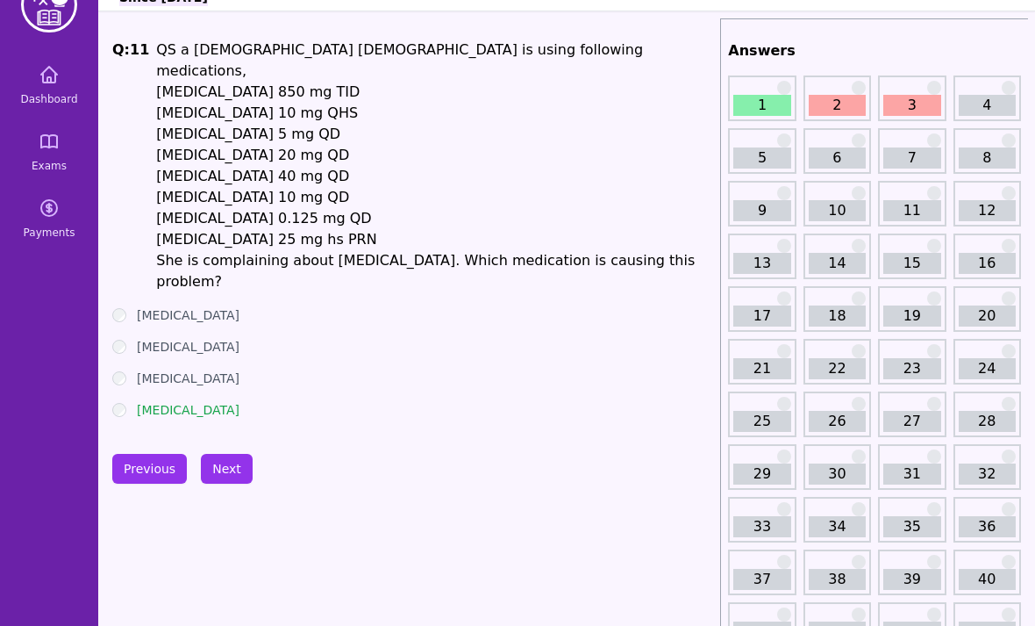
click at [229, 454] on button "Next" at bounding box center [227, 469] width 52 height 30
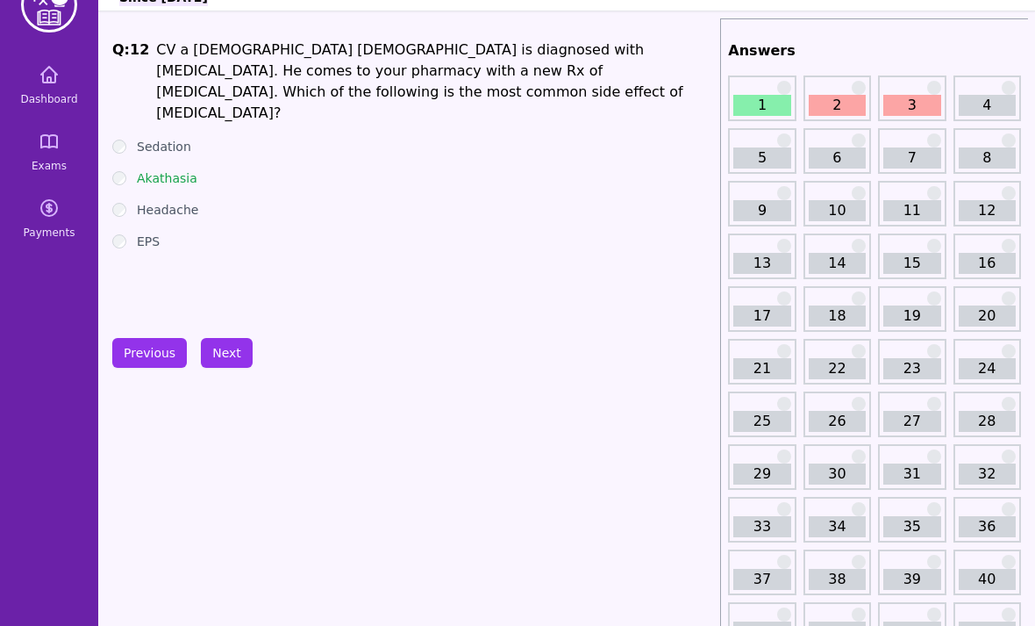
click at [235, 358] on button "Next" at bounding box center [227, 353] width 52 height 30
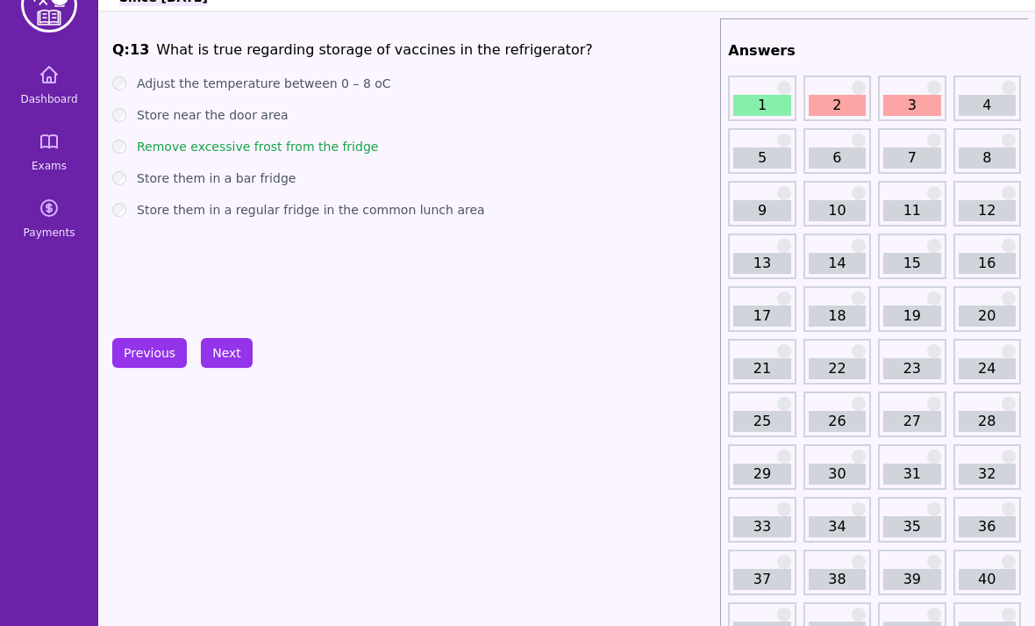
click at [236, 353] on button "Next" at bounding box center [227, 353] width 52 height 30
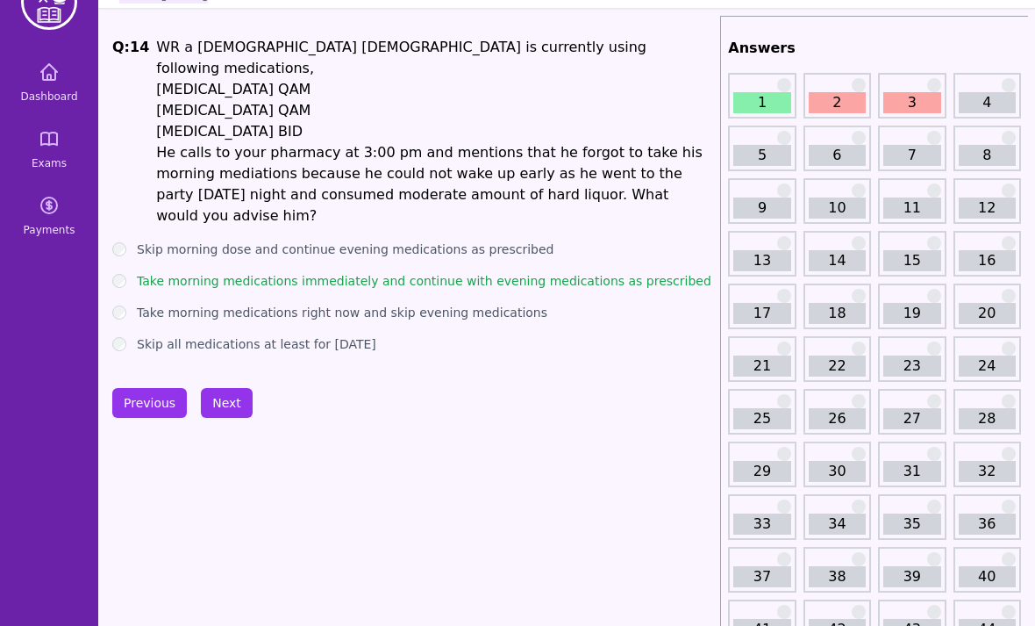
scroll to position [47, 0]
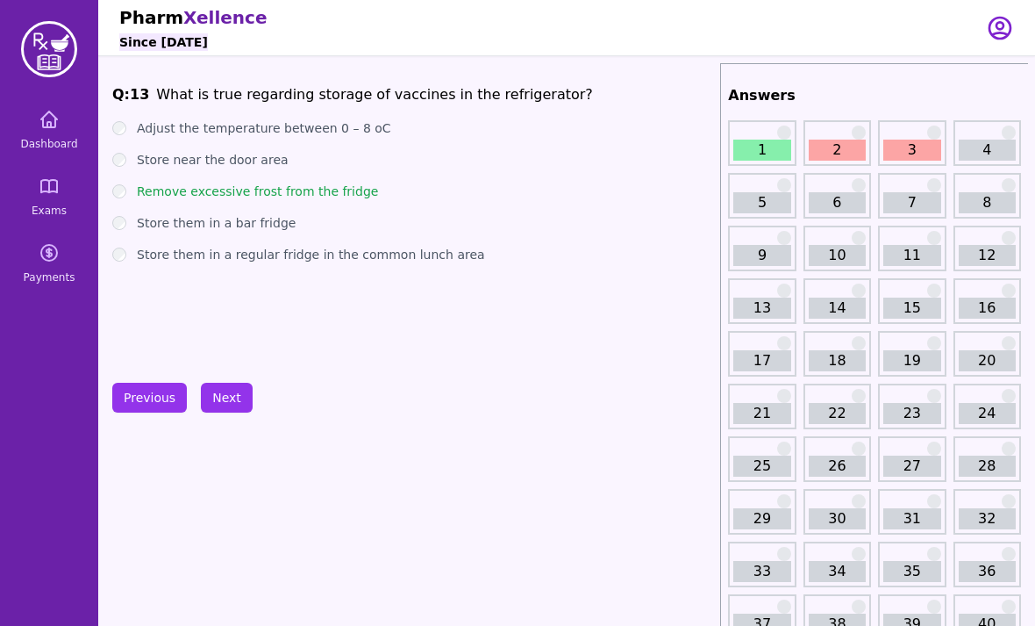
scroll to position [45, 0]
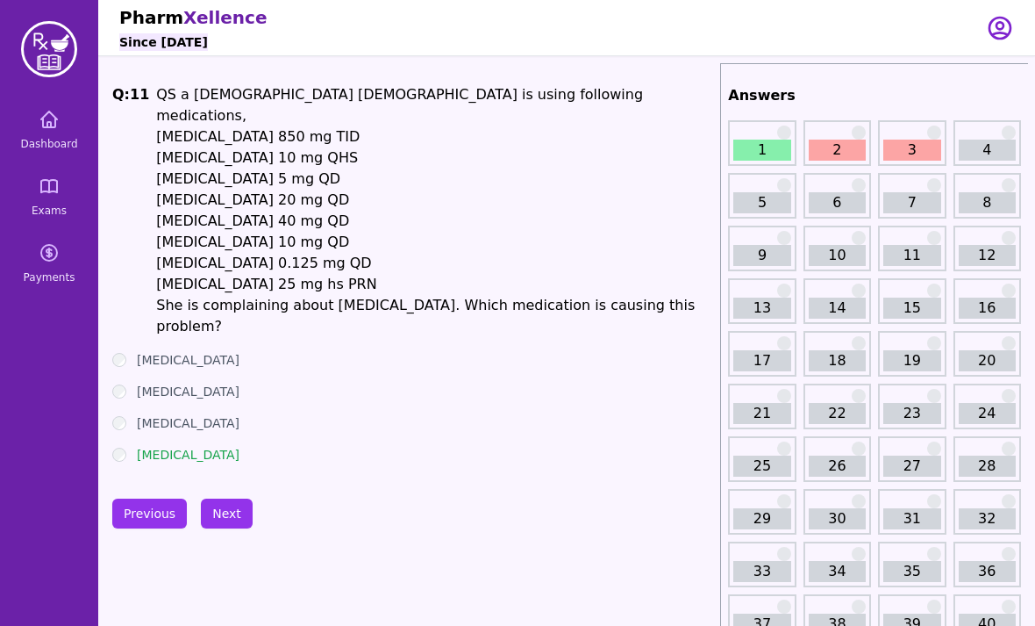
click at [44, 133] on link "Dashboard" at bounding box center [49, 129] width 84 height 63
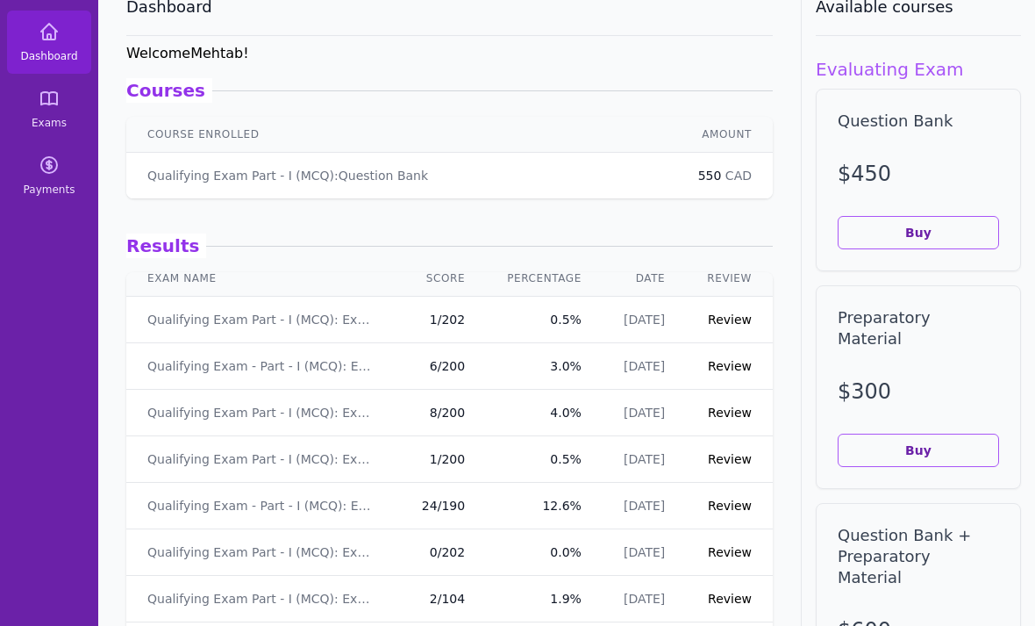
scroll to position [-20, 0]
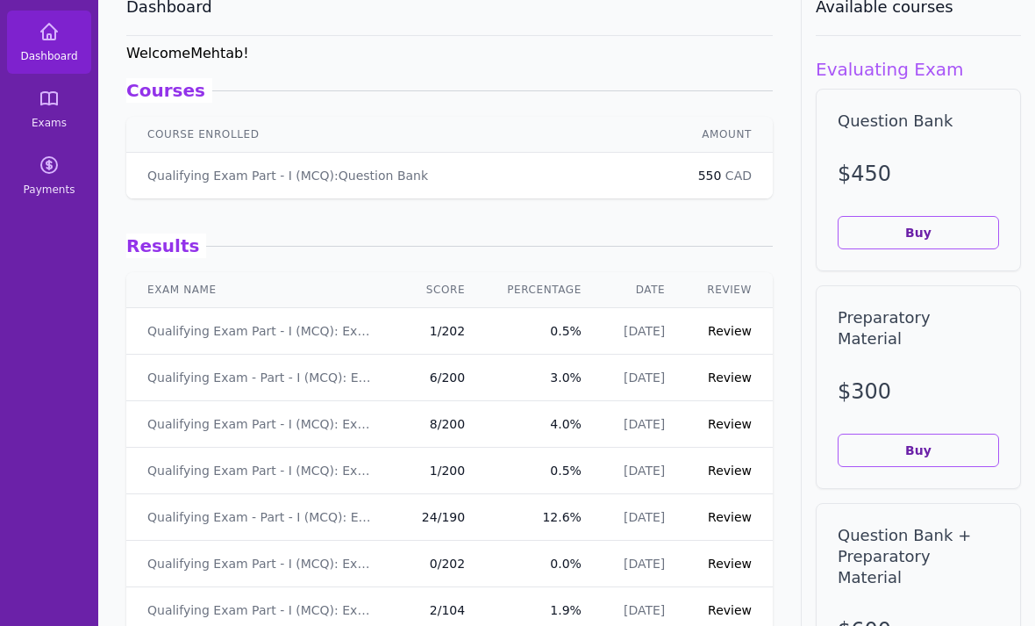
click at [47, 127] on span "Exams" at bounding box center [49, 124] width 35 height 14
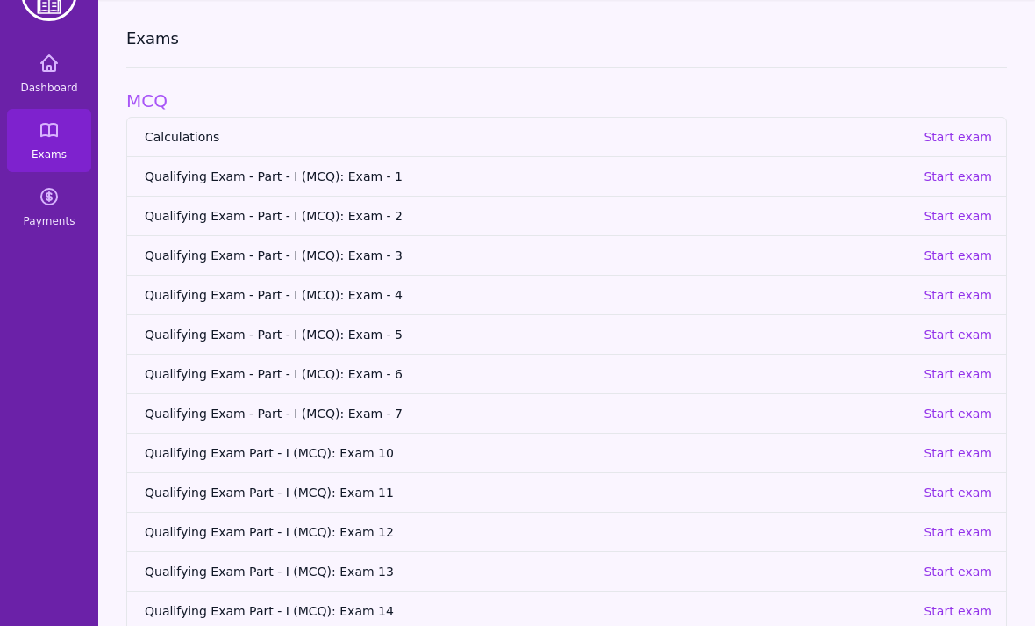
click at [965, 446] on p "Start exam" at bounding box center [958, 453] width 68 height 18
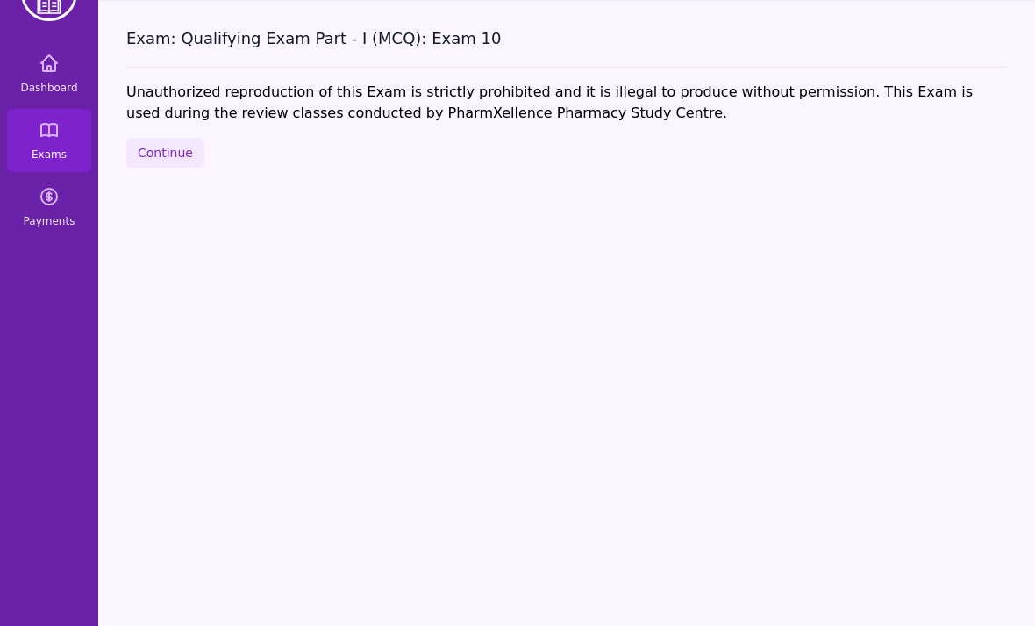
click at [163, 147] on button "Continue" at bounding box center [165, 153] width 78 height 30
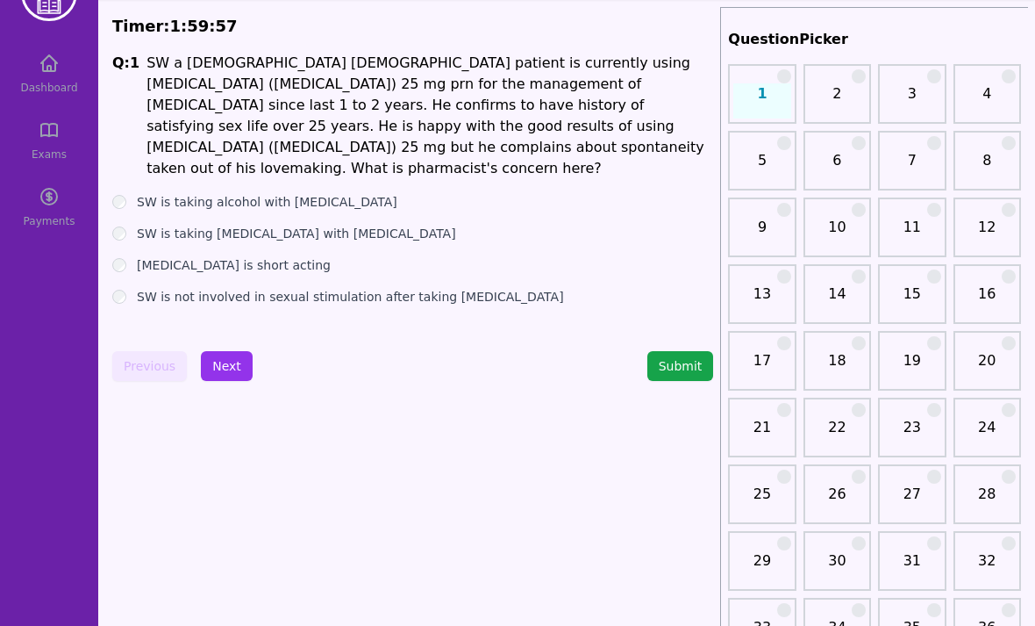
click at [336, 193] on label "SW is taking alcohol with [MEDICAL_DATA]" at bounding box center [267, 202] width 261 height 18
click at [270, 256] on label "[MEDICAL_DATA] is short acting" at bounding box center [234, 265] width 194 height 18
click at [241, 362] on button "Next" at bounding box center [227, 366] width 52 height 30
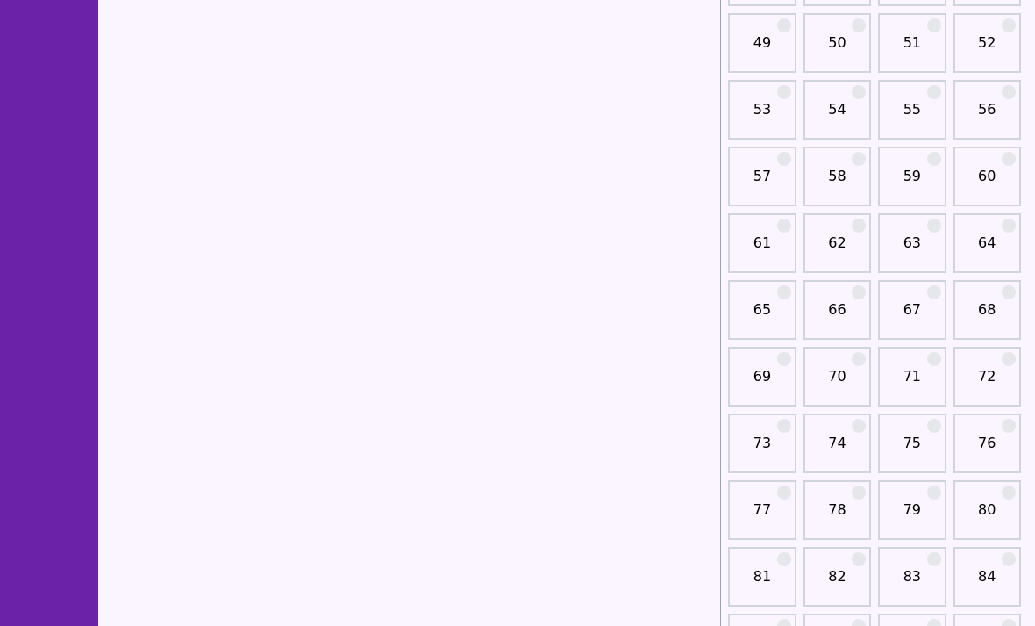
scroll to position [1179, 0]
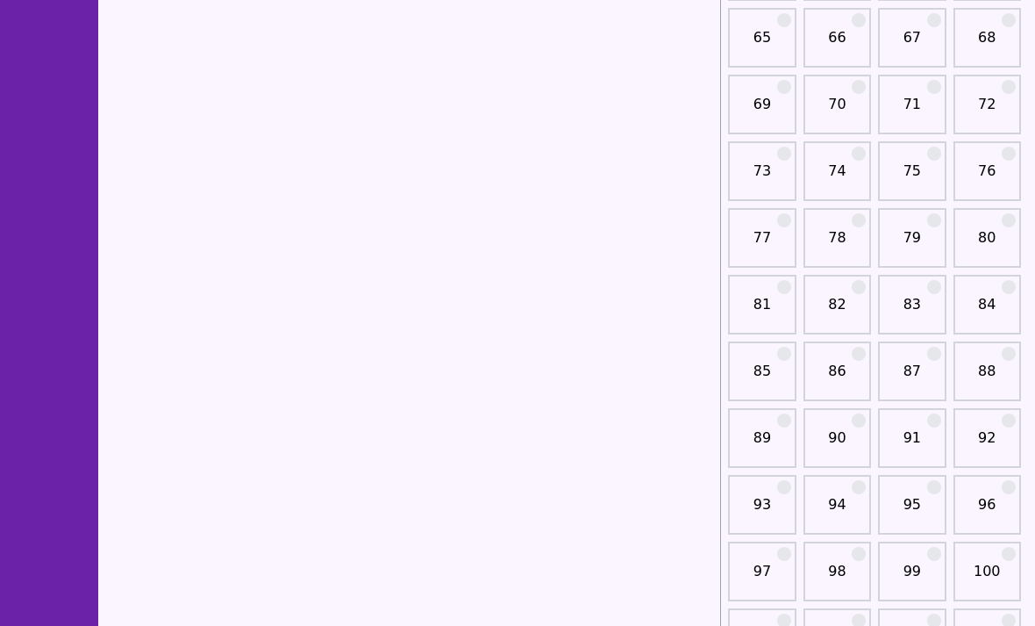
click at [991, 232] on link "80" at bounding box center [987, 244] width 57 height 35
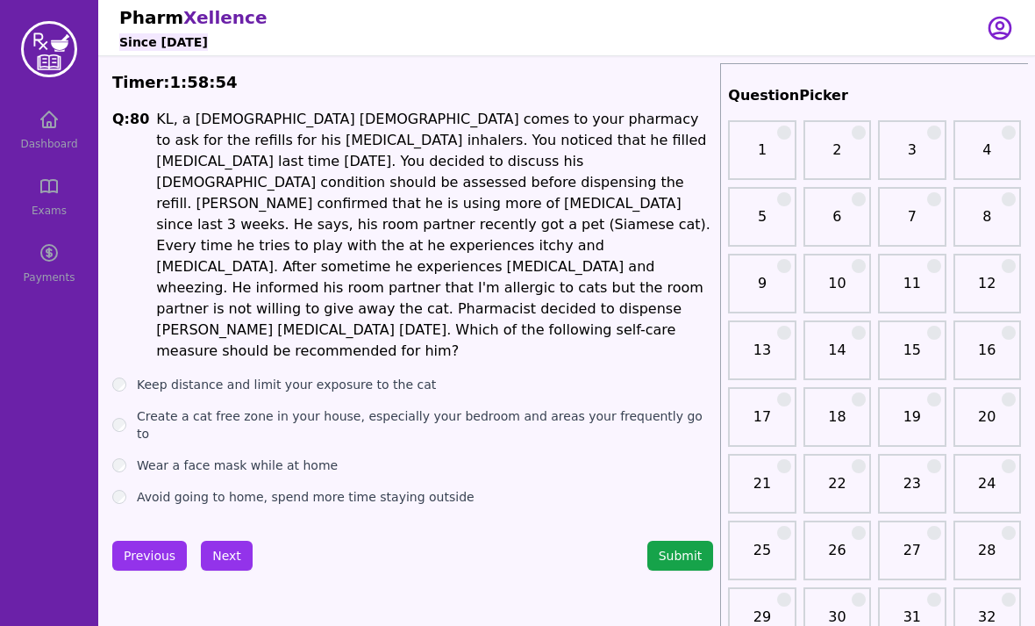
click at [140, 456] on label "Wear a face mask while at home" at bounding box center [237, 465] width 201 height 18
click at [140, 488] on label "Avoid going to home, spend more time staying outside" at bounding box center [306, 497] width 338 height 18
click at [118, 376] on ul "Keep distance and limit your exposure to the cat Create a cat free zone in your…" at bounding box center [412, 441] width 601 height 130
click at [236, 541] on button "Next" at bounding box center [227, 556] width 52 height 30
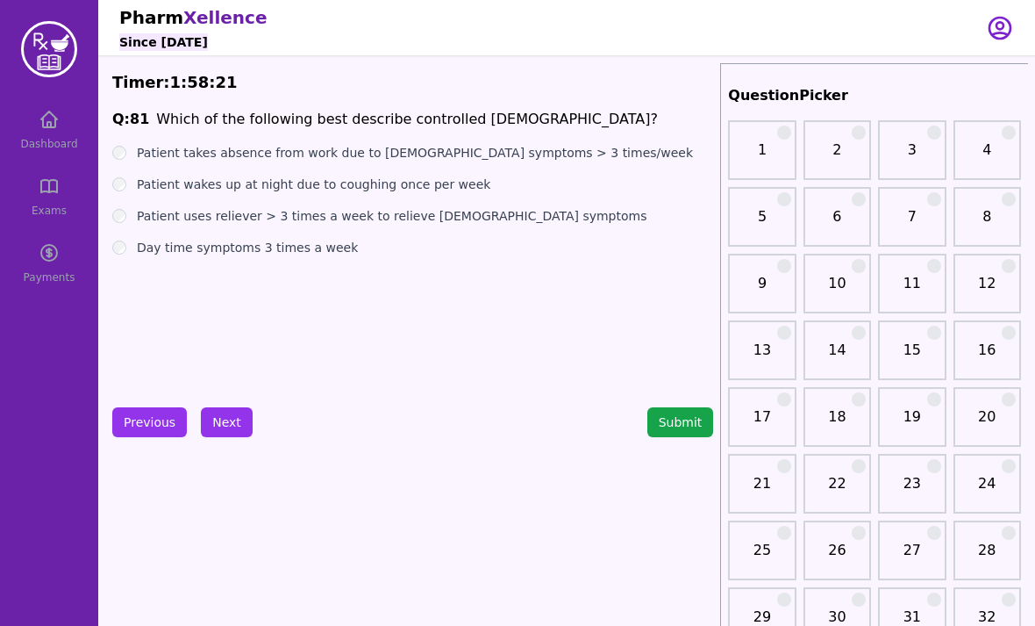
click at [138, 190] on label "Patient wakes up at night due to coughing once per week" at bounding box center [314, 184] width 354 height 18
click at [137, 218] on label "Patient uses reliever > 3 times a week to relieve [DEMOGRAPHIC_DATA] symptoms" at bounding box center [392, 216] width 510 height 18
click at [918, 619] on link "31" at bounding box center [912, 623] width 57 height 35
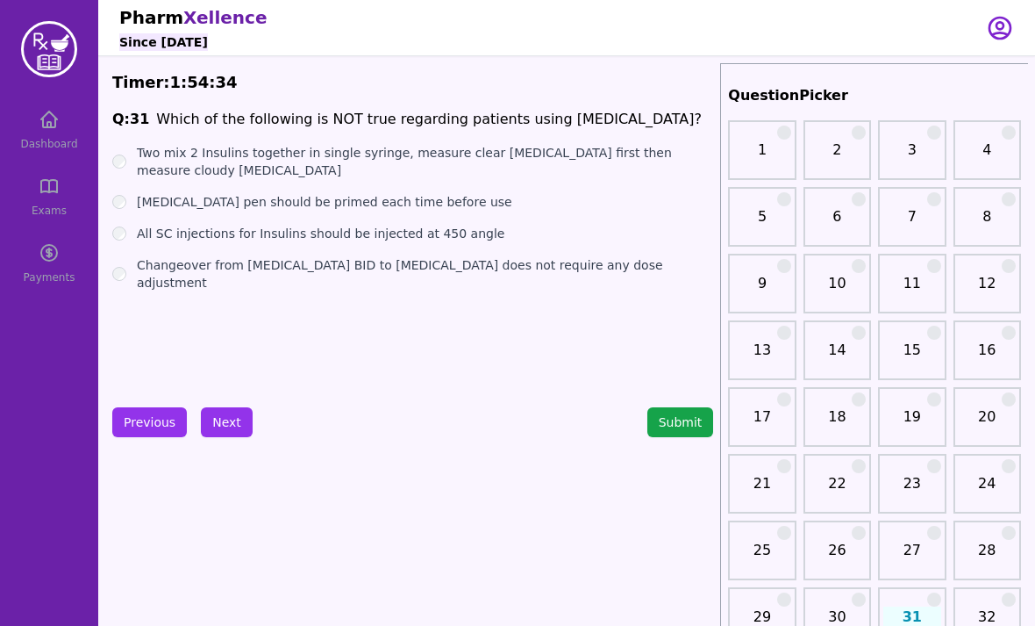
click at [129, 227] on div "All SC injections for Insulins should be injected at 450 angle" at bounding box center [412, 234] width 601 height 18
click at [113, 247] on ul "Two mix 2 Insulins together in single syringe, measure clear [MEDICAL_DATA] fir…" at bounding box center [412, 217] width 601 height 147
click at [222, 411] on button "Next" at bounding box center [227, 422] width 52 height 30
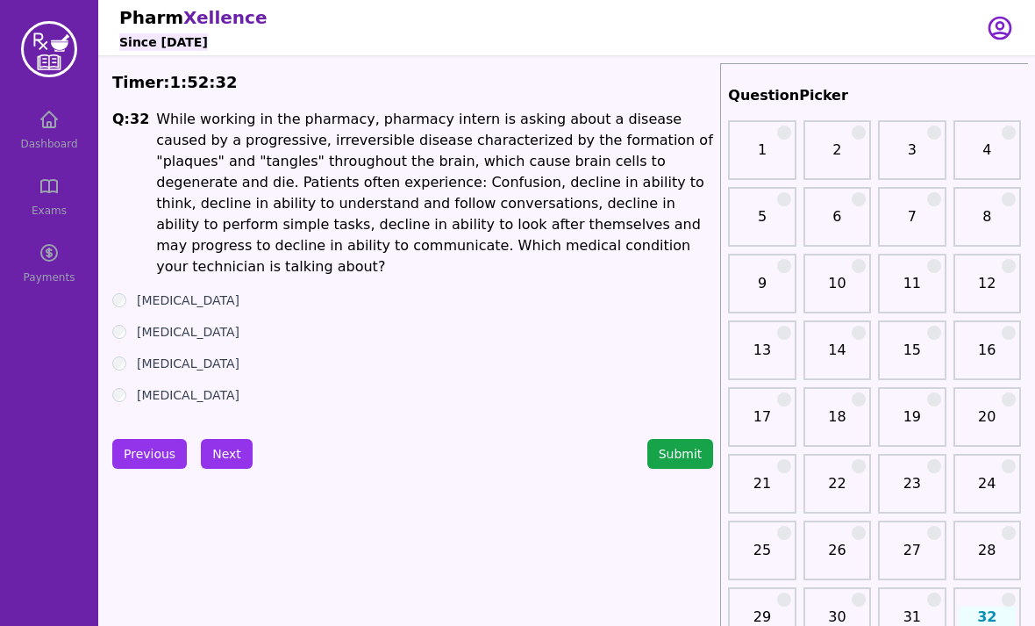
click at [231, 442] on button "Next" at bounding box center [227, 454] width 52 height 30
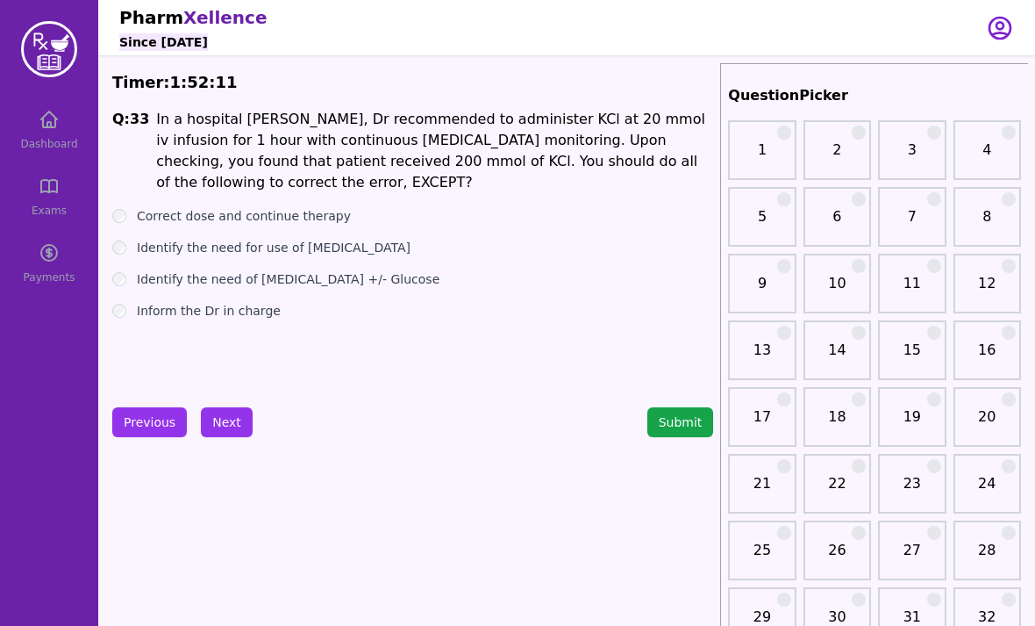
click at [137, 302] on label "Inform the Dr in charge" at bounding box center [209, 311] width 144 height 18
click at [133, 239] on div "Identify the need for use of [MEDICAL_DATA]" at bounding box center [412, 248] width 601 height 18
click at [132, 239] on div "Identify the need for use of [MEDICAL_DATA]" at bounding box center [412, 248] width 601 height 18
click at [138, 207] on label "Correct dose and continue therapy" at bounding box center [244, 216] width 214 height 18
click at [225, 433] on button "Next" at bounding box center [227, 422] width 52 height 30
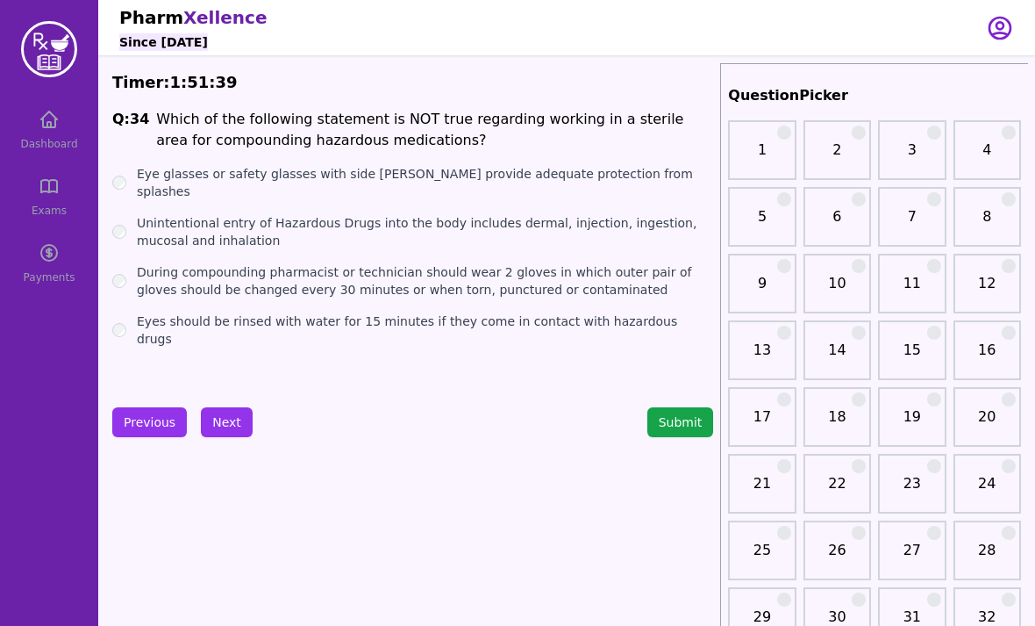
click at [129, 263] on div "During compounding pharmacist or technician should wear 2 gloves in which outer…" at bounding box center [412, 280] width 601 height 35
click at [221, 428] on button "Next" at bounding box center [227, 422] width 52 height 30
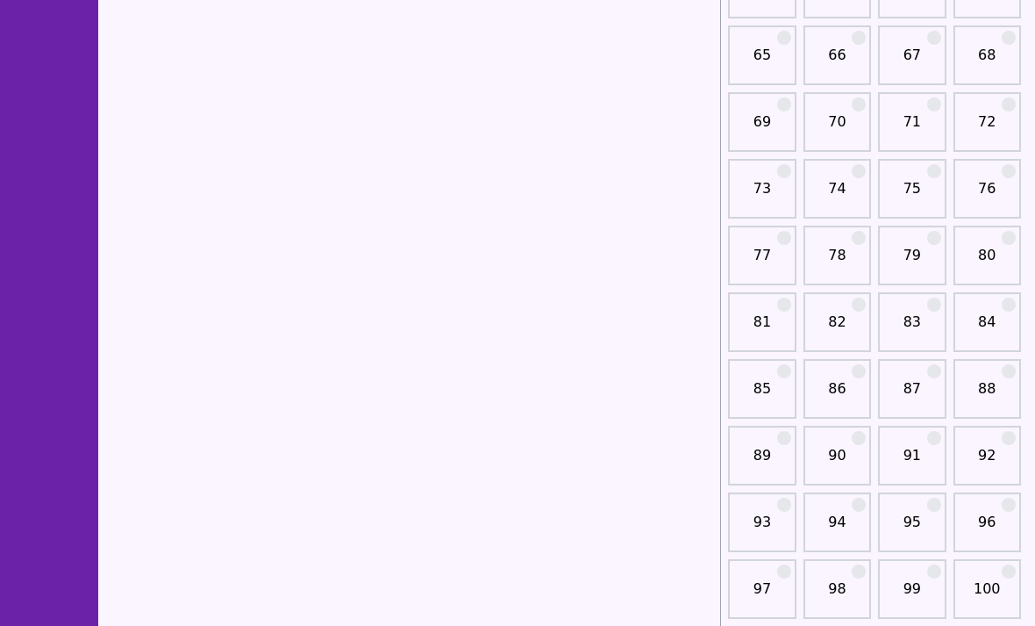
scroll to position [1179, 0]
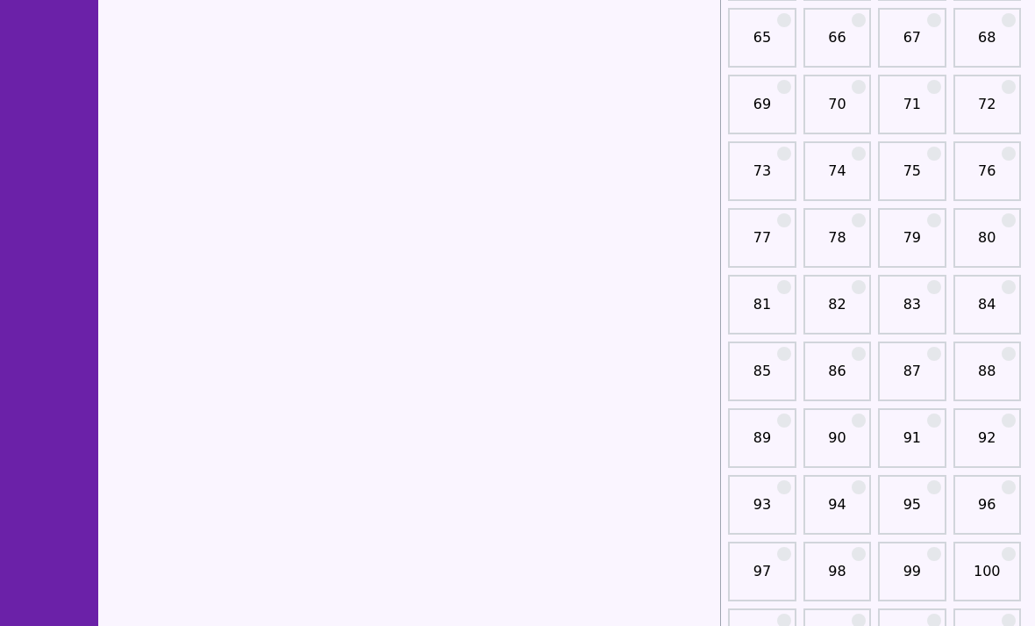
click at [916, 367] on link "87" at bounding box center [912, 378] width 57 height 35
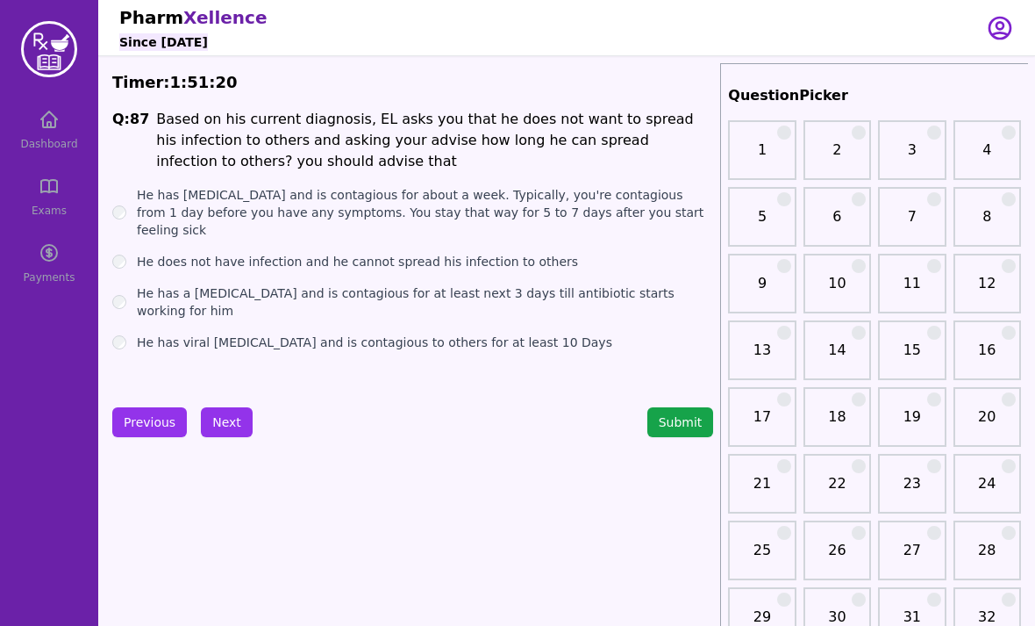
click at [698, 431] on button "Submit" at bounding box center [681, 422] width 67 height 30
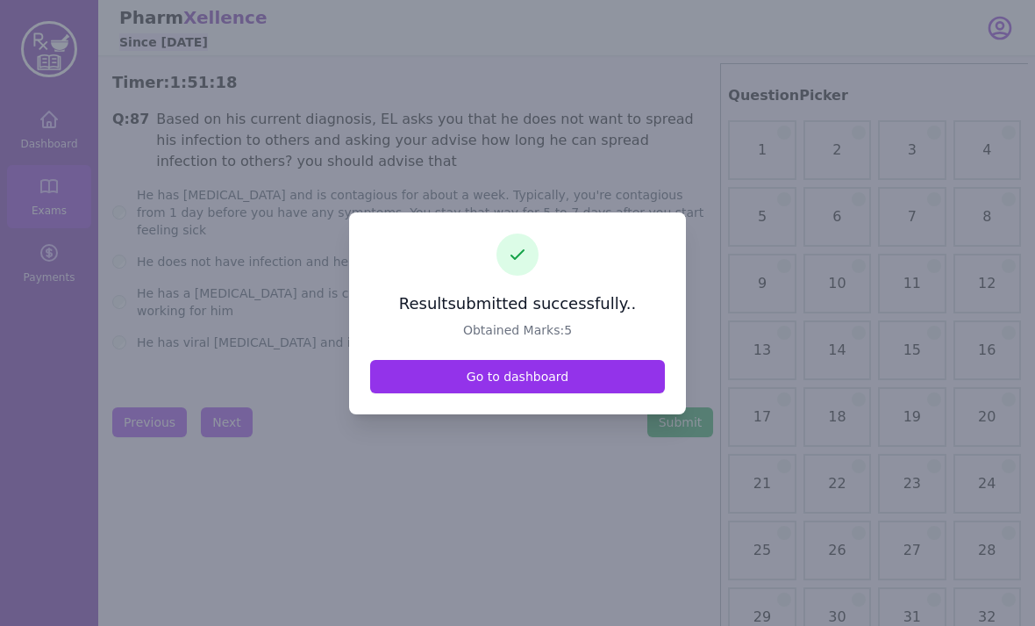
click at [619, 393] on link "Go to dashboard" at bounding box center [517, 376] width 295 height 33
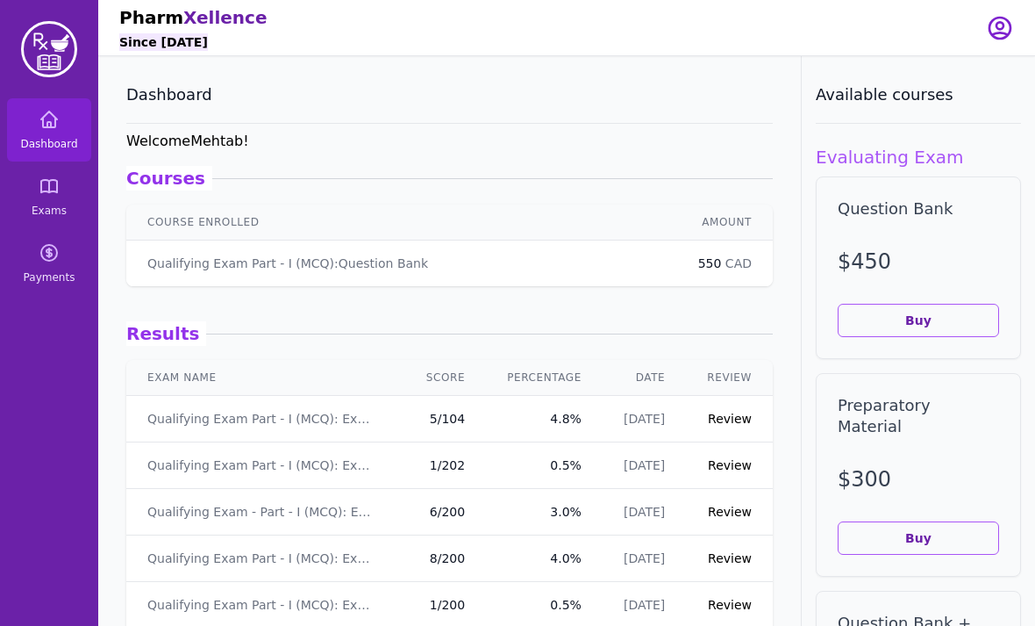
click at [736, 425] on link "Review" at bounding box center [730, 419] width 44 height 14
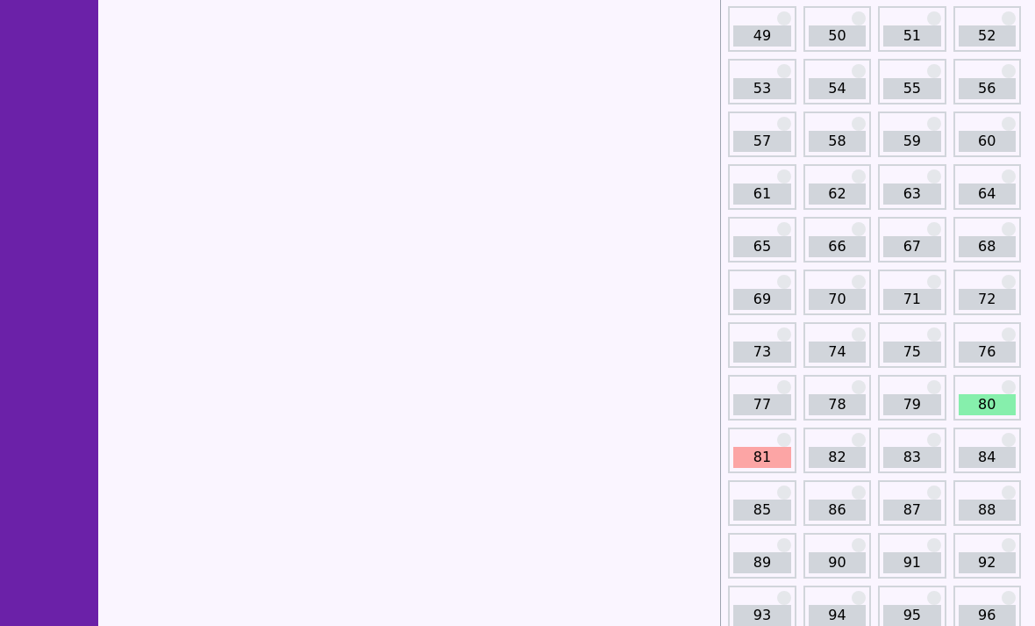
scroll to position [814, 0]
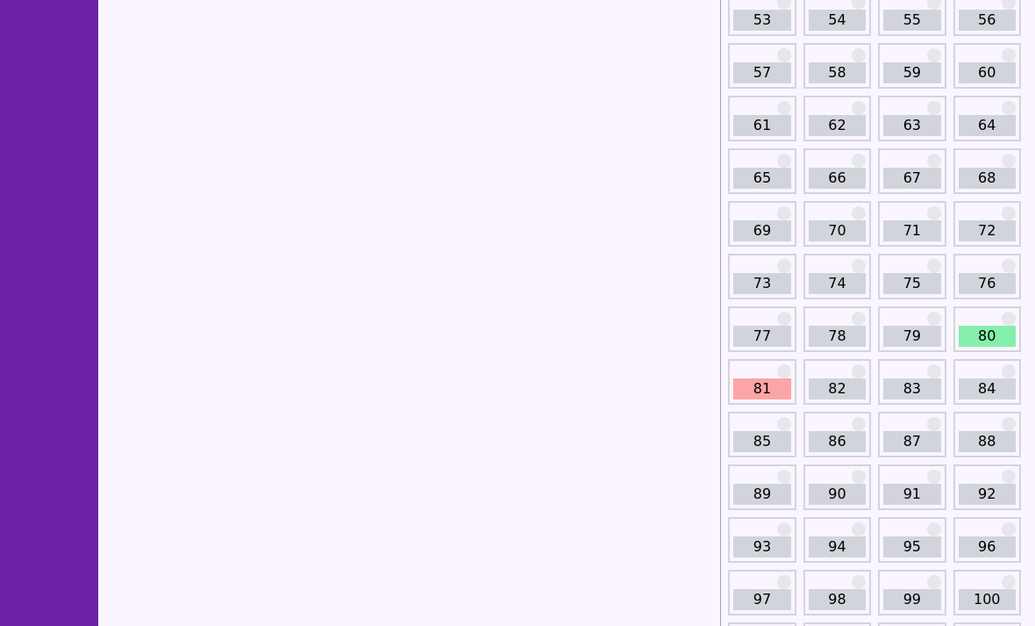
click at [989, 326] on link "80" at bounding box center [987, 336] width 57 height 21
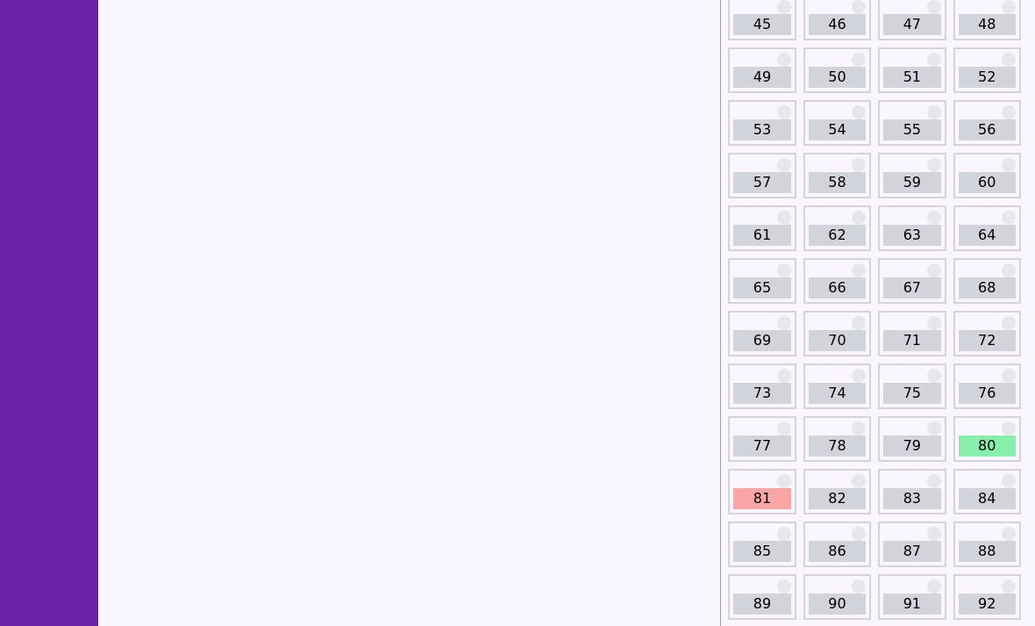
click at [767, 501] on link "81" at bounding box center [762, 499] width 57 height 21
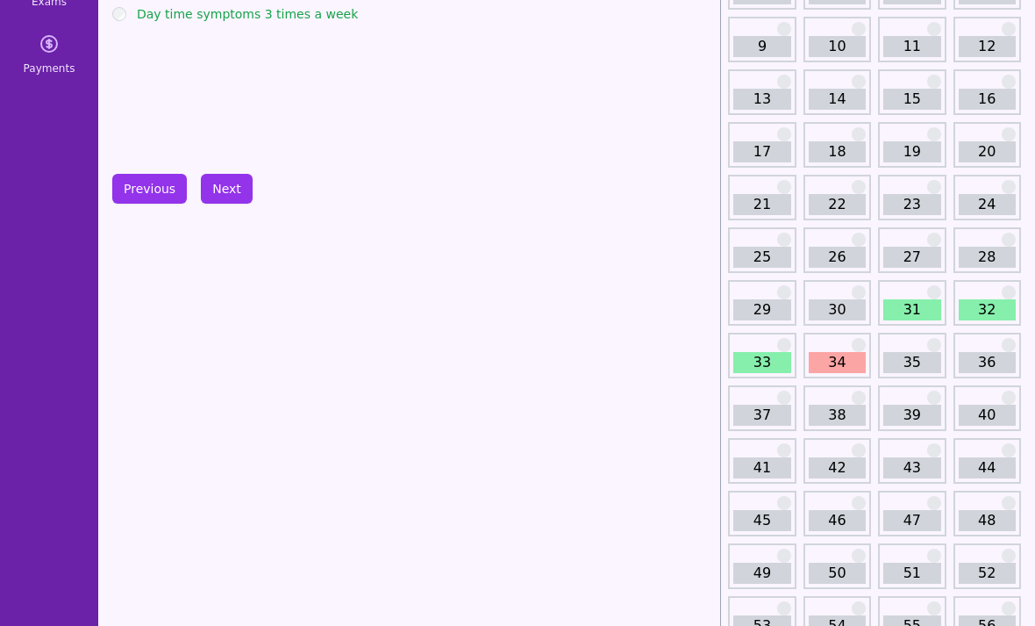
click at [934, 305] on link "31" at bounding box center [912, 310] width 57 height 21
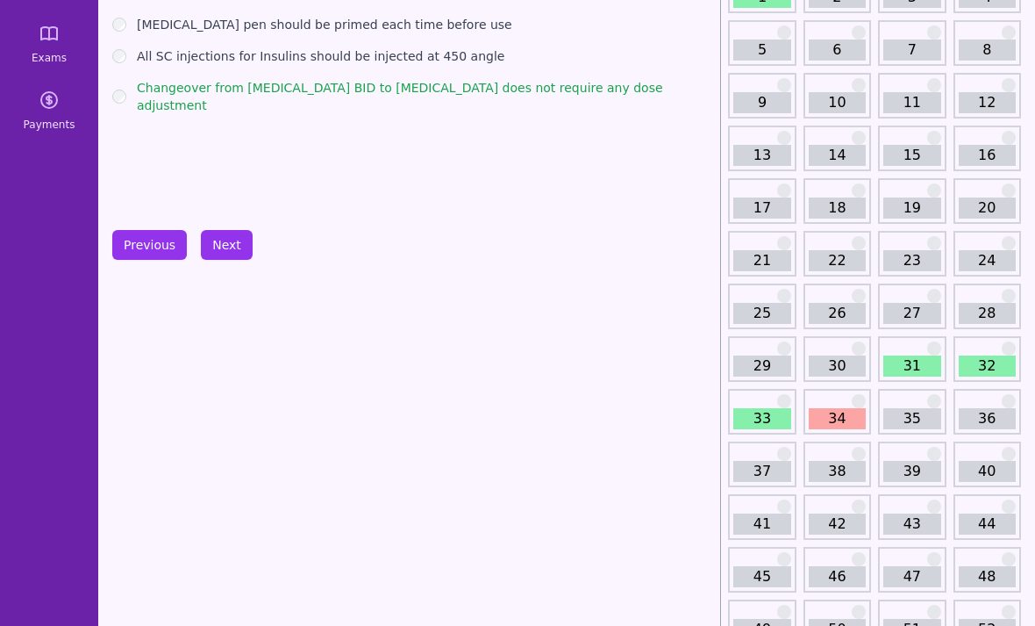
scroll to position [153, 0]
click at [990, 362] on link "32" at bounding box center [987, 365] width 57 height 21
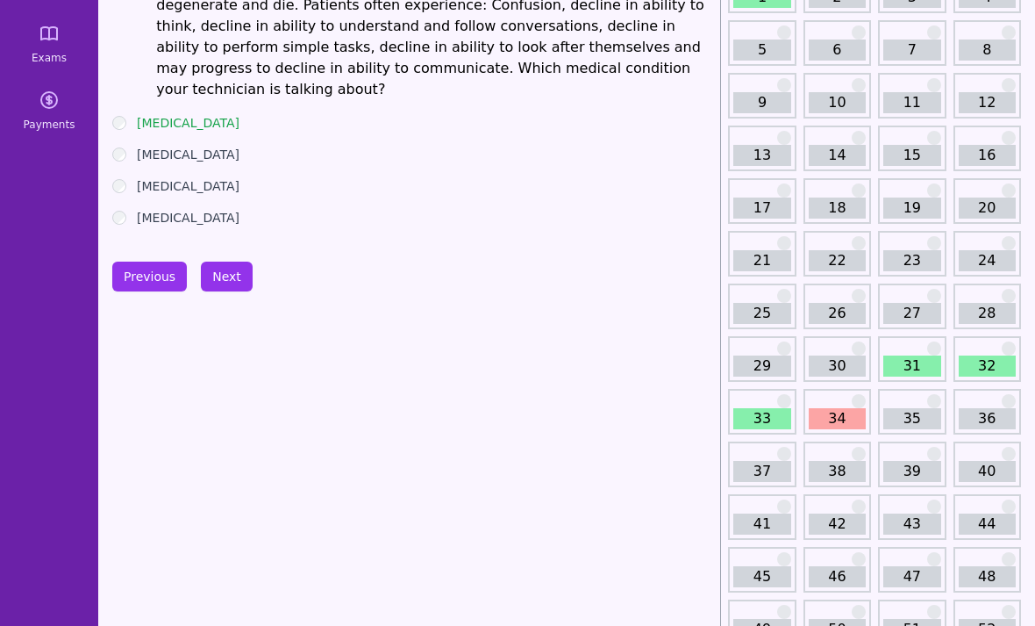
click at [775, 426] on link "33" at bounding box center [762, 418] width 57 height 21
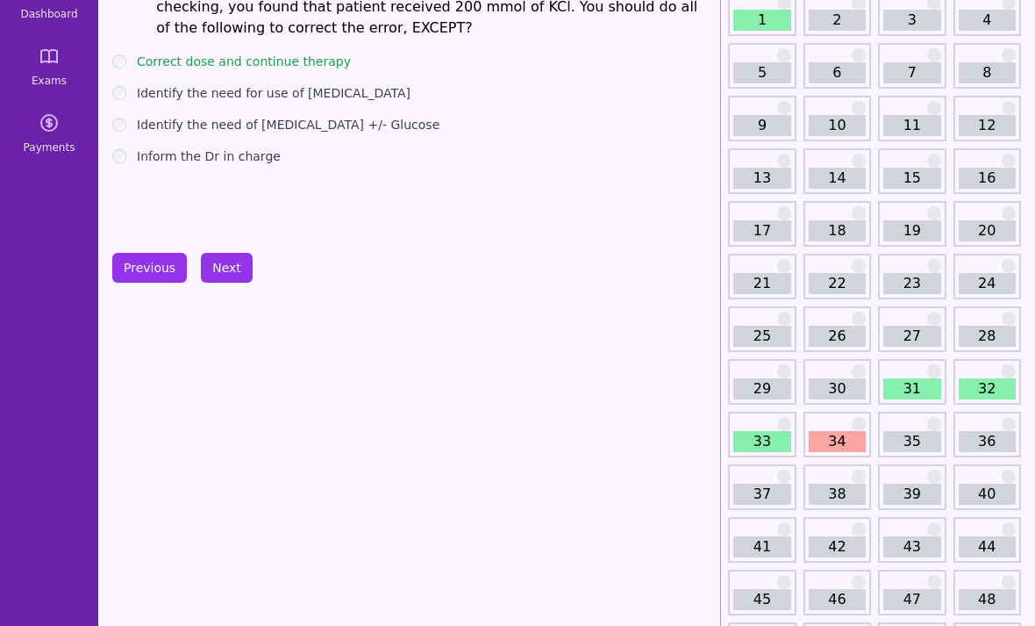
scroll to position [129, 0]
click at [847, 451] on link "34" at bounding box center [837, 442] width 57 height 21
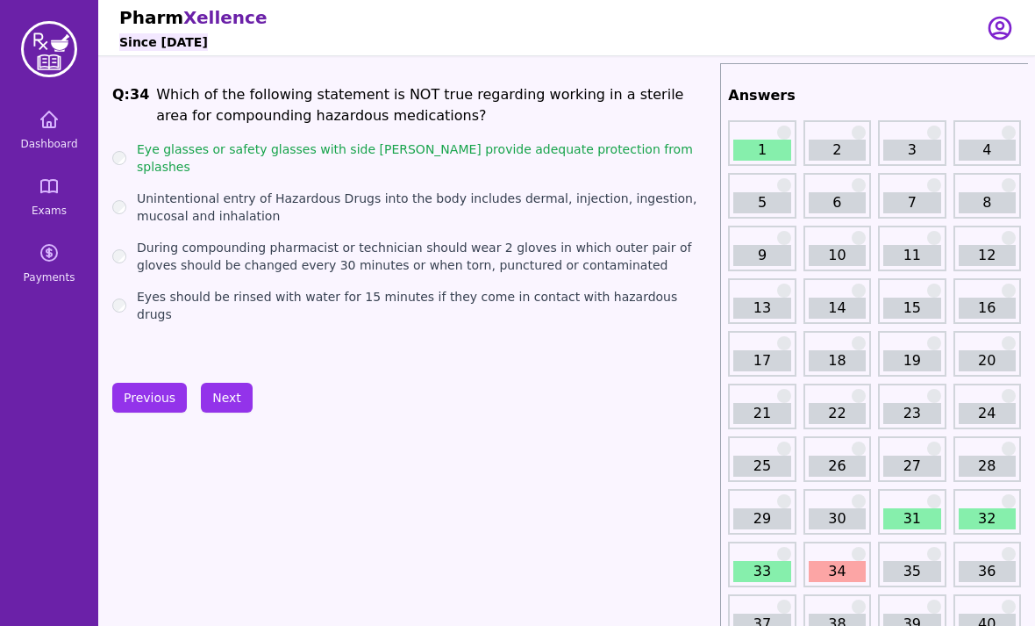
scroll to position [185, 0]
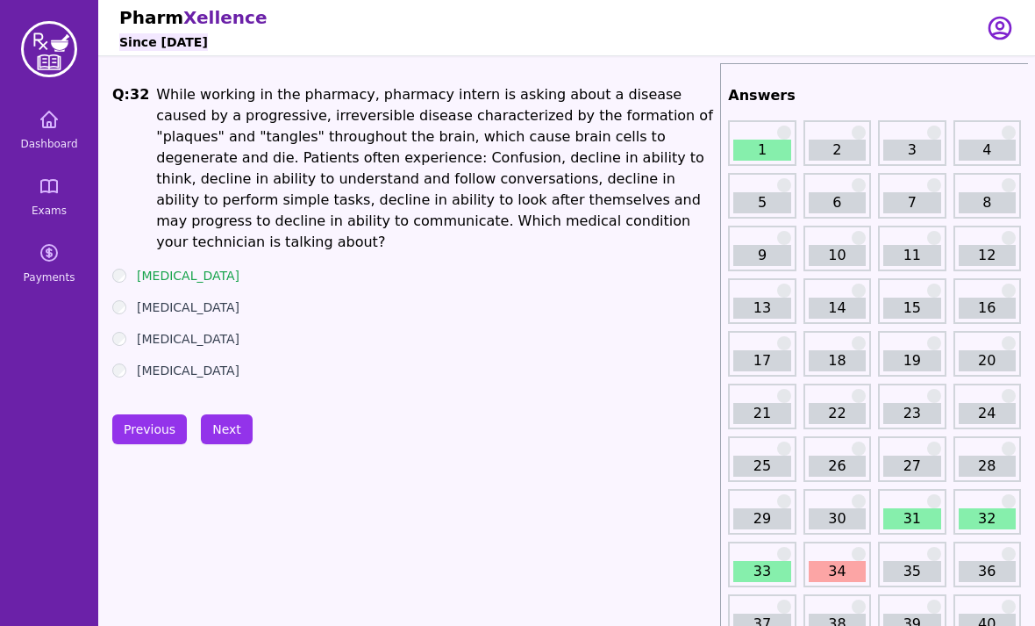
click at [42, 125] on icon at bounding box center [49, 119] width 16 height 16
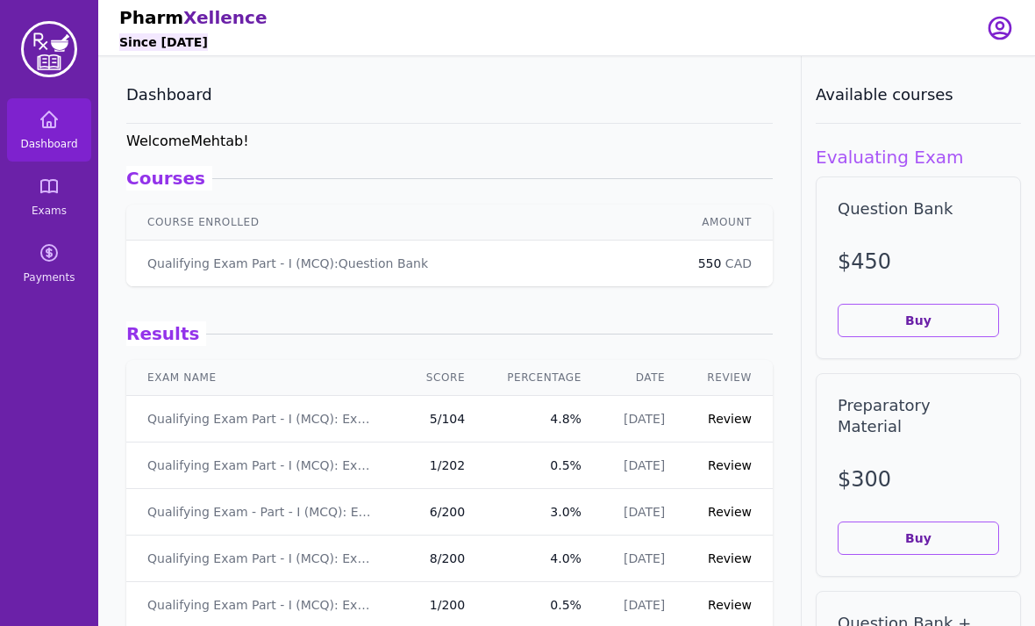
click at [55, 225] on link "Exams" at bounding box center [49, 196] width 84 height 63
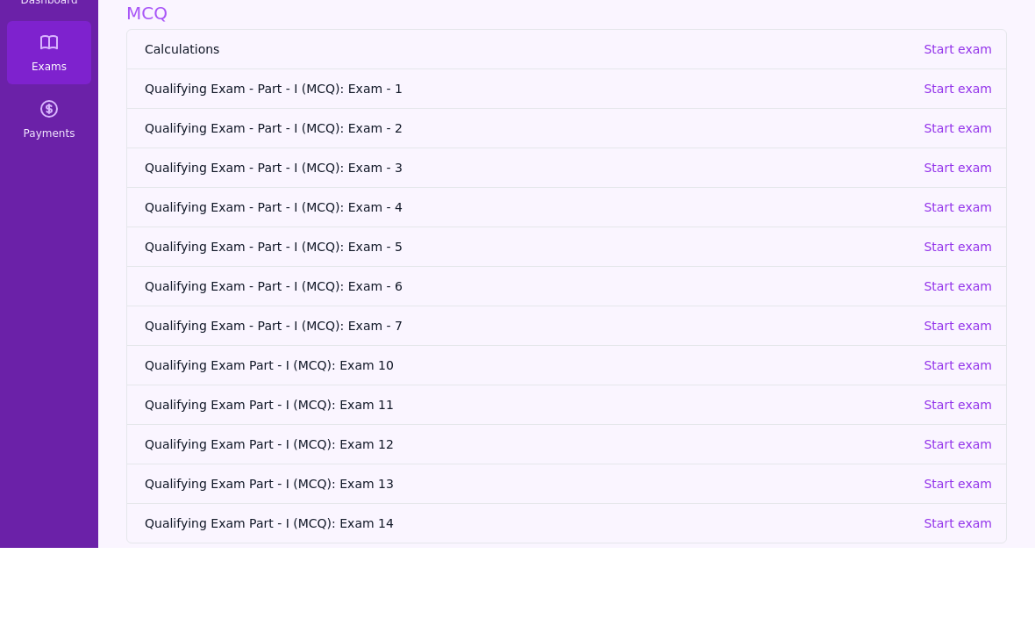
scroll to position [56, 0]
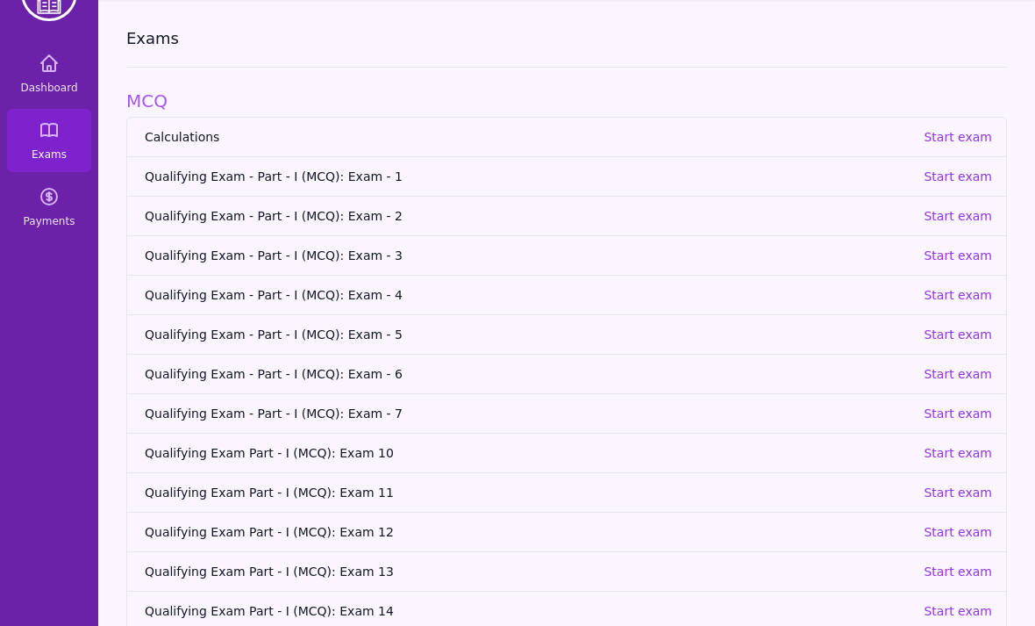
click at [978, 614] on p "Start exam" at bounding box center [958, 611] width 68 height 18
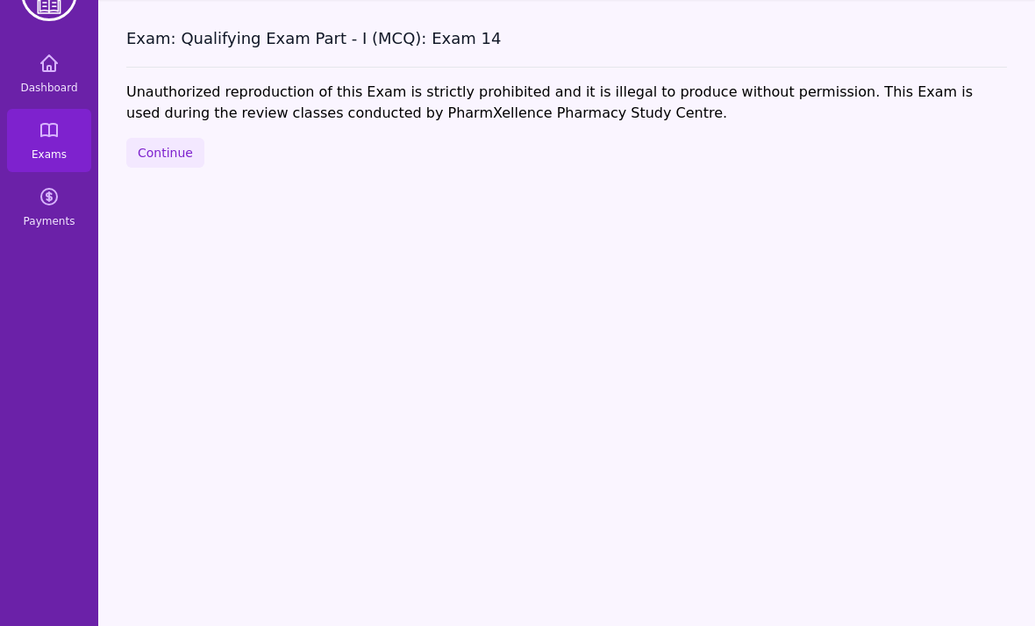
click at [158, 160] on button "Continue" at bounding box center [165, 153] width 78 height 30
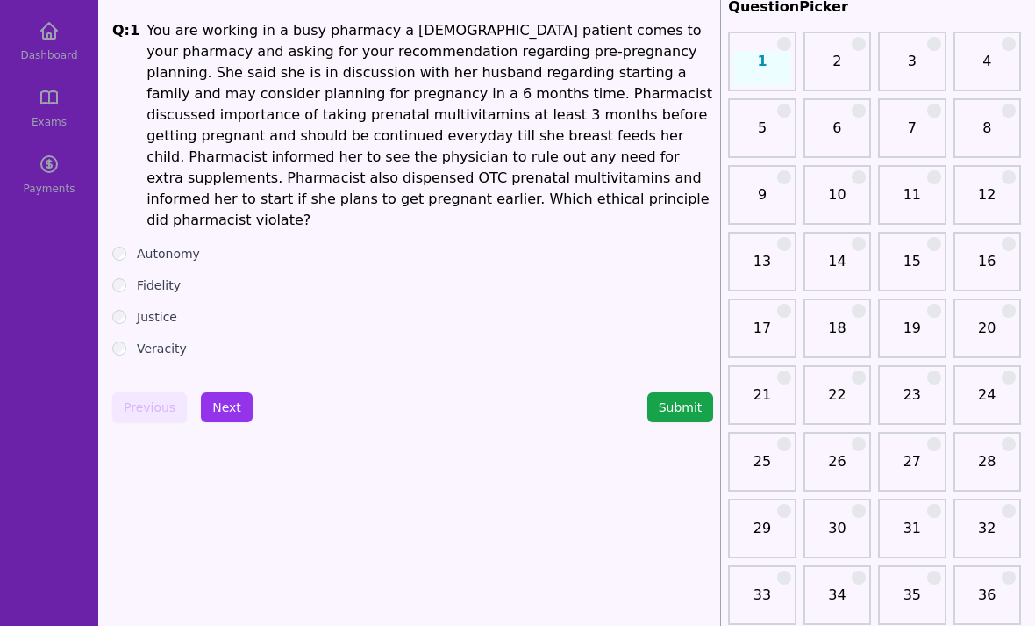
scroll to position [89, 0]
click at [224, 392] on button "Next" at bounding box center [227, 407] width 52 height 30
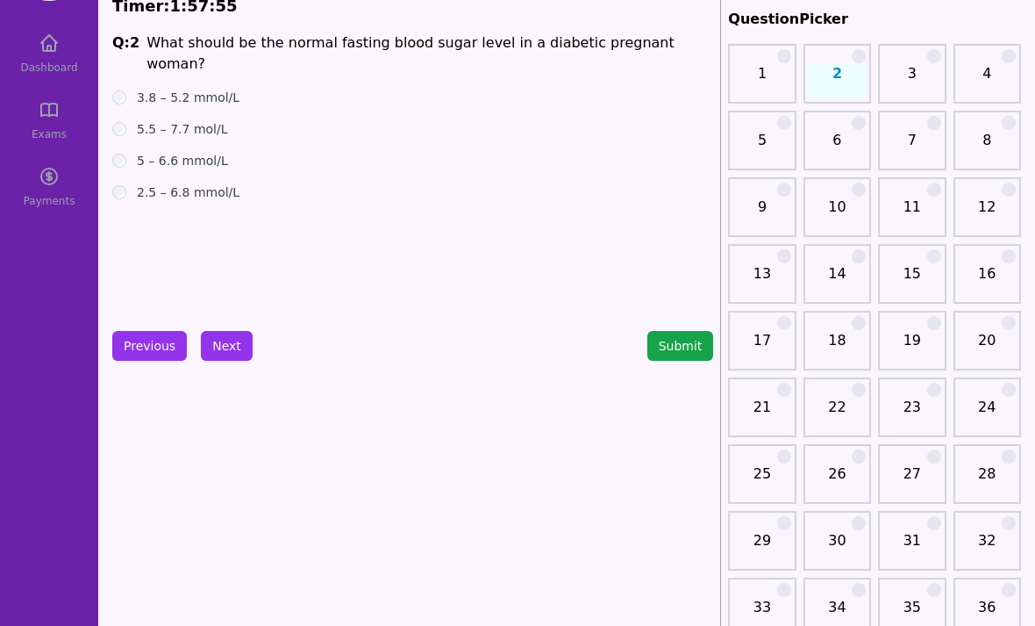
scroll to position [63, 0]
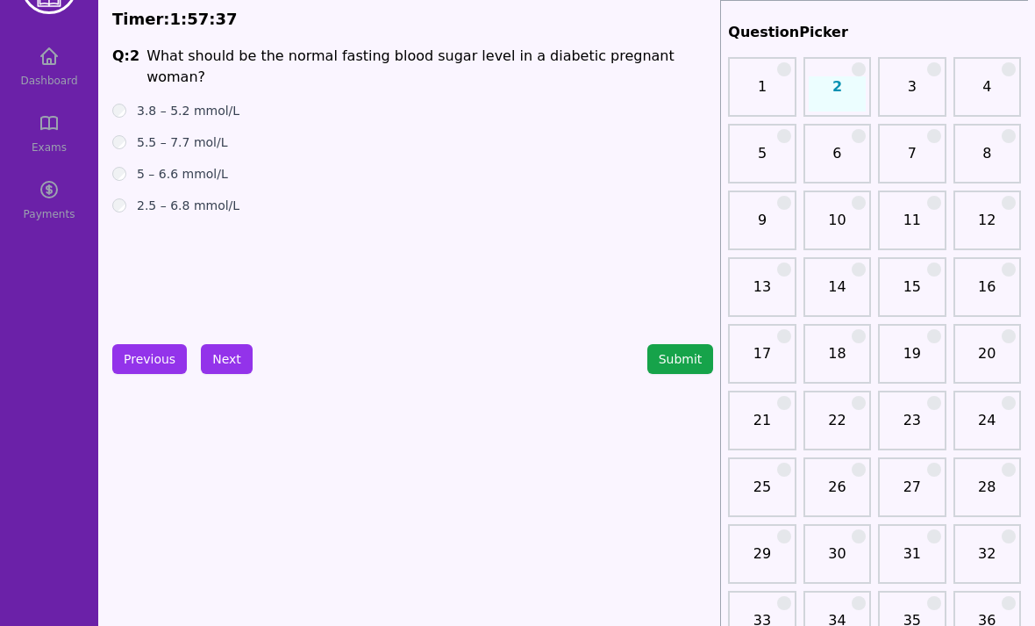
click at [230, 371] on button "Next" at bounding box center [227, 359] width 52 height 30
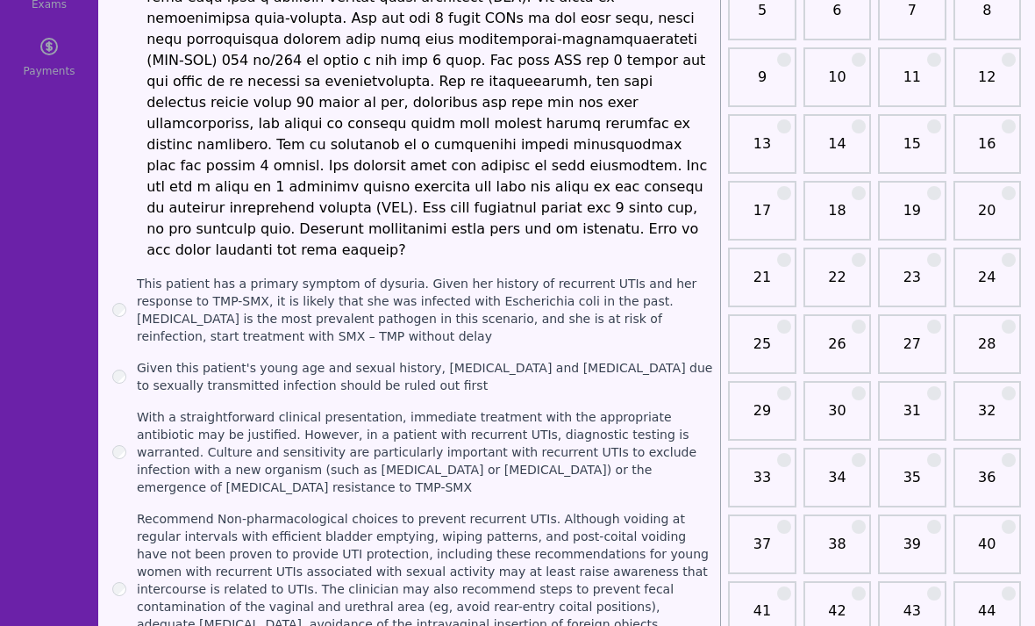
scroll to position [258, 0]
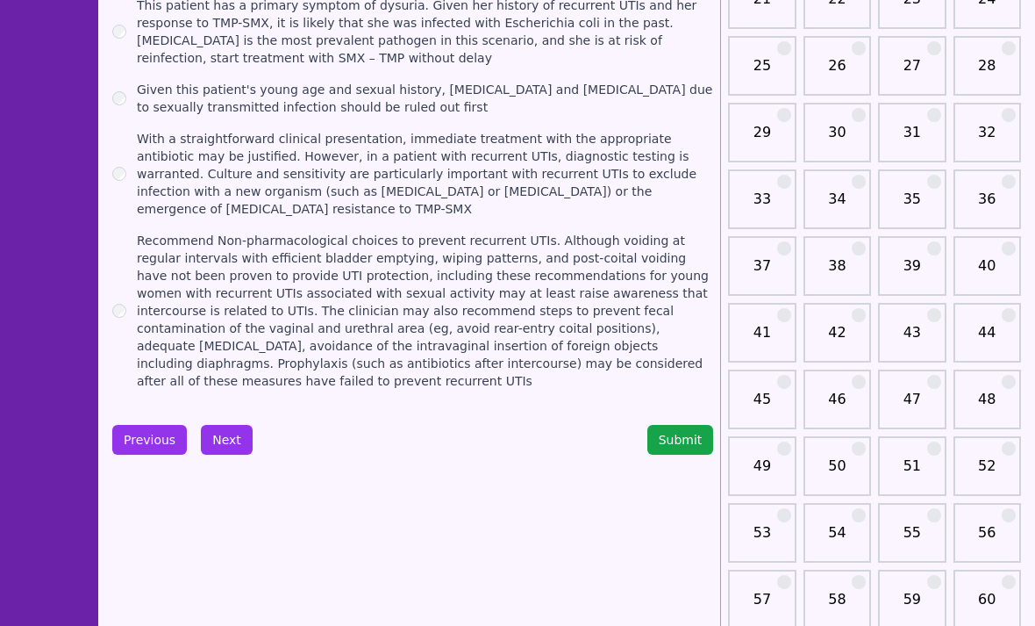
click at [218, 426] on button "Next" at bounding box center [227, 441] width 52 height 30
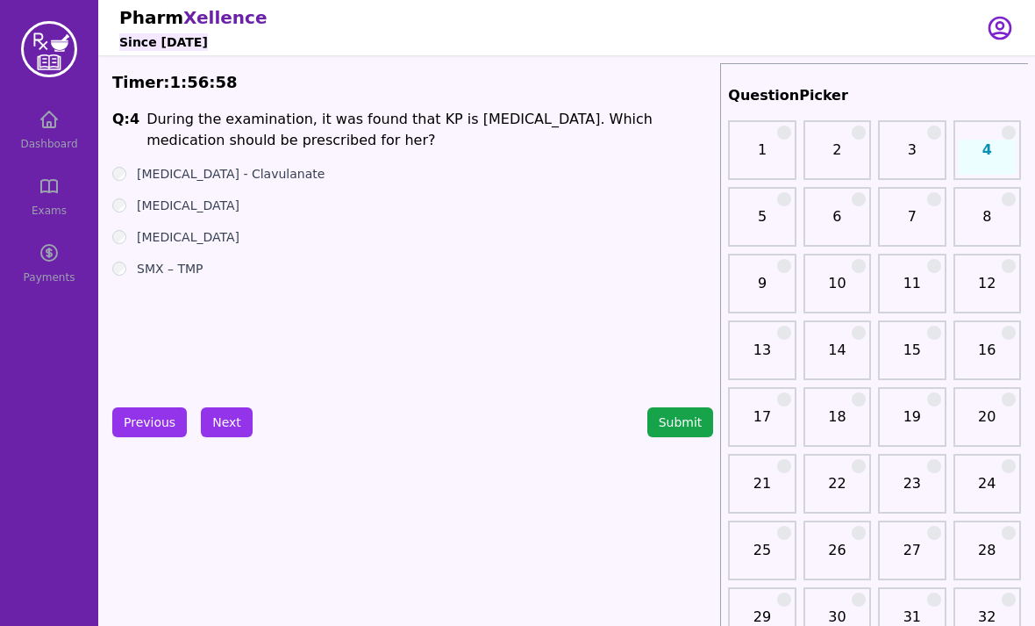
click at [140, 412] on button "Previous" at bounding box center [149, 422] width 75 height 30
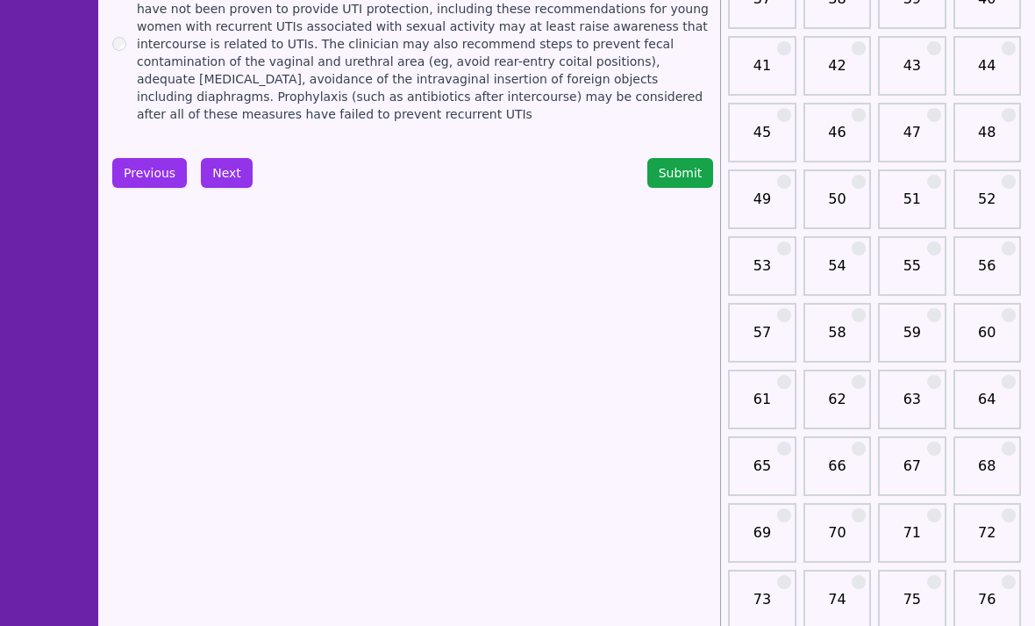
scroll to position [696, 0]
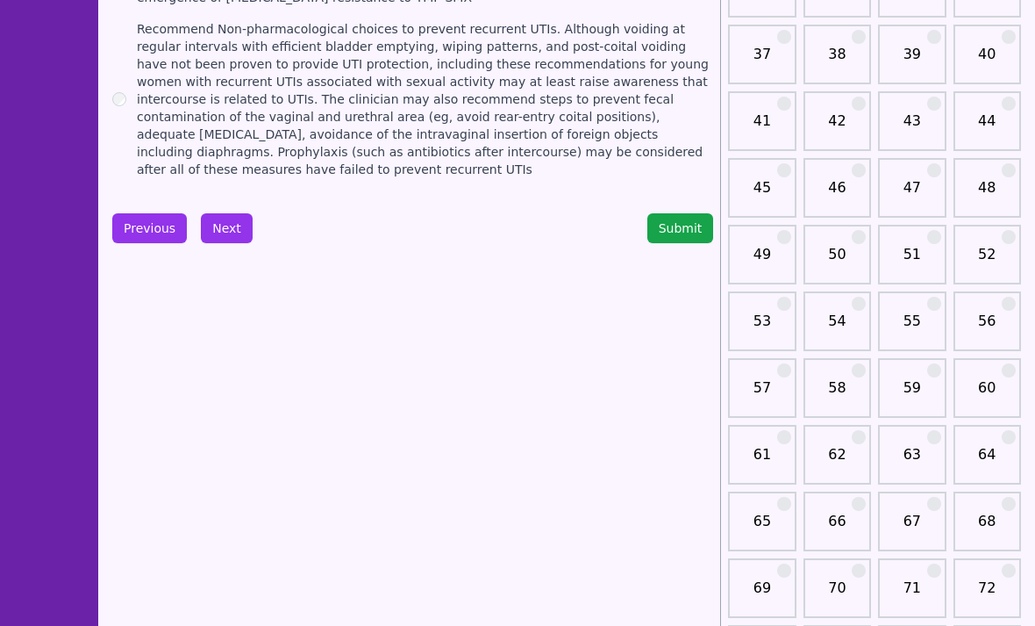
click at [218, 213] on button "Next" at bounding box center [227, 228] width 52 height 30
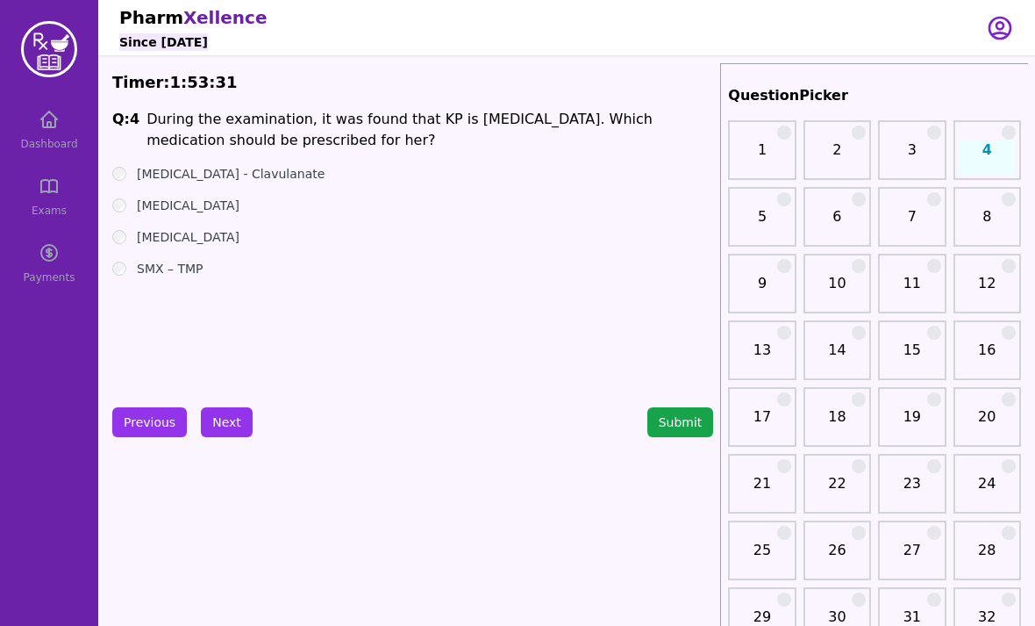
click at [227, 423] on button "Next" at bounding box center [227, 422] width 52 height 30
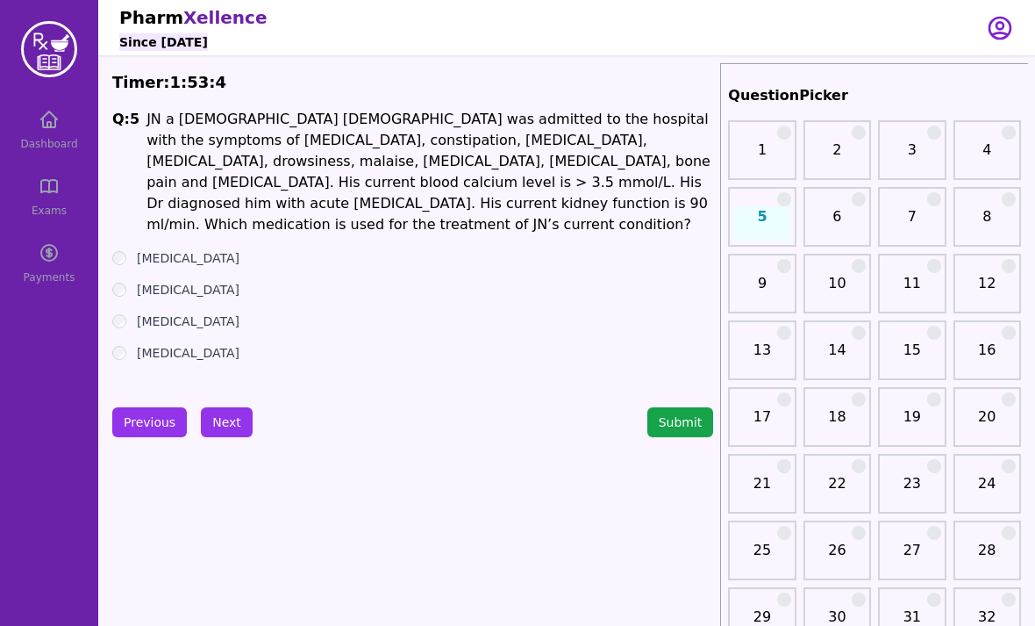
click at [237, 312] on label "[MEDICAL_DATA]" at bounding box center [188, 321] width 103 height 18
click at [224, 433] on button "Next" at bounding box center [227, 422] width 52 height 30
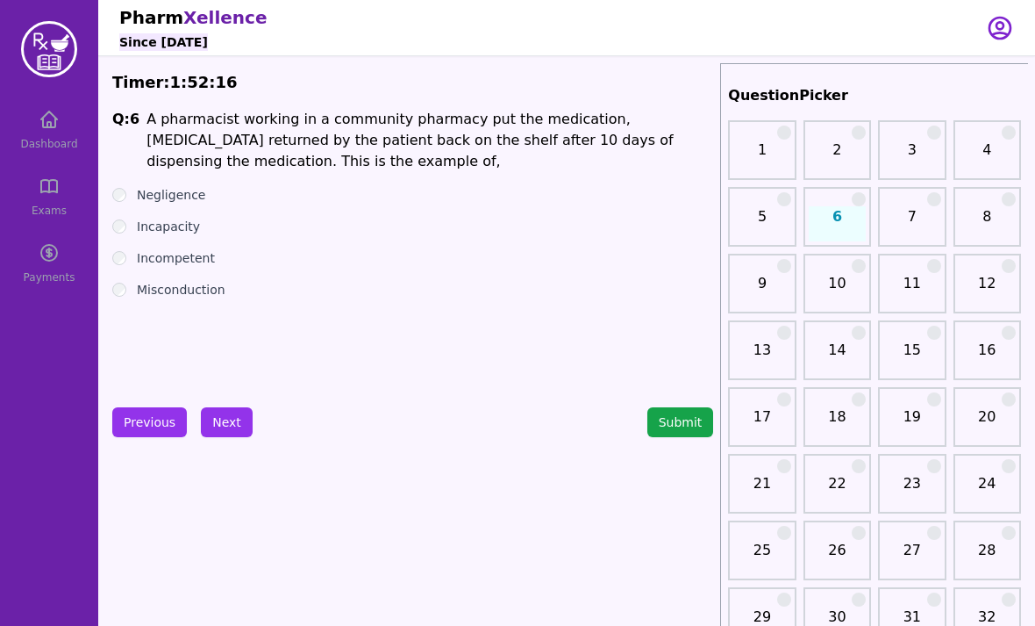
click at [125, 175] on div "Q: 6 A pharmacist working in a community pharmacy put the medication, [MEDICAL_…" at bounding box center [412, 240] width 601 height 263
click at [129, 193] on div "Negligence" at bounding box center [412, 195] width 601 height 18
click at [218, 424] on button "Next" at bounding box center [227, 422] width 52 height 30
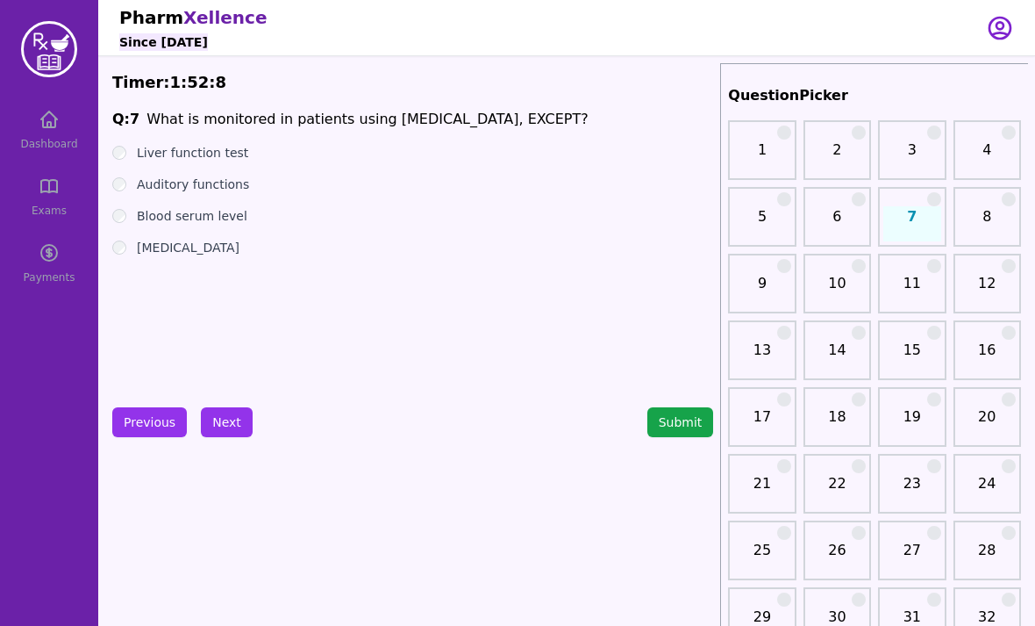
click at [218, 420] on button "Next" at bounding box center [227, 422] width 52 height 30
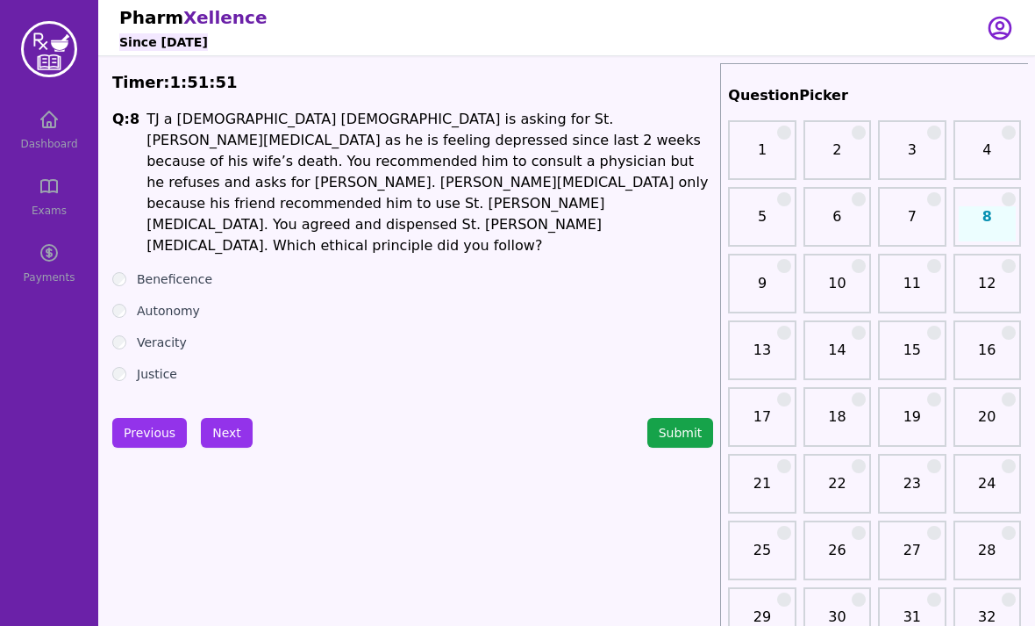
click at [219, 418] on button "Next" at bounding box center [227, 433] width 52 height 30
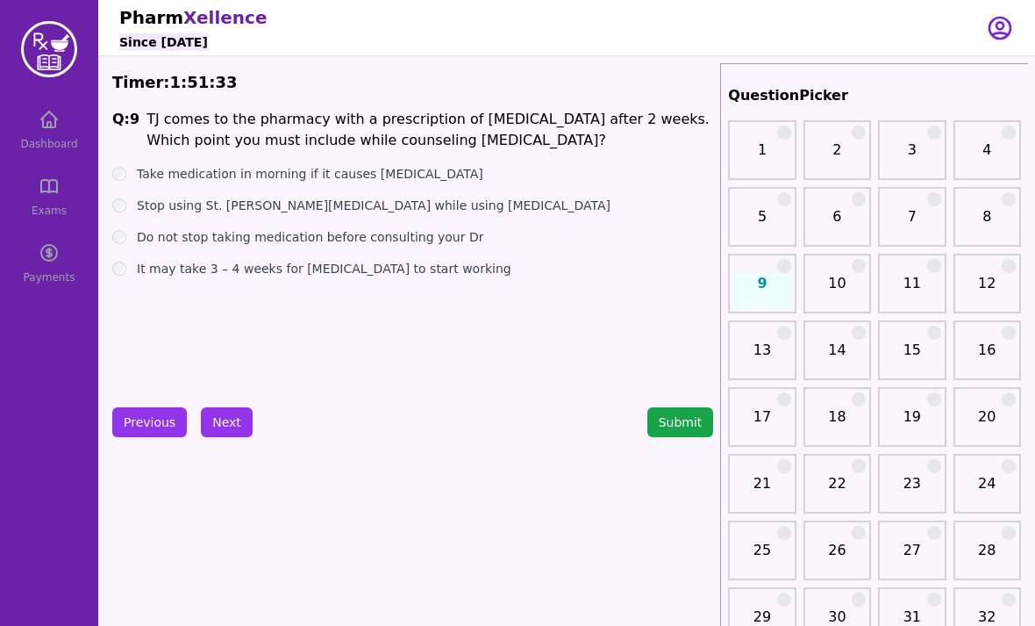
click at [232, 420] on button "Next" at bounding box center [227, 422] width 52 height 30
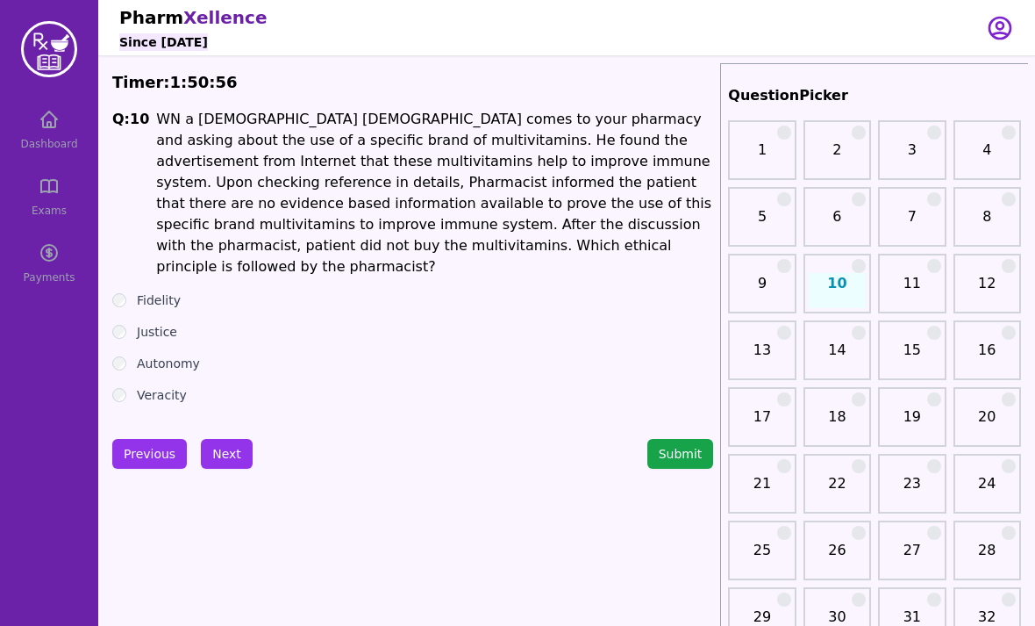
click at [205, 439] on button "Next" at bounding box center [227, 454] width 52 height 30
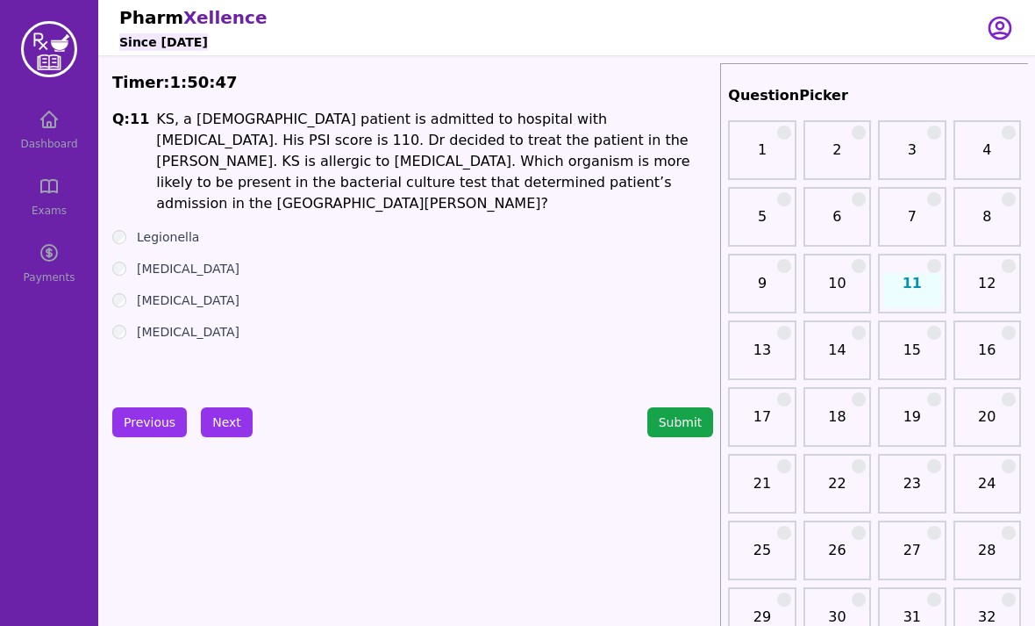
click at [657, 433] on button "Submit" at bounding box center [681, 422] width 67 height 30
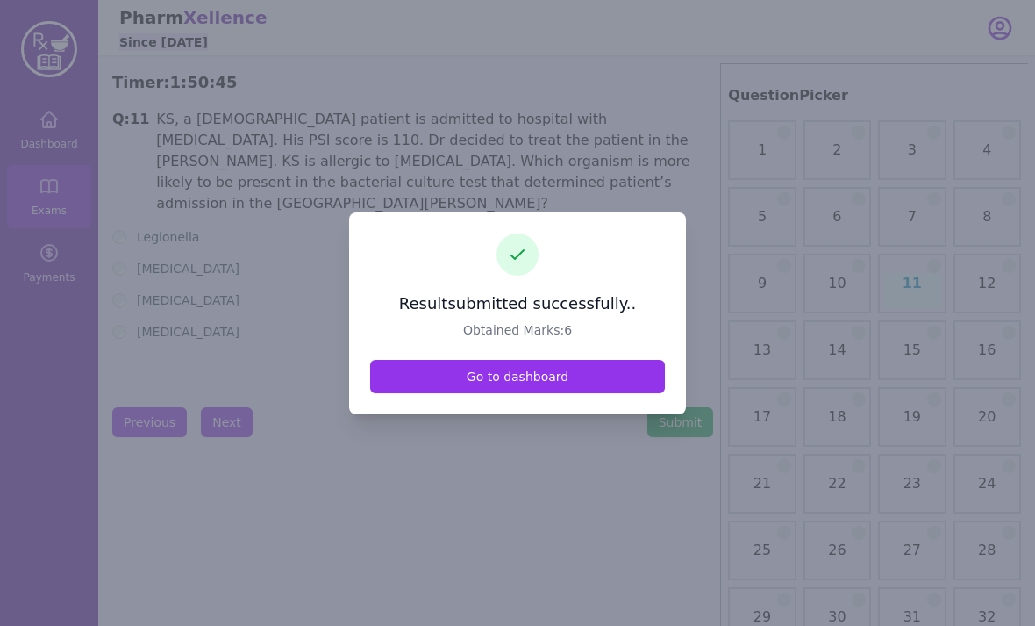
click at [600, 393] on link "Go to dashboard" at bounding box center [517, 376] width 295 height 33
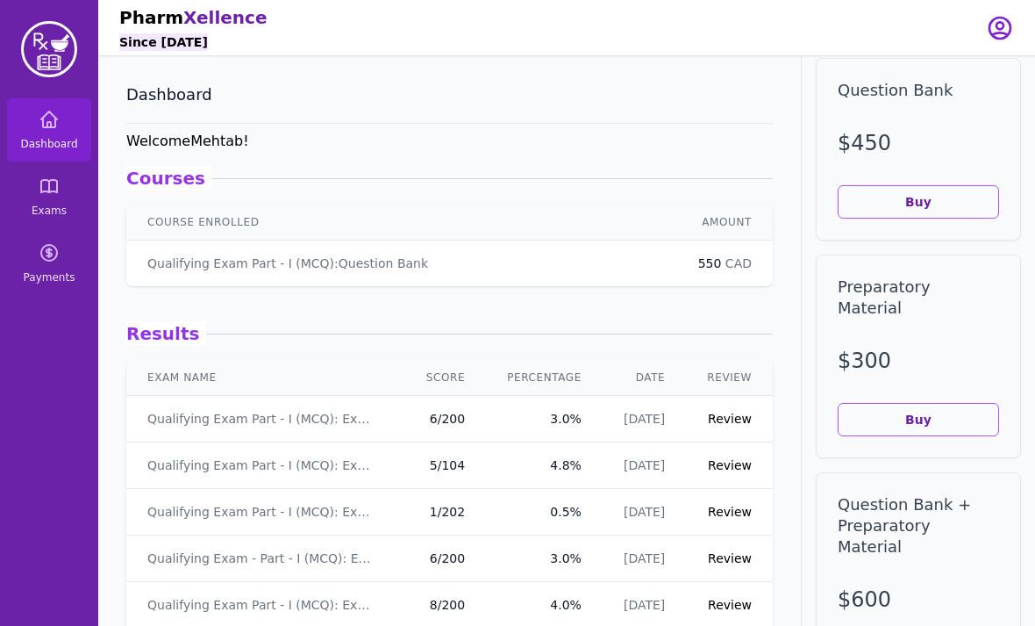
scroll to position [175, 0]
